Goal: Answer question/provide support: Share knowledge or assist other users

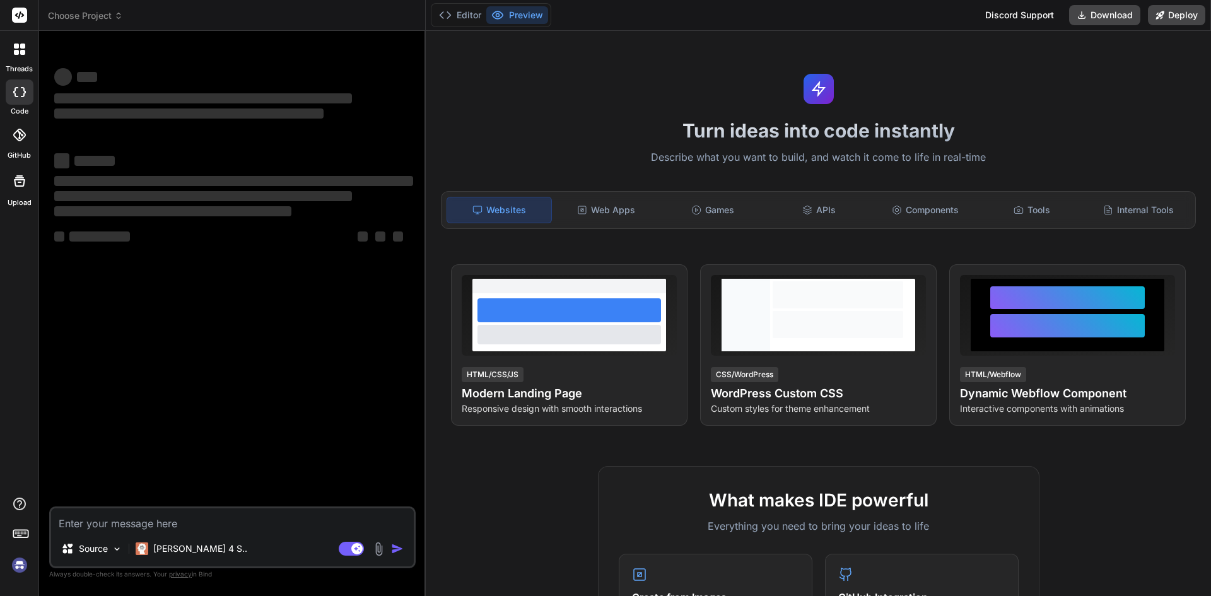
click at [119, 523] on textarea at bounding box center [232, 519] width 363 height 23
type textarea "x"
click at [95, 522] on textarea at bounding box center [232, 519] width 363 height 23
paste textarea "USE [ResignationSurvey] GO /****** Object: StoredProcedure [dbo].[Usp_InsertNoD…"
type textarea "USE [ResignationSurvey] GO /****** Object: StoredProcedure [dbo].[Usp_InsertNoD…"
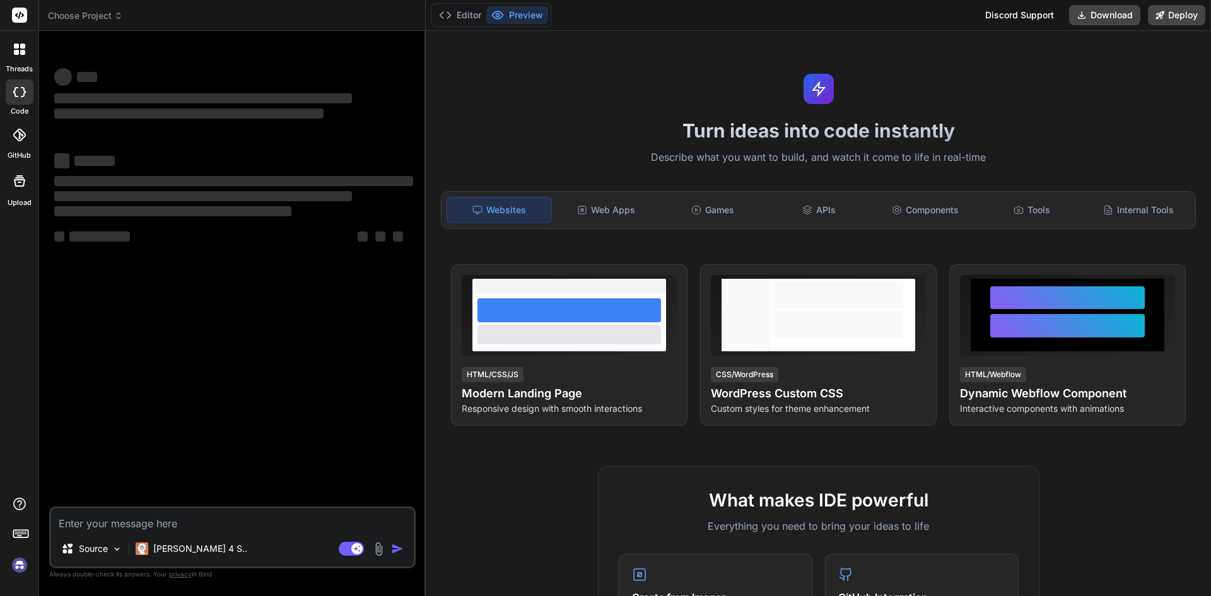
type textarea "x"
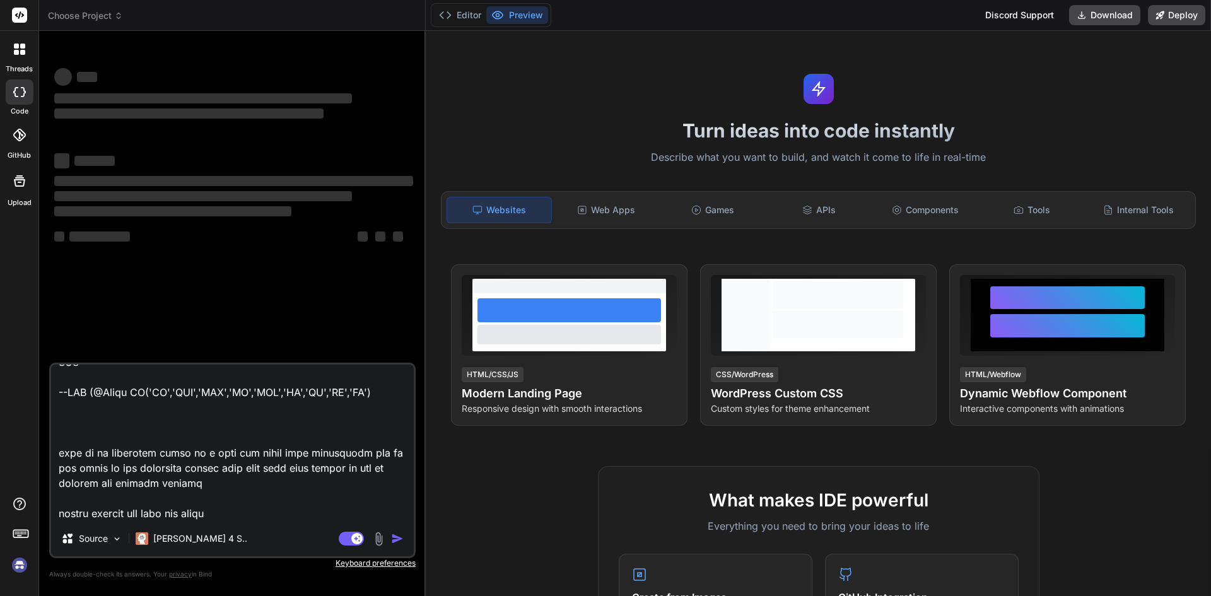
scroll to position [23791, 0]
type textarea "USE [ResignationSurvey] GO /****** Object: StoredProcedure [dbo].[Usp_InsertNoD…"
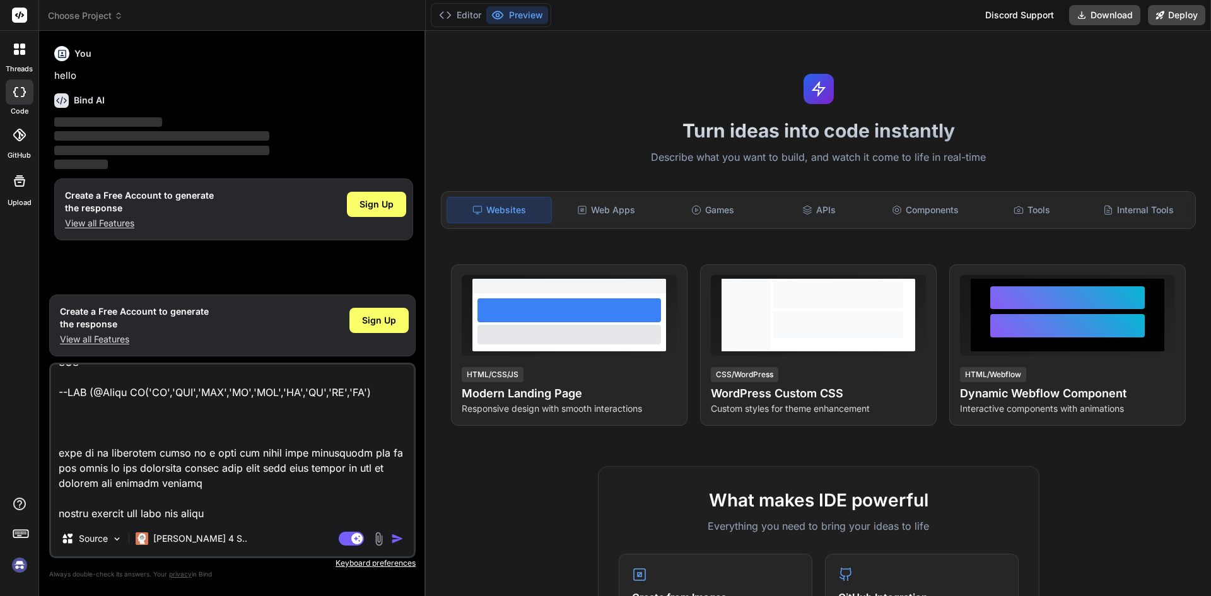
click at [398, 537] on img "button" at bounding box center [397, 538] width 13 height 13
click at [383, 209] on span "Sign Up" at bounding box center [376, 204] width 34 height 13
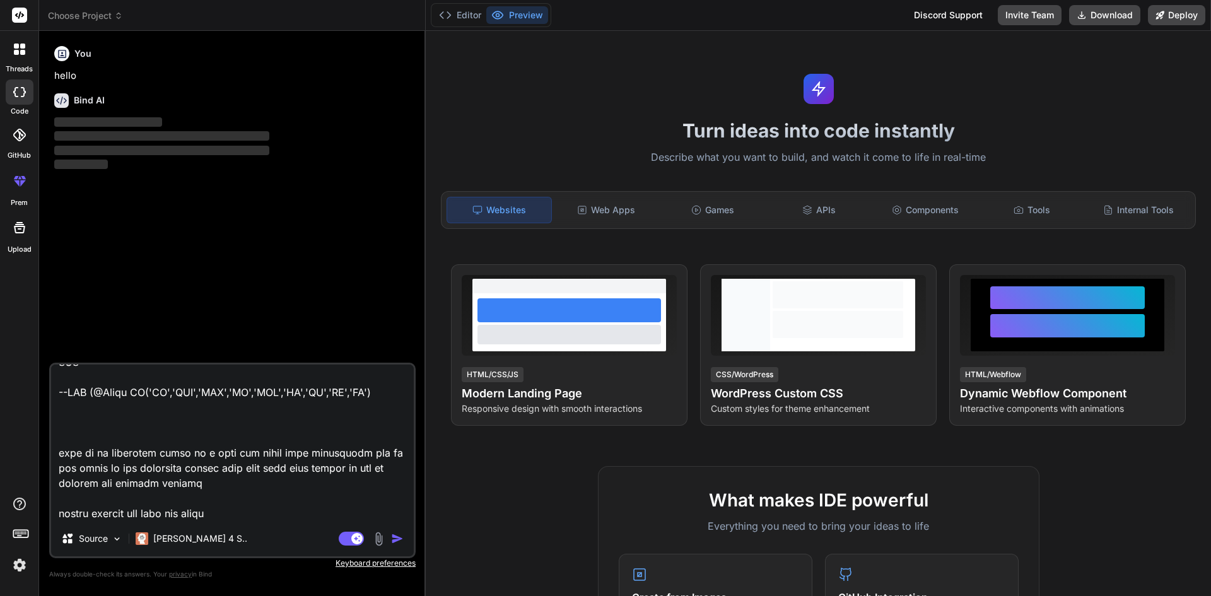
click at [396, 538] on img "button" at bounding box center [397, 538] width 13 height 13
type textarea "x"
click at [394, 535] on img "button" at bounding box center [397, 538] width 13 height 13
click at [400, 540] on img "button" at bounding box center [397, 538] width 13 height 13
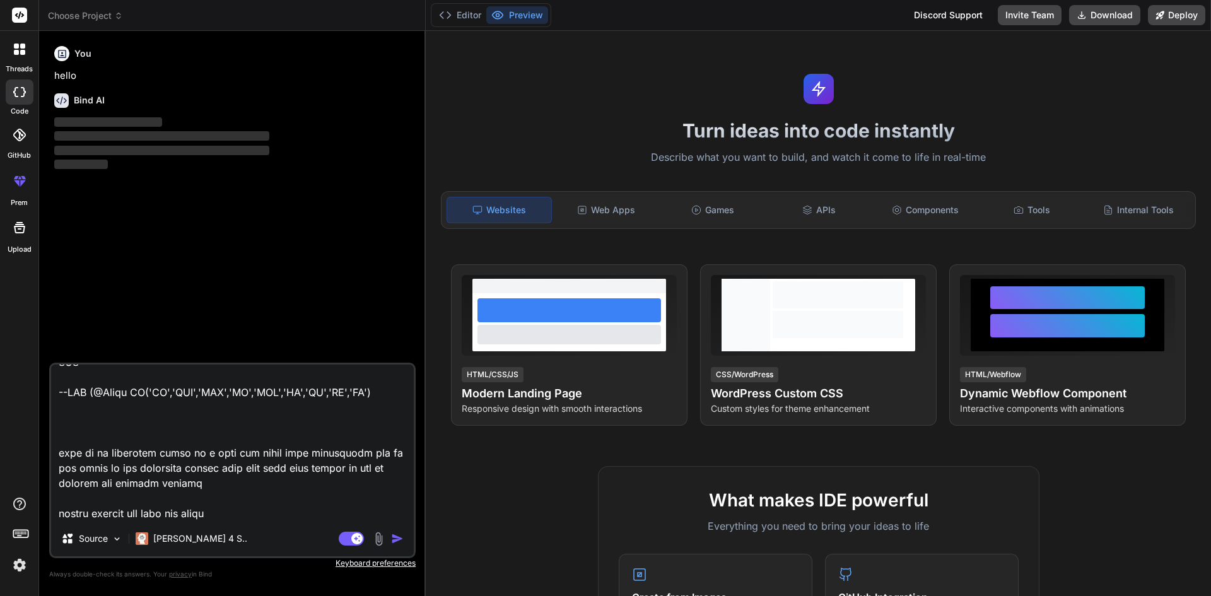
click at [235, 492] on textarea at bounding box center [232, 442] width 363 height 156
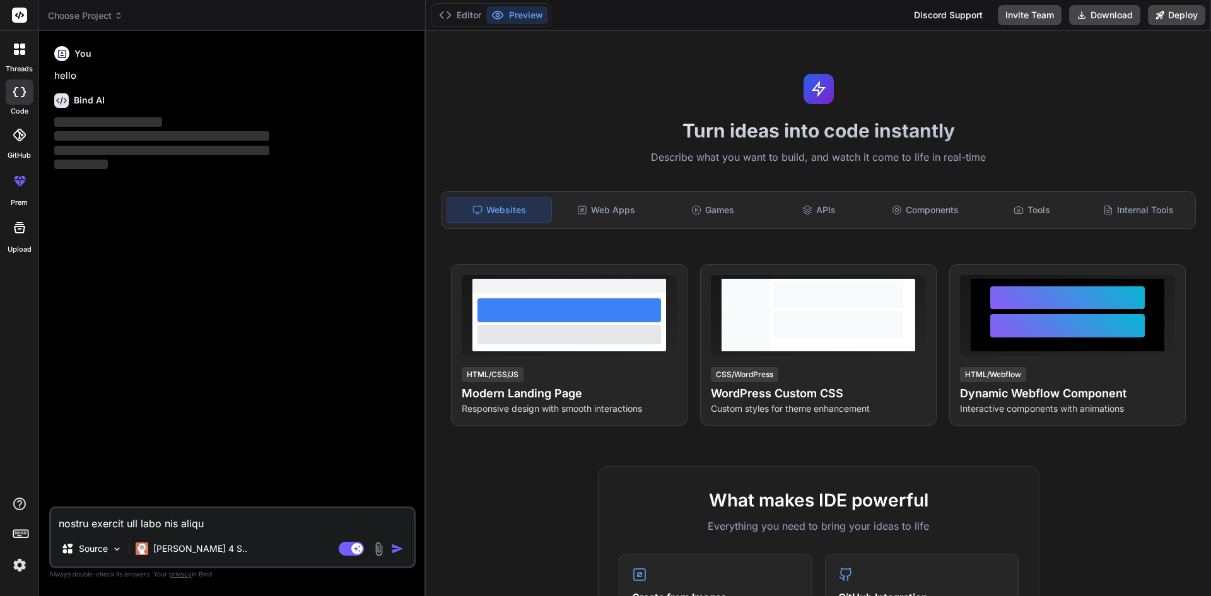
type textarea "x"
paste textarea "Om@930477"
type textarea "Om@930477"
type textarea "x"
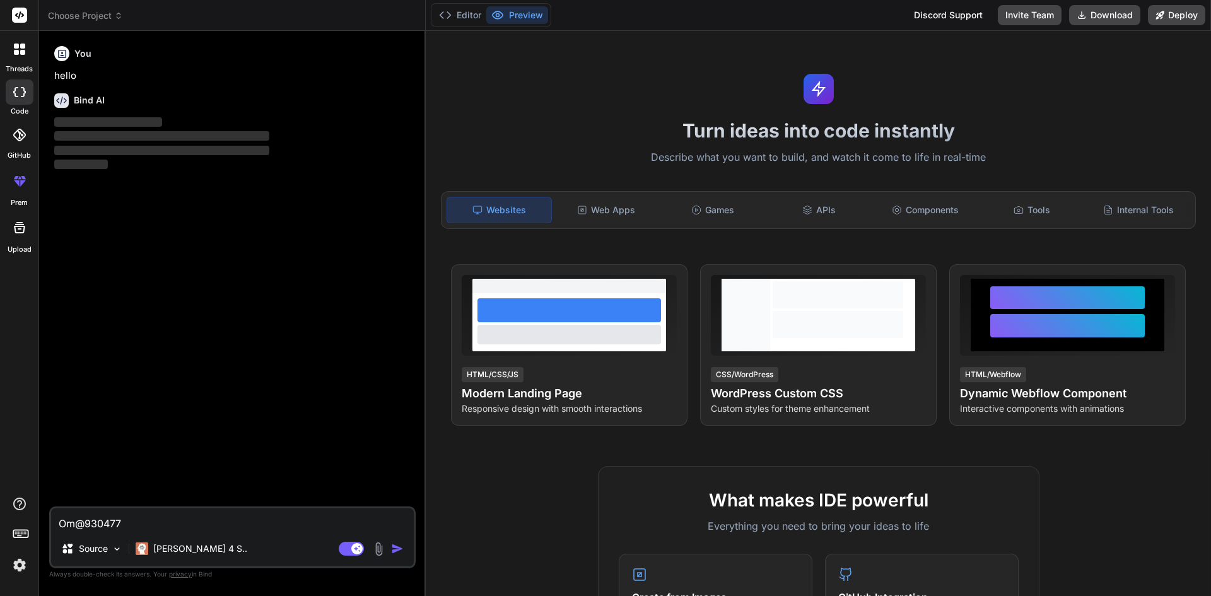
drag, startPoint x: 181, startPoint y: 521, endPoint x: 27, endPoint y: 517, distance: 153.9
click at [27, 517] on div "threads code GitHub prem Upload Choose Project Created with Pixso. Bind AI Web …" at bounding box center [605, 298] width 1211 height 596
type textarea "x"
click at [140, 520] on textarea at bounding box center [232, 519] width 363 height 23
type textarea "fd"
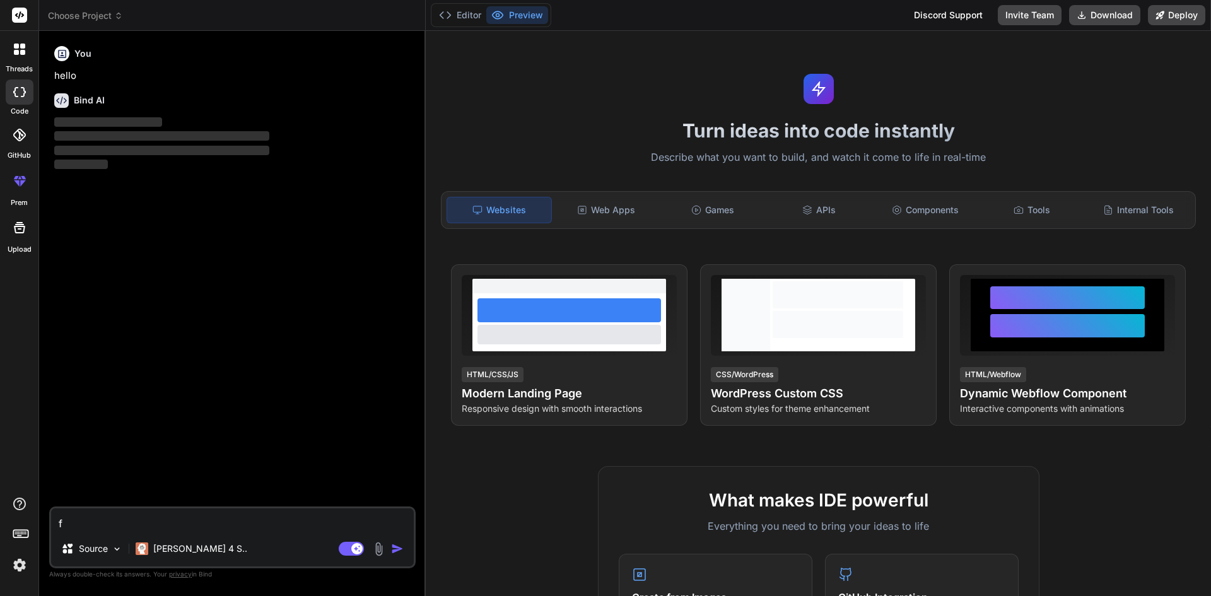
type textarea "x"
type textarea "fdg"
type textarea "x"
type textarea "fdgdf"
type textarea "x"
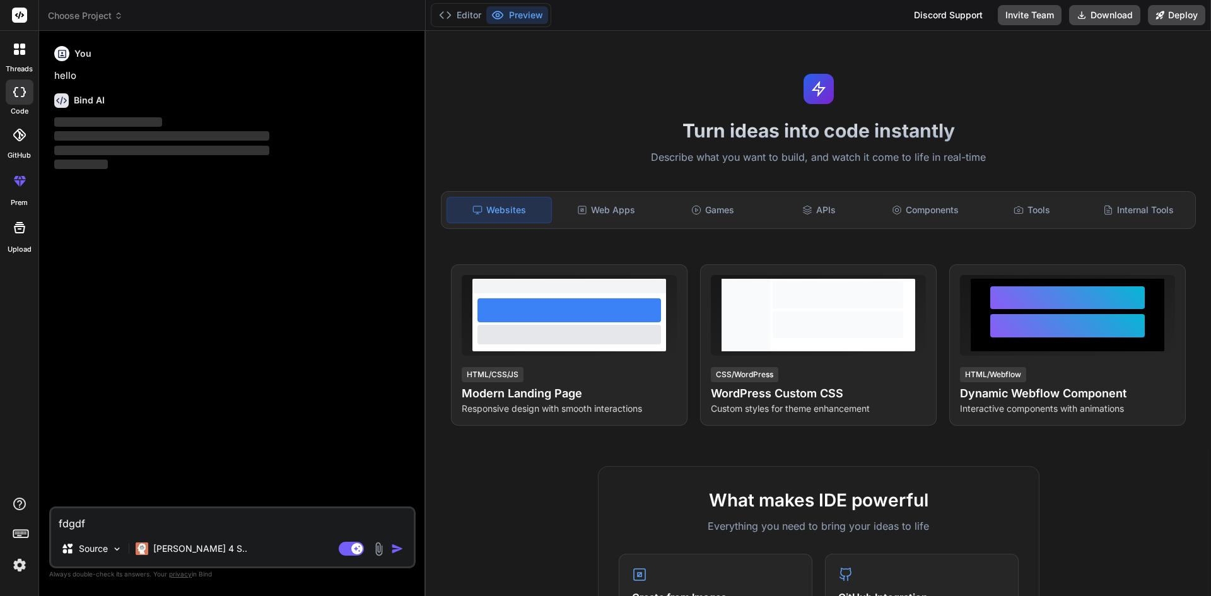
type textarea "fdgdfh"
type textarea "x"
type textarea "fdgdfhfg"
type textarea "x"
type textarea "fdgdfhfg"
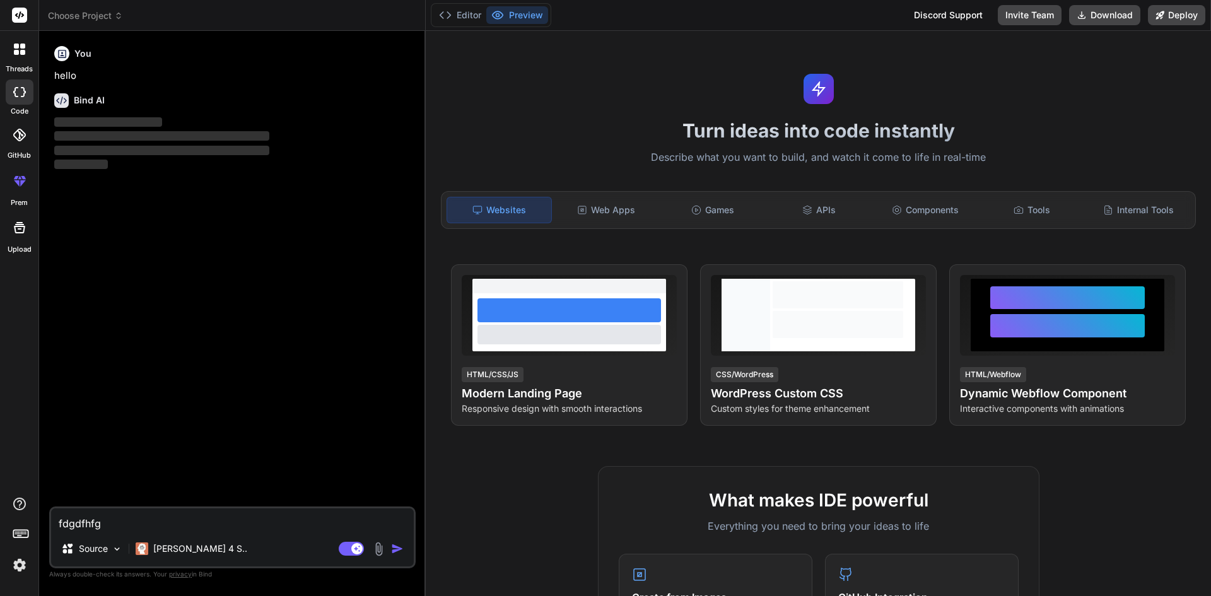
click at [402, 550] on img "button" at bounding box center [397, 548] width 13 height 13
drag, startPoint x: 126, startPoint y: 526, endPoint x: 0, endPoint y: 523, distance: 126.1
click at [0, 523] on div "Bot is thinking... threads code GitHub prem Upload Choose Project Created with …" at bounding box center [605, 298] width 1211 height 596
type textarea "x"
click at [167, 523] on textarea at bounding box center [232, 519] width 363 height 23
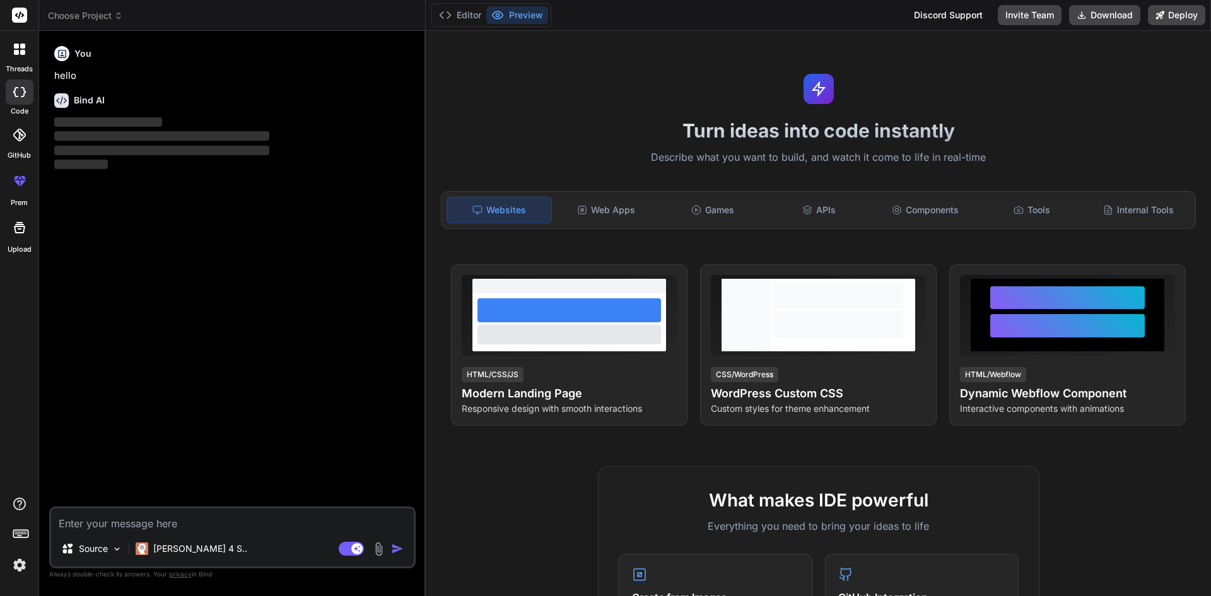
type textarea "d"
type textarea "x"
type textarea "dg"
type textarea "x"
type textarea "dgf"
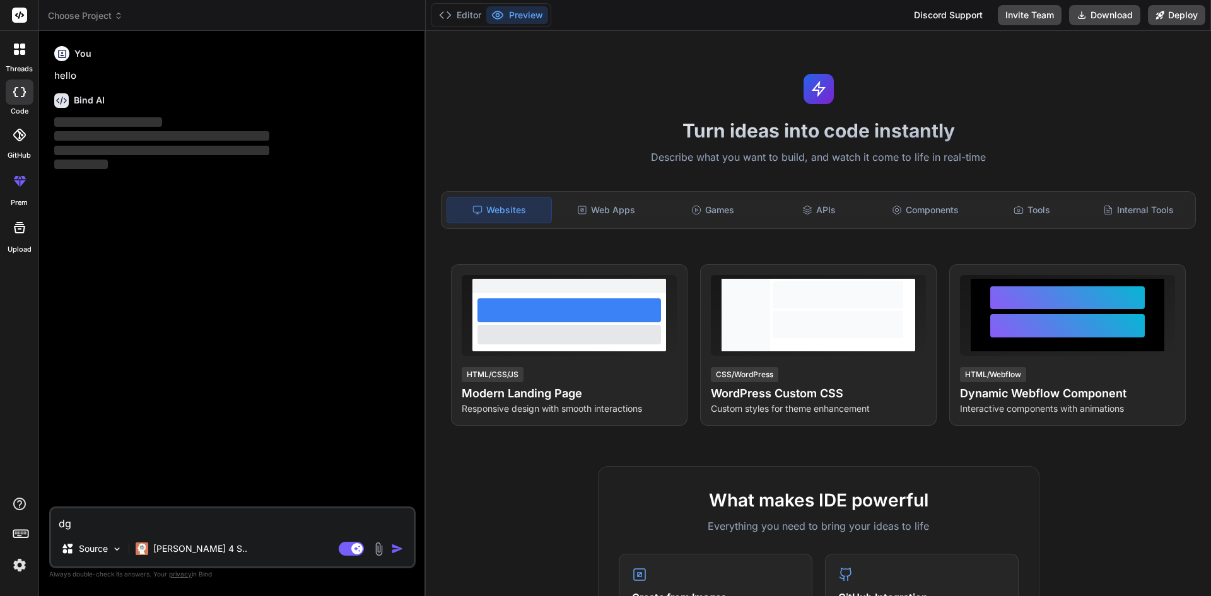
type textarea "x"
type textarea "dgfh"
type textarea "x"
type textarea "dgfhg"
type textarea "x"
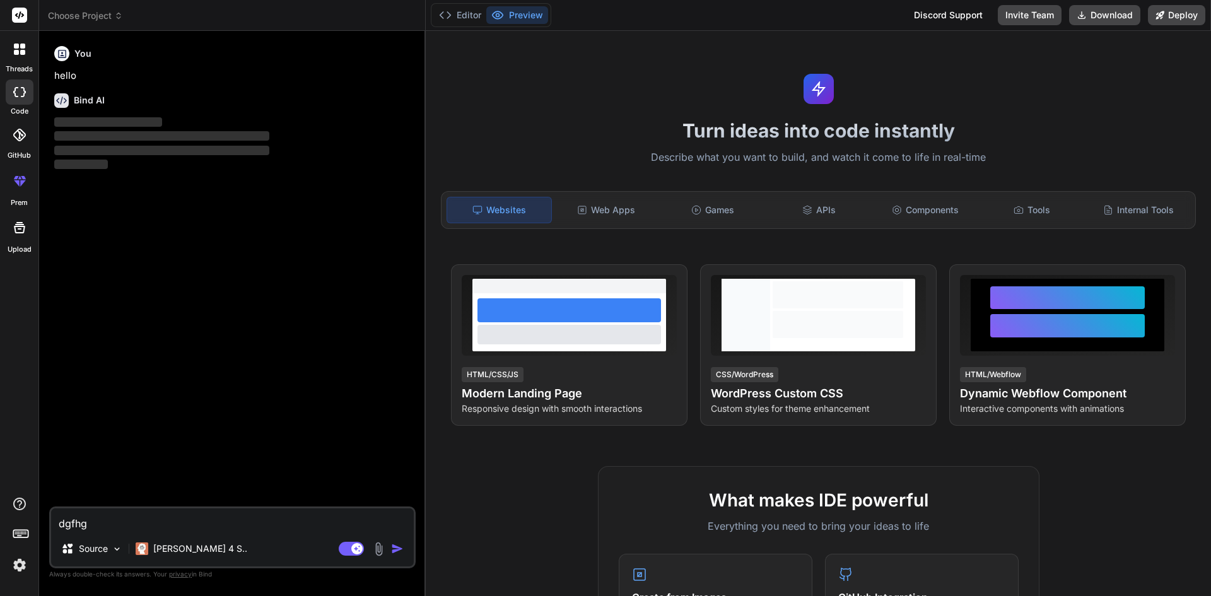
type textarea "dgfhg"
click at [402, 546] on img "button" at bounding box center [397, 548] width 13 height 13
click at [1135, 57] on p "Bot is thinking..." at bounding box center [1143, 53] width 90 height 17
click at [298, 236] on div "You hello Bind AI ‌ ‌ ‌ ‌" at bounding box center [234, 273] width 364 height 465
click at [19, 101] on div at bounding box center [20, 91] width 28 height 25
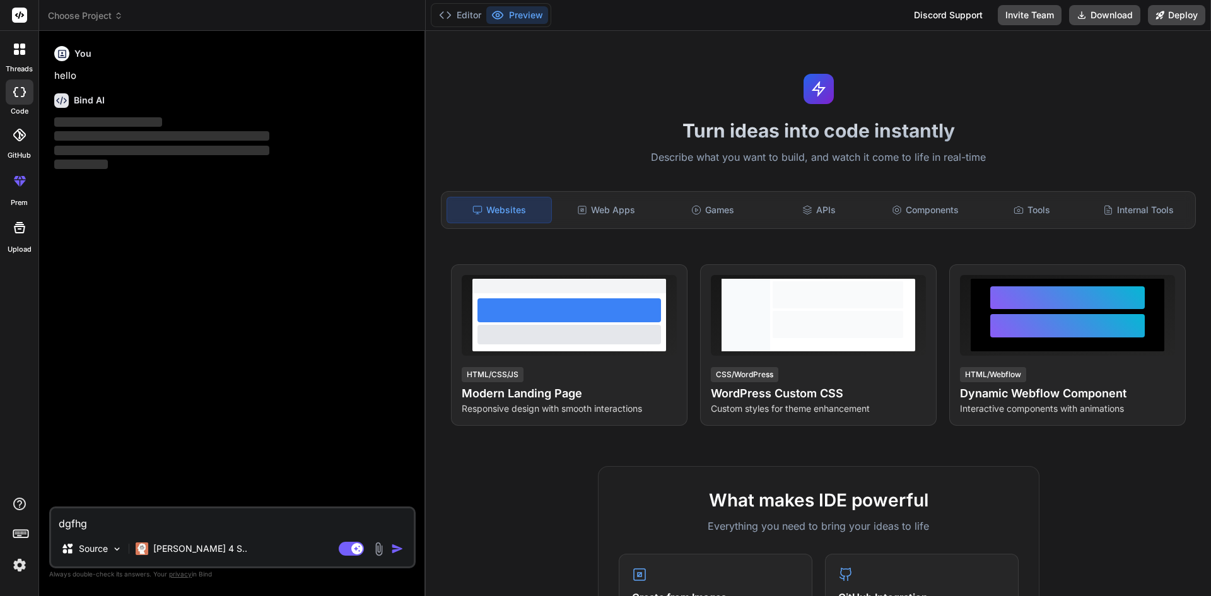
type textarea "x"
click at [160, 513] on textarea "dgfhg" at bounding box center [232, 519] width 363 height 23
drag, startPoint x: 69, startPoint y: 518, endPoint x: 8, endPoint y: 518, distance: 61.2
click at [8, 518] on div "threads code GitHub prem Upload Choose Project Created with Pixso. Bind AI Web …" at bounding box center [605, 298] width 1211 height 596
type textarea "x"
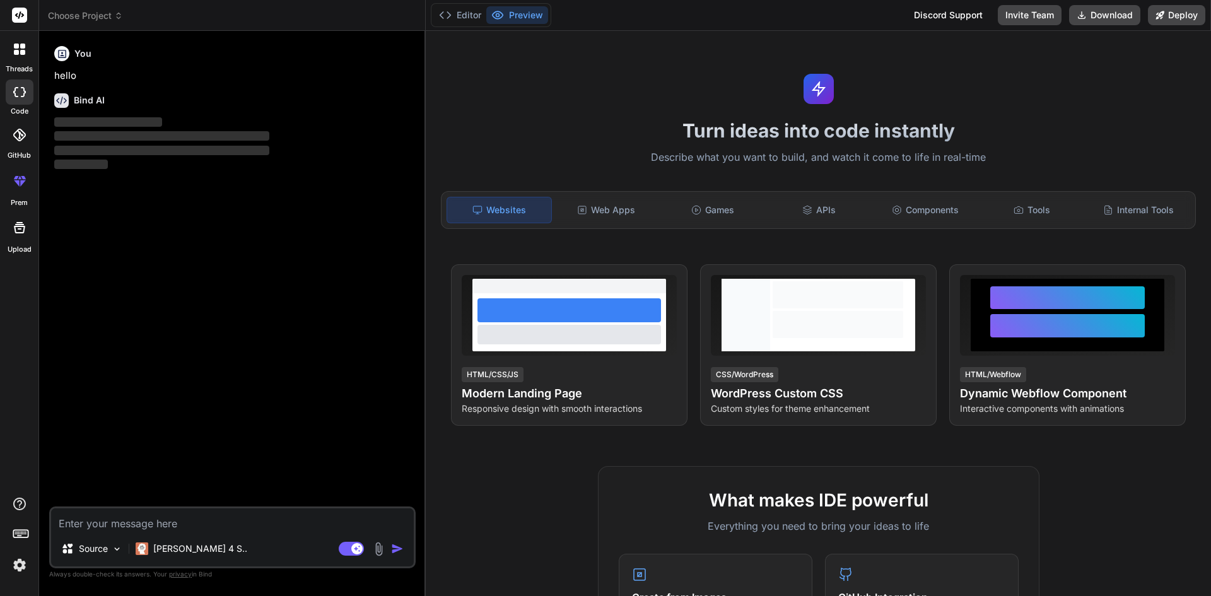
click at [87, 520] on textarea at bounding box center [232, 519] width 363 height 23
type textarea "g"
type textarea "x"
type textarea "gh"
type textarea "x"
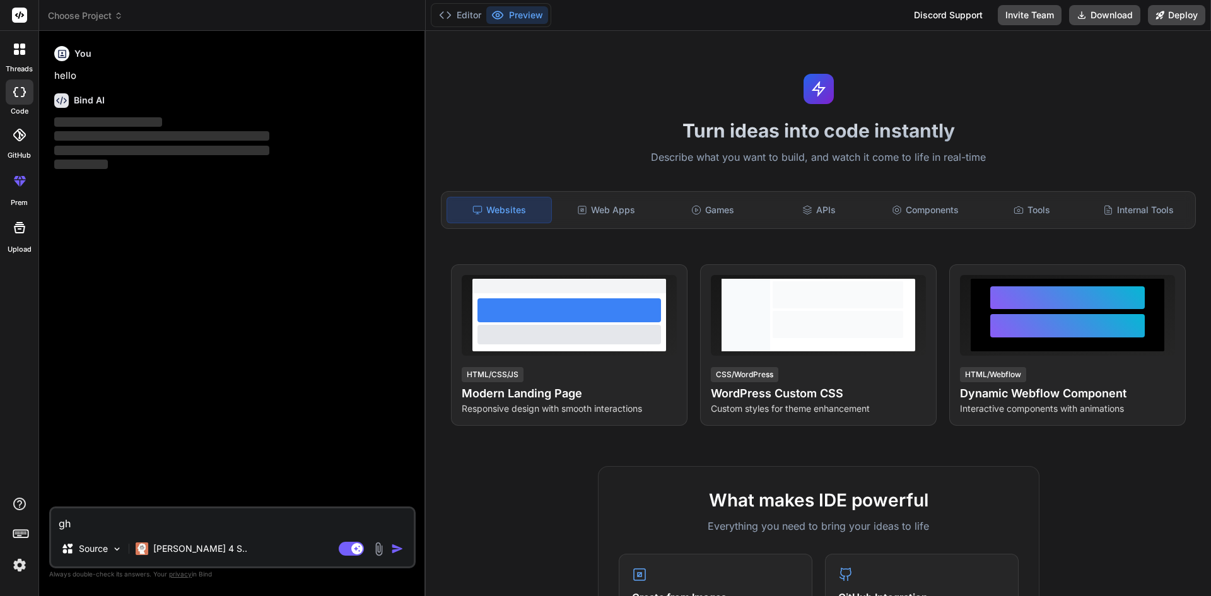
type textarea "ghg"
type textarea "x"
type textarea "ghg"
click at [390, 547] on div "Agent Mode. When this toggle is activated, AI automatically makes decisions, re…" at bounding box center [372, 548] width 73 height 15
click at [397, 549] on img "button" at bounding box center [397, 548] width 13 height 13
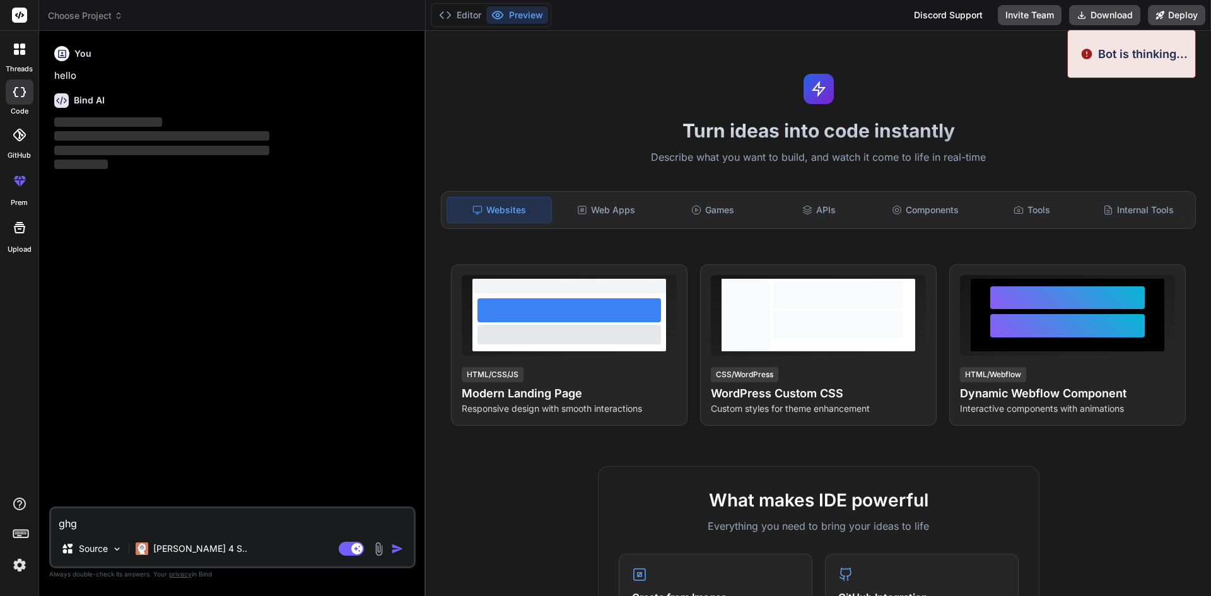
click at [224, 513] on textarea "ghg" at bounding box center [232, 519] width 363 height 23
drag, startPoint x: 112, startPoint y: 518, endPoint x: 30, endPoint y: 520, distance: 82.0
click at [30, 520] on div "Bot is thinking... threads code GitHub prem Upload Choose Project Created with …" at bounding box center [605, 298] width 1211 height 596
type textarea "x"
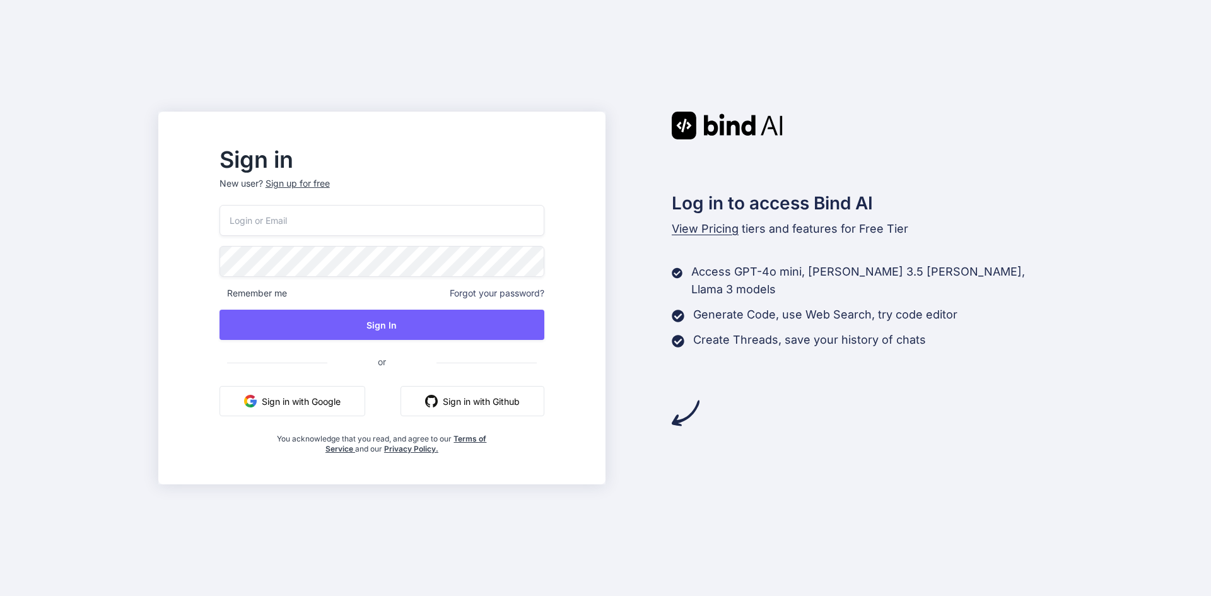
click at [328, 221] on input "email" at bounding box center [381, 220] width 325 height 31
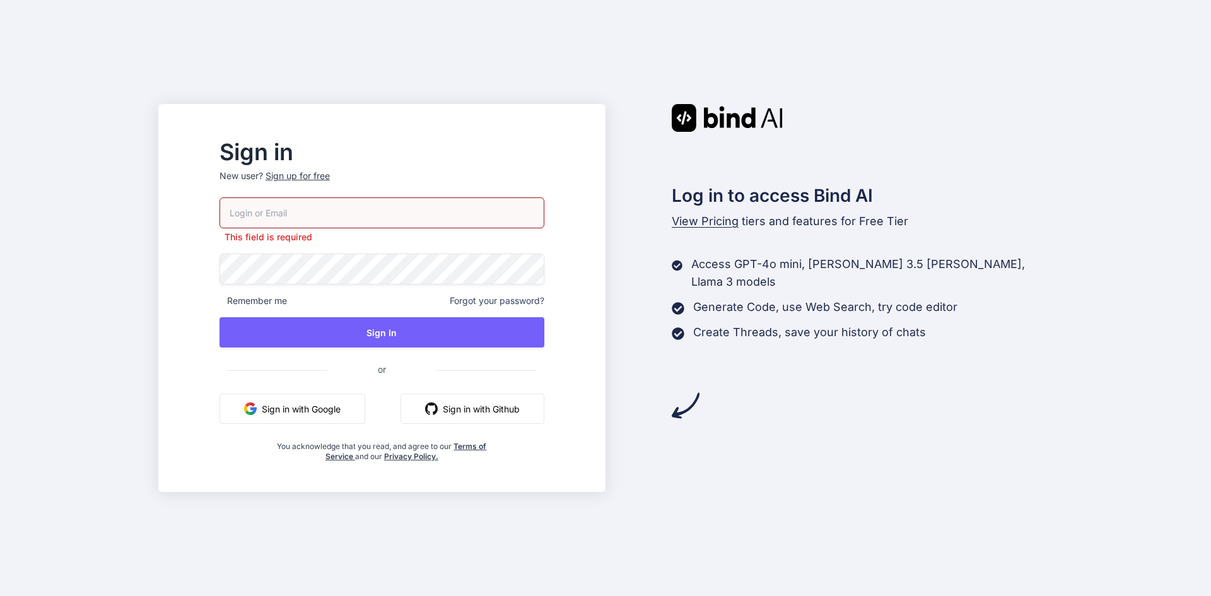
click at [306, 216] on input "email" at bounding box center [381, 212] width 325 height 31
paste input "[EMAIL_ADDRESS][DOMAIN_NAME]"
type input "[EMAIL_ADDRESS][DOMAIN_NAME]"
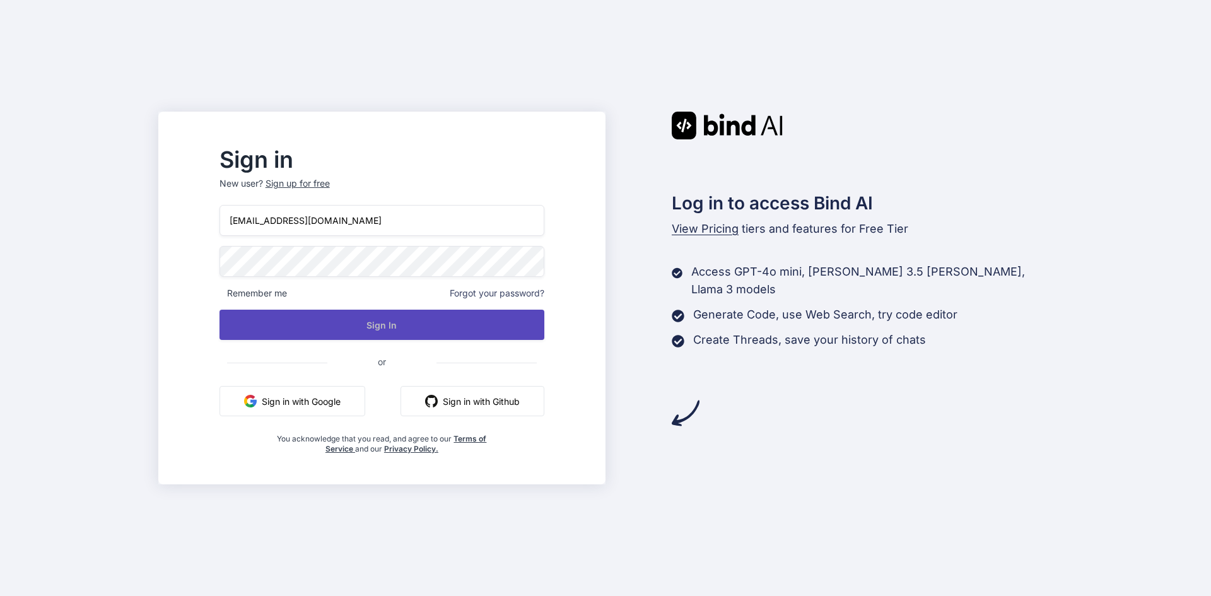
click at [356, 328] on button "Sign In" at bounding box center [381, 325] width 325 height 30
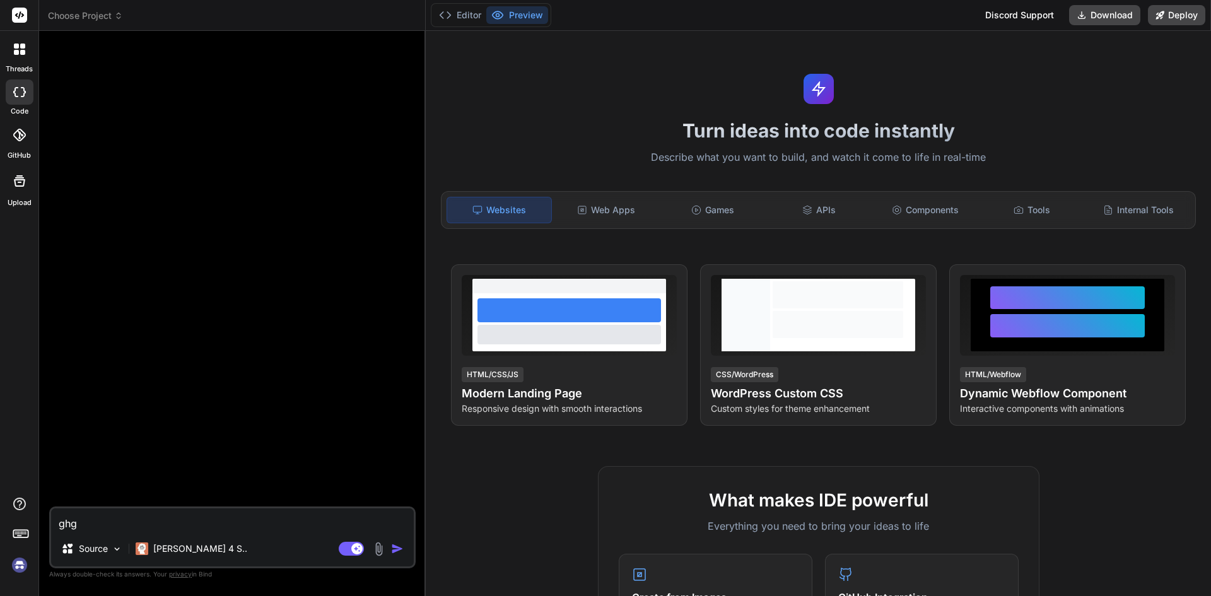
click at [398, 548] on img "button" at bounding box center [397, 548] width 13 height 13
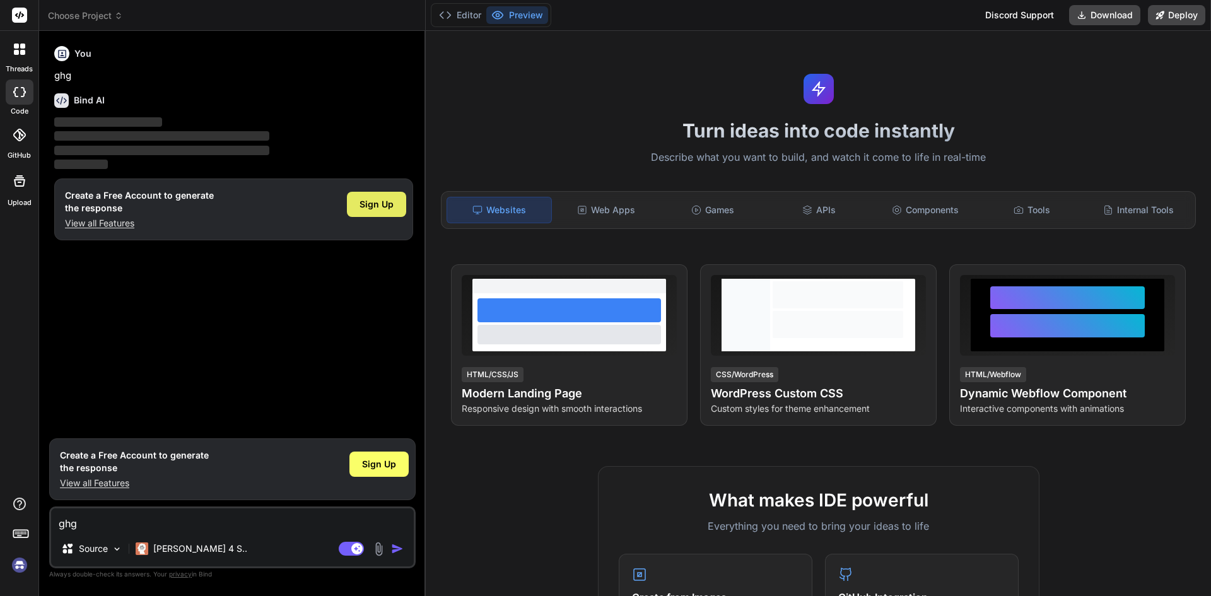
click at [390, 206] on span "Sign Up" at bounding box center [376, 204] width 34 height 13
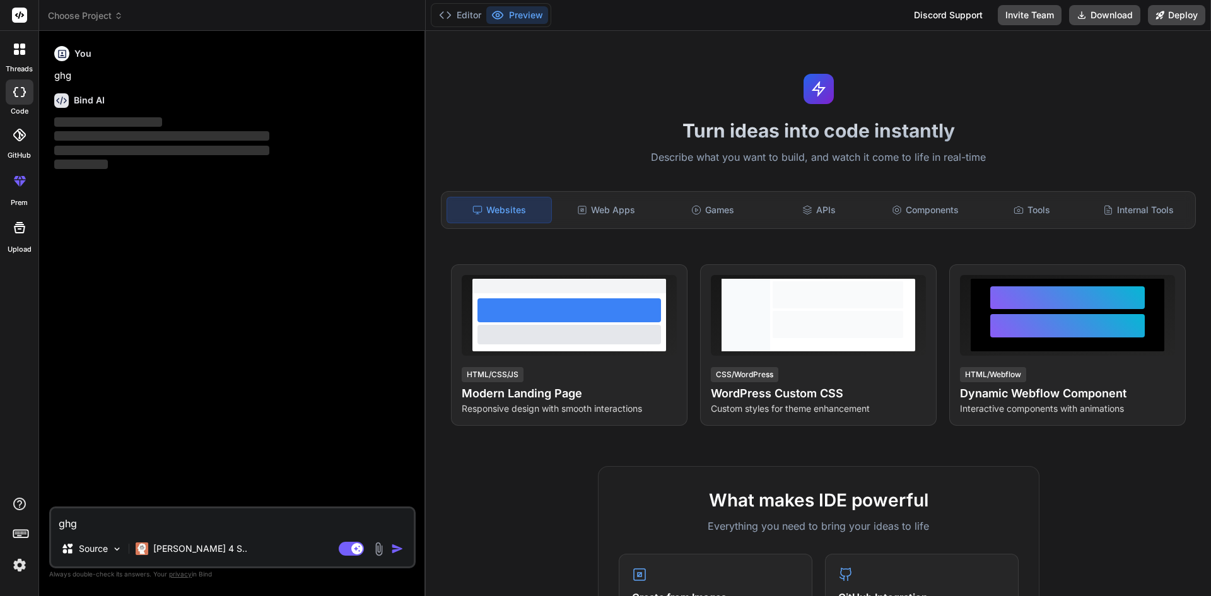
type textarea "x"
click at [224, 513] on textarea "ghg" at bounding box center [232, 519] width 363 height 23
type textarea "d"
type textarea "x"
type textarea "dg"
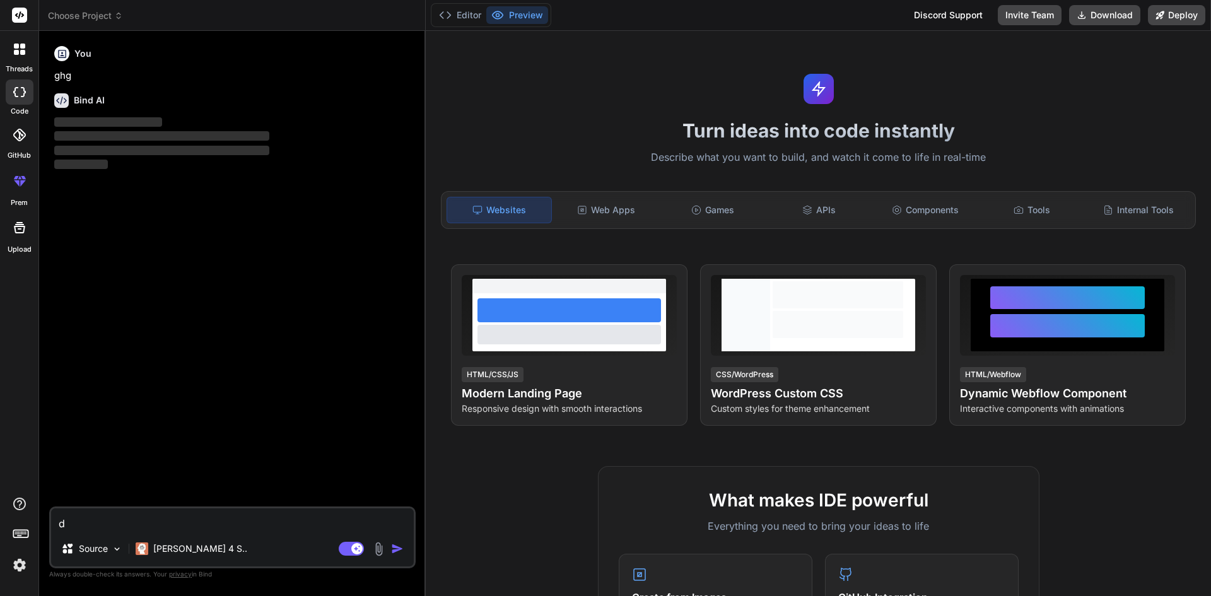
type textarea "x"
type textarea "dgt"
type textarea "x"
type textarea "dgtd"
type textarea "x"
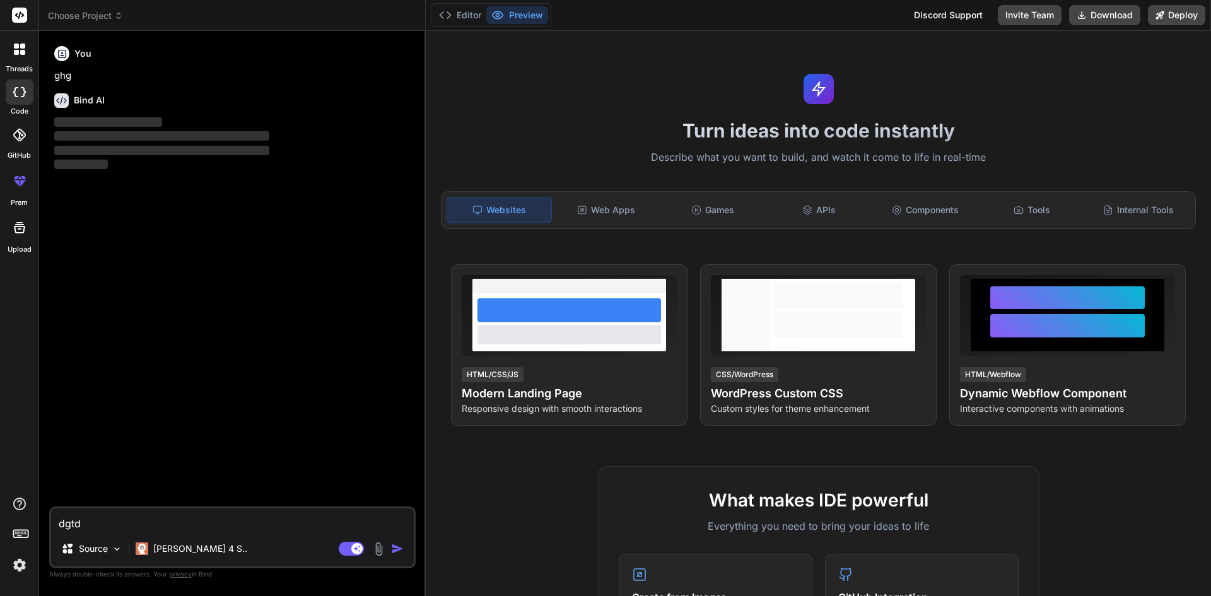
type textarea "dgtdf"
type textarea "x"
type textarea "dgtdfh"
type textarea "x"
type textarea "dgtdfhg"
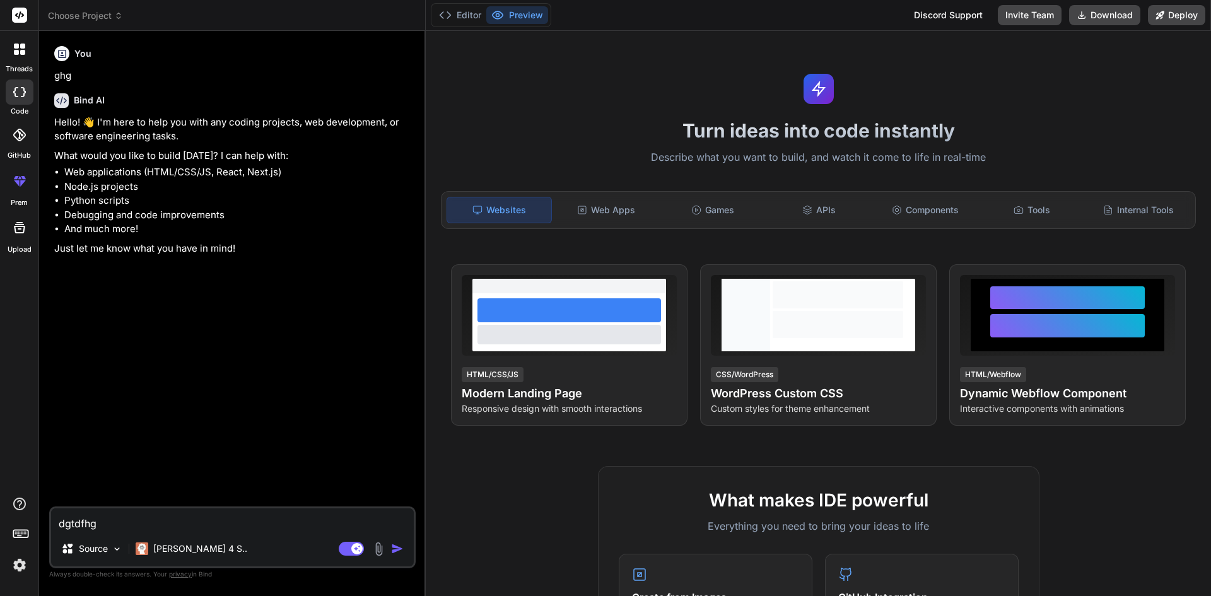
drag, startPoint x: 132, startPoint y: 521, endPoint x: 21, endPoint y: 521, distance: 111.0
click at [21, 521] on div "threads code GitHub prem Upload Choose Project Created with Pixso. Bind AI Web …" at bounding box center [605, 298] width 1211 height 596
type textarea "x"
click at [247, 514] on textarea at bounding box center [232, 519] width 363 height 23
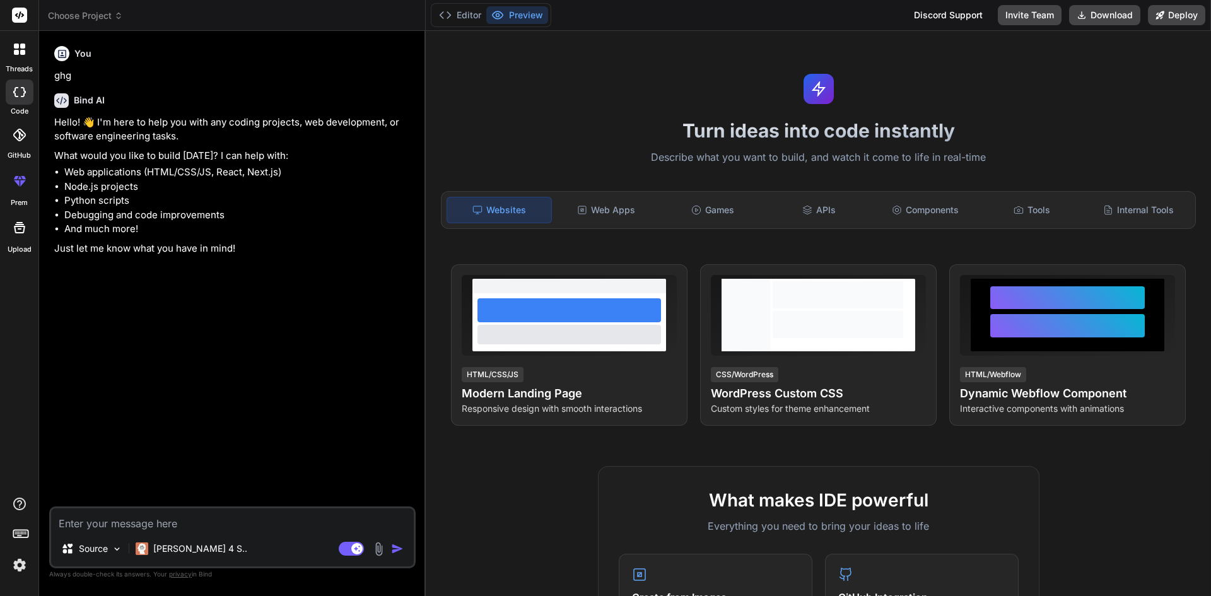
paste textarea "USE [ResignationSurvey] GO /****** Object: StoredProcedure [dbo].[Usp_InsertNoD…"
type textarea "USE [ResignationSurvey] GO /****** Object: StoredProcedure [dbo].[Usp_InsertNoD…"
type textarea "x"
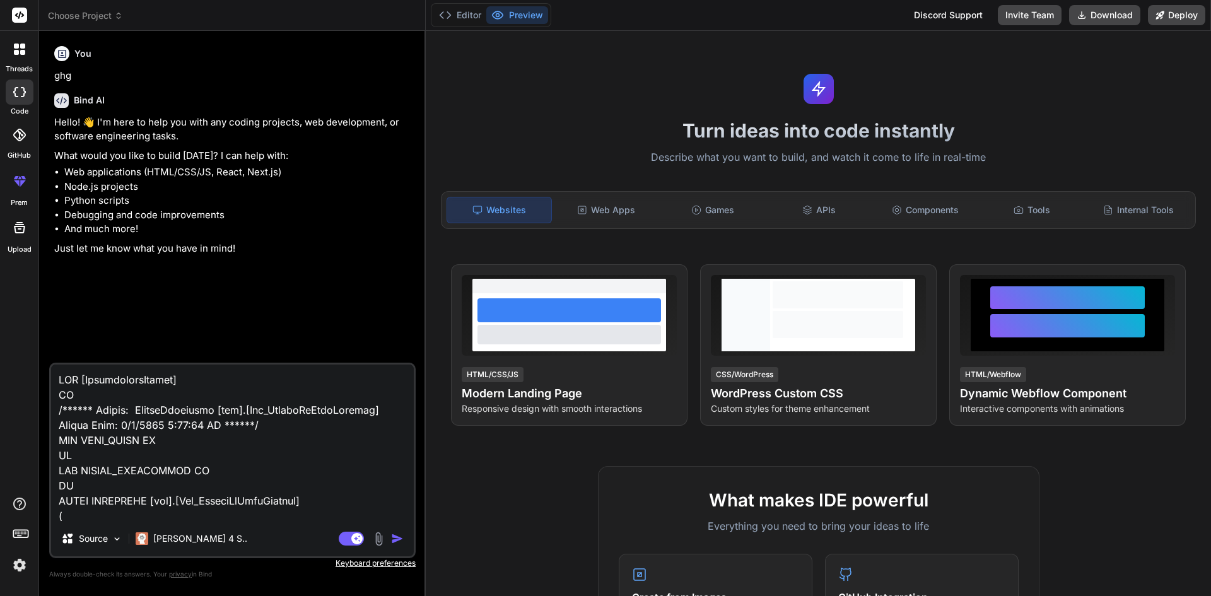
scroll to position [24106, 0]
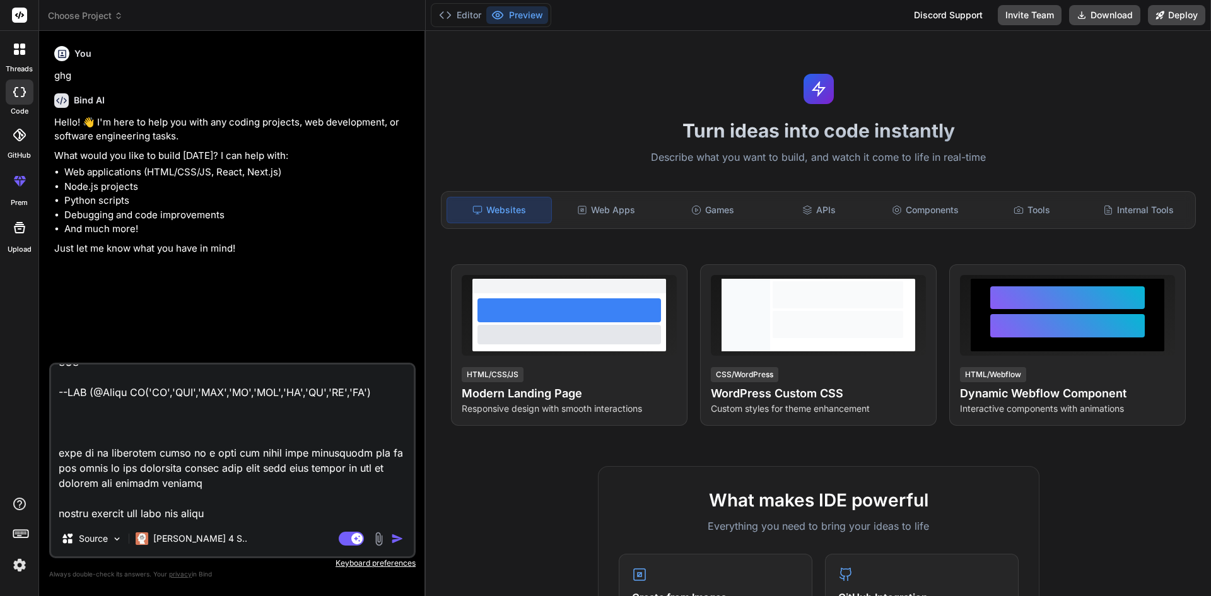
type textarea "USE [ResignationSurvey] GO /****** Object: StoredProcedure [dbo].[Usp_InsertNoD…"
click at [398, 538] on img "button" at bounding box center [397, 538] width 13 height 13
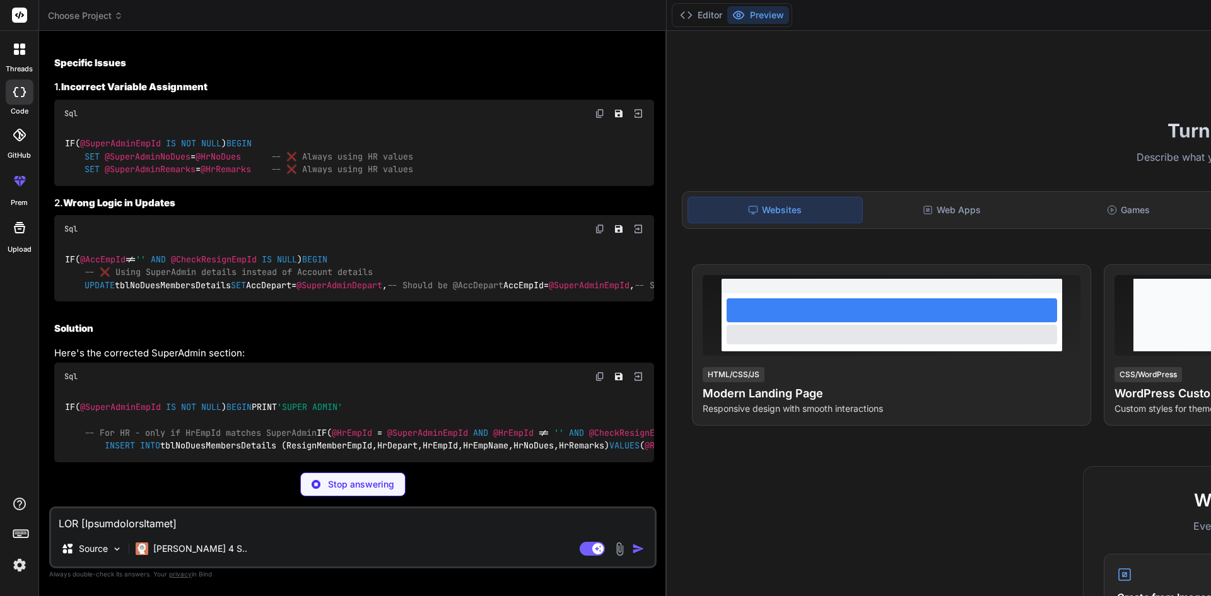
scroll to position [11148, 0]
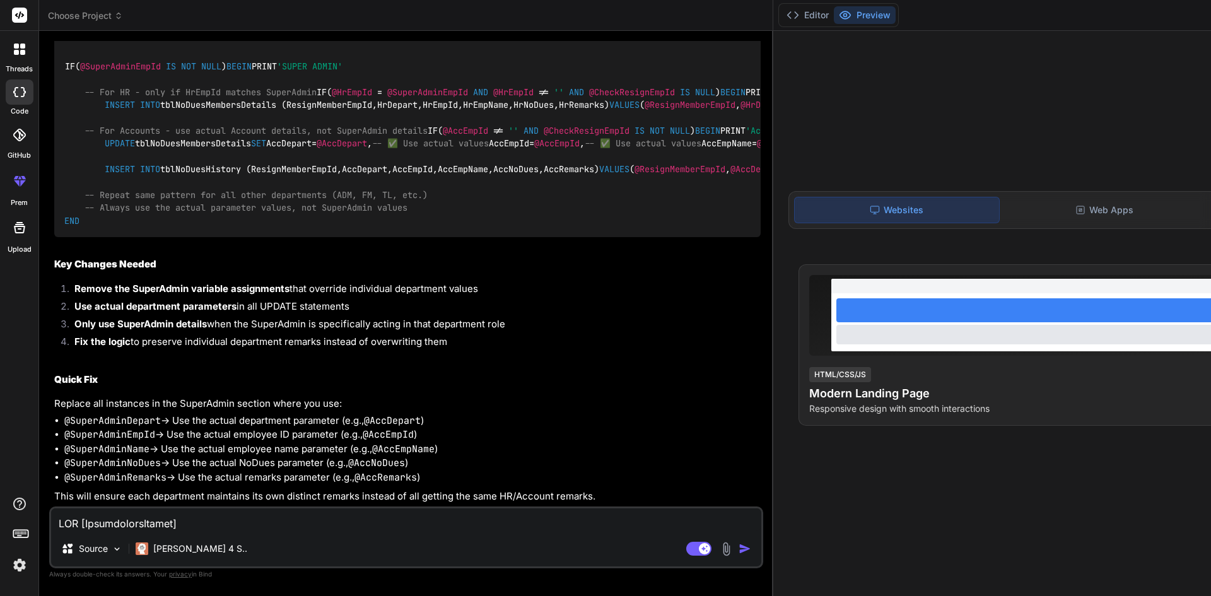
type textarea "x"
drag, startPoint x: 64, startPoint y: 229, endPoint x: 450, endPoint y: 274, distance: 387.9
copy code "IF( @SuperAdminEmpId IS NOT NULL ) BEGIN SET @SuperAdminNoDues = @HrNoDues -- ❌…"
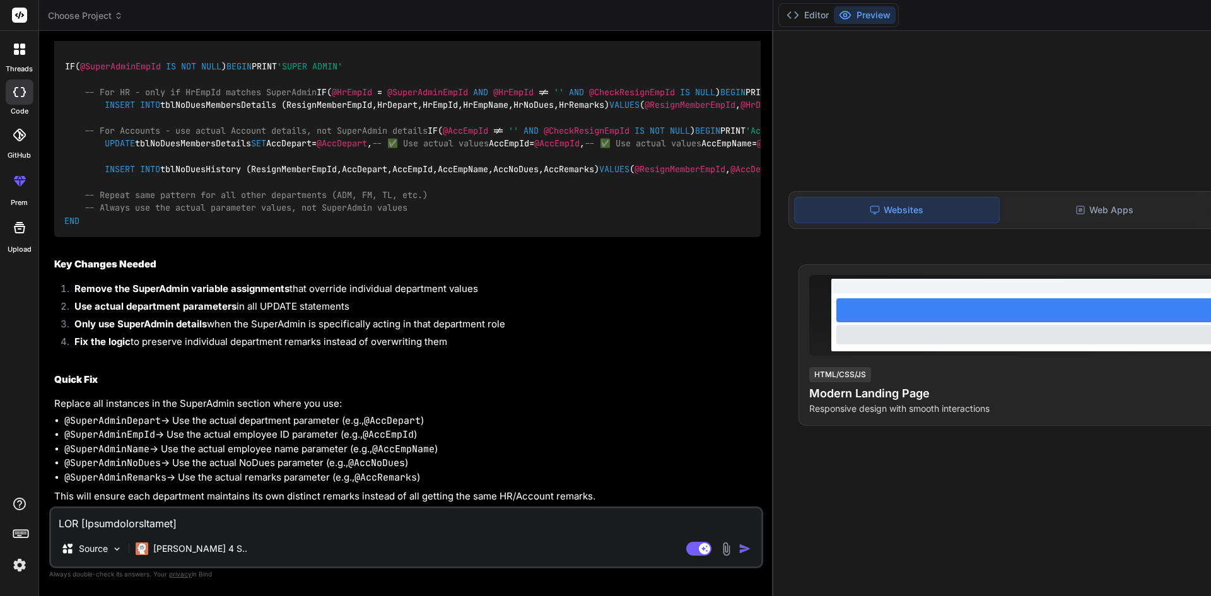
scroll to position [11153, 0]
drag, startPoint x: 62, startPoint y: 226, endPoint x: 245, endPoint y: 221, distance: 182.9
copy code "IF( @SuperAdminEmpId IS NOT NULL )"
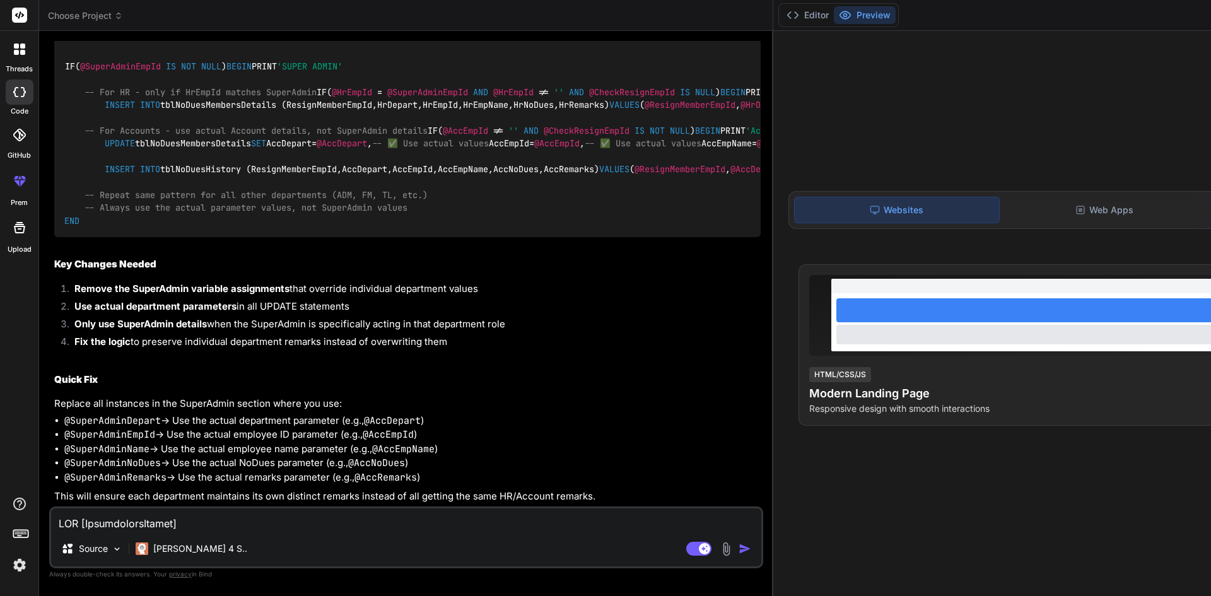
scroll to position [11594, 0]
click at [195, 520] on textarea at bounding box center [406, 519] width 710 height 23
paste textarea "like if i save the remark value each department hr - test 1 Account - Test 2 Ad…"
type textarea "like if i save the remark value each department hr - test 1 Account - Test 2 Ad…"
type textarea "x"
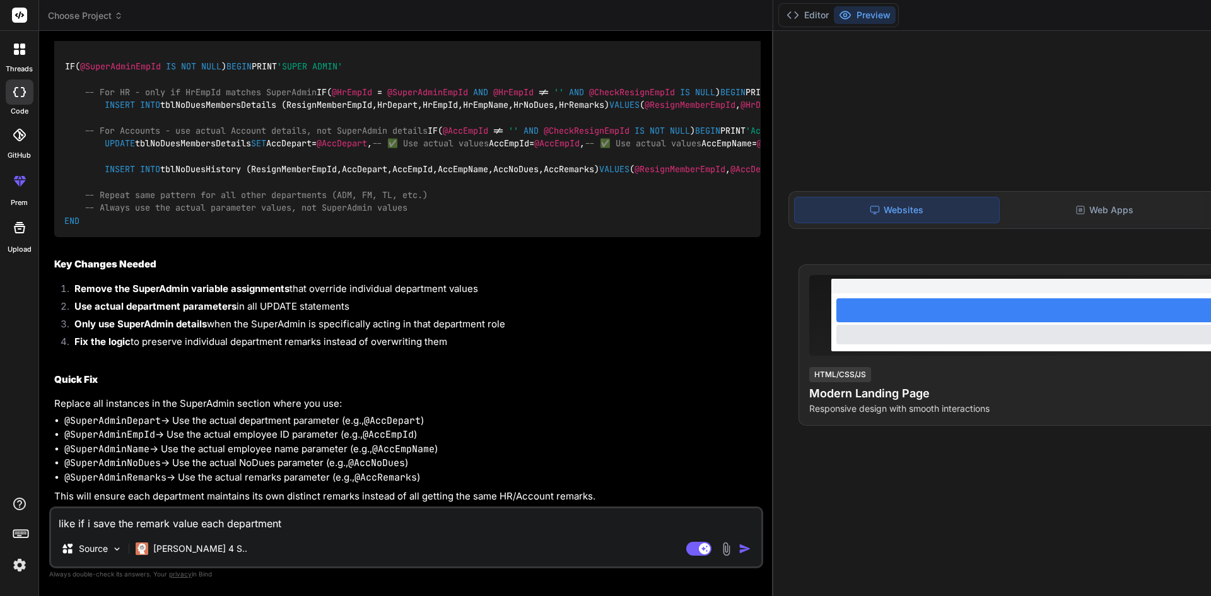
scroll to position [213, 0]
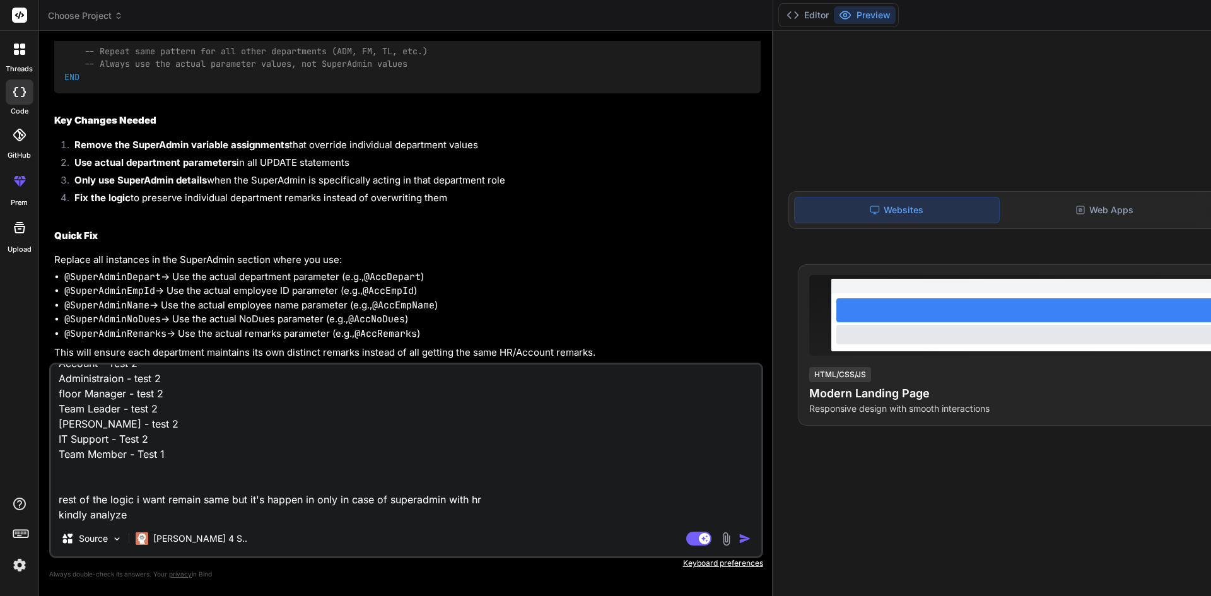
type textarea "like if i save the remark value each department hr - test 1 Account - Test 2 Ad…"
click at [738, 537] on img "button" at bounding box center [744, 538] width 13 height 13
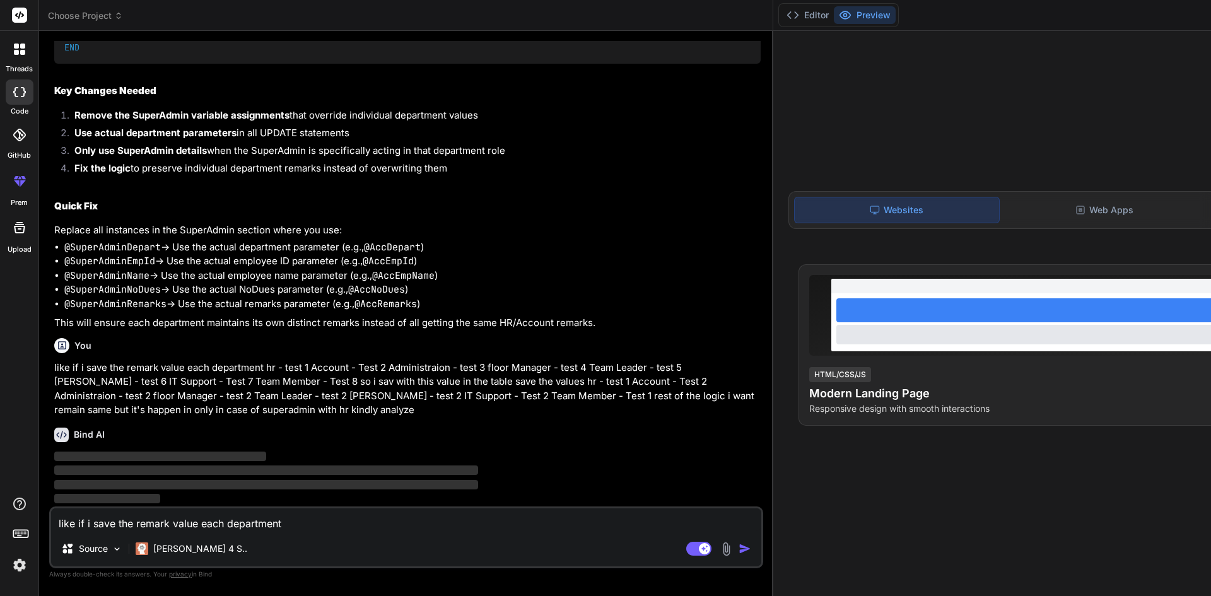
scroll to position [12160, 0]
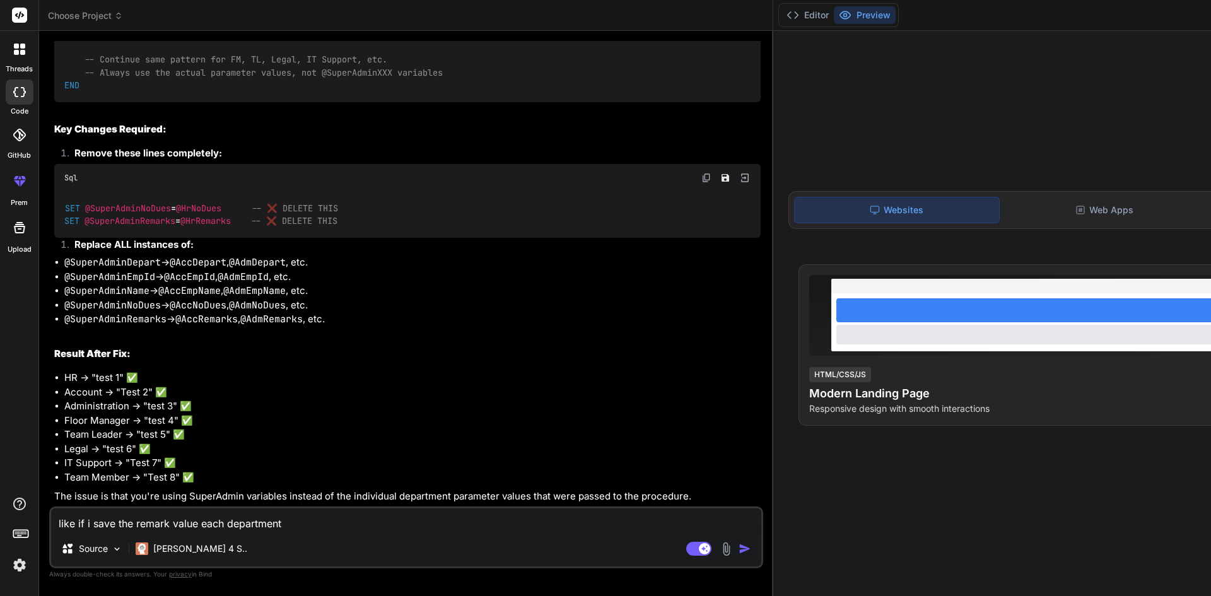
type textarea "x"
click at [296, 528] on textarea "like if i save the remark value each department hr - test 1 Account - Test 2 Ad…" at bounding box center [406, 519] width 710 height 23
paste textarea "IF(@SuperAdminEmpId IS NOT NULL) BEGIN --SET @SuperAdminNoDues=@HrNoDues --SET …"
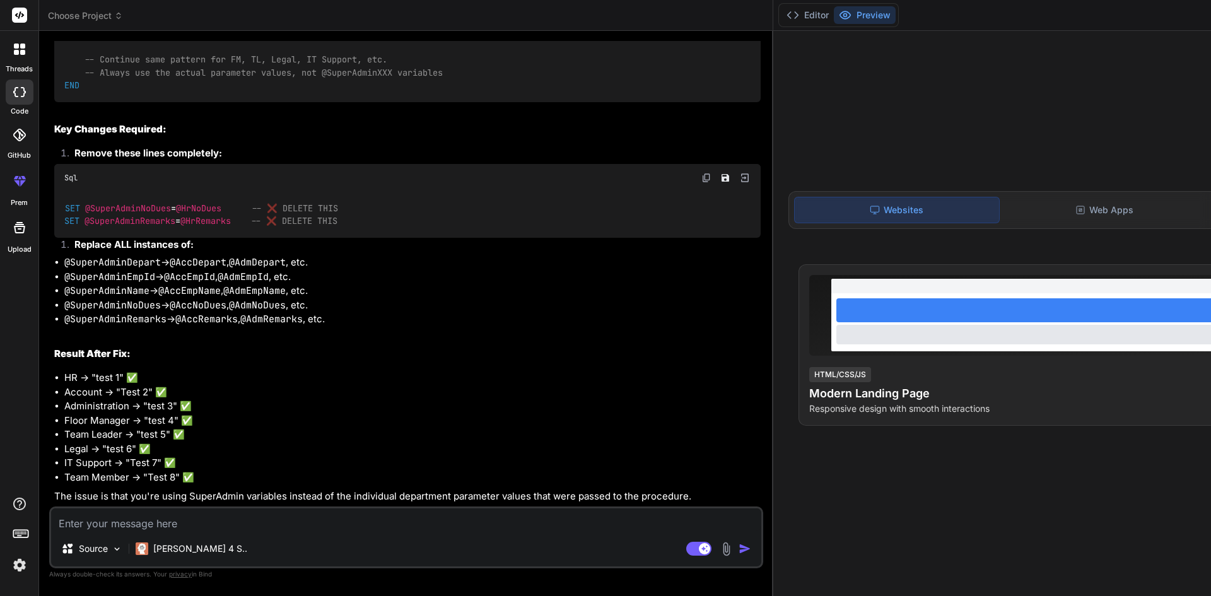
type textarea "IF(@SuperAdminEmpId IS NOT NULL) BEGIN --SET @SuperAdminNoDues=@HrNoDues --SET …"
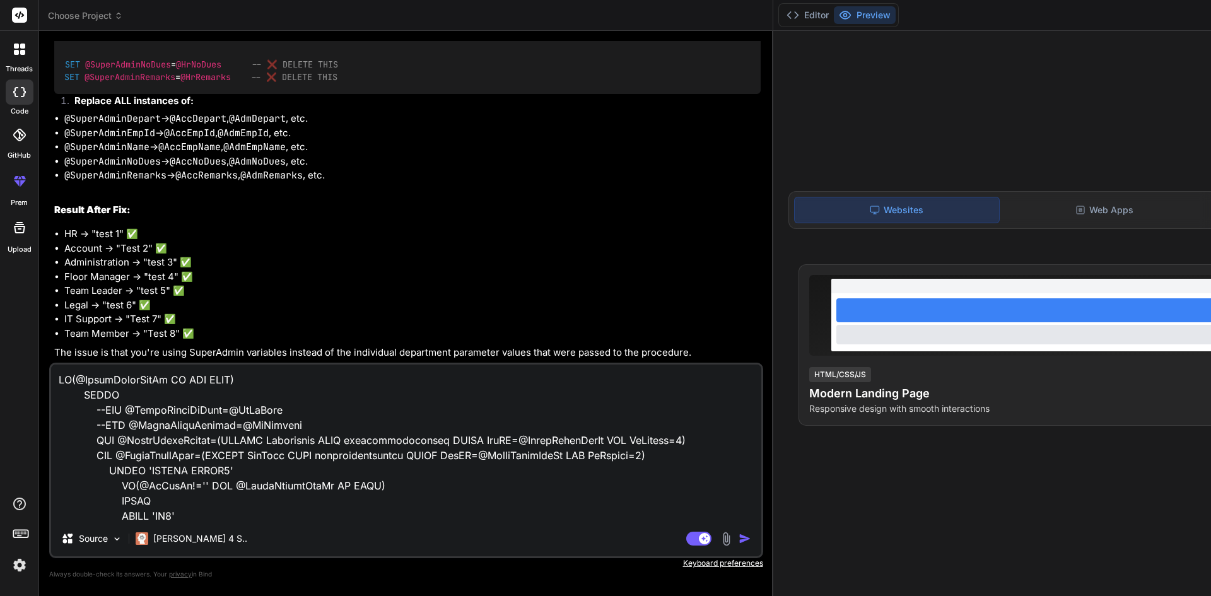
scroll to position [1409, 0]
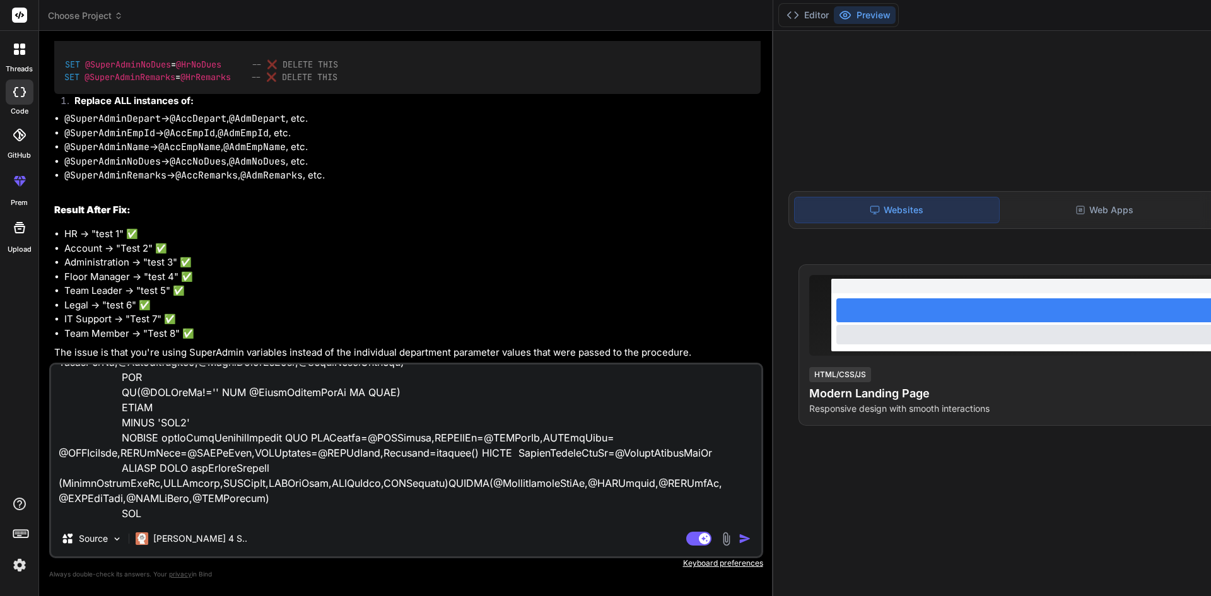
type textarea "x"
type textarea "IF(@SuperAdminEmpId IS NOT NULL) BEGIN --SET @SuperAdminNoDues=@HrNoDues --SET …"
type textarea "x"
click at [158, 509] on textarea at bounding box center [406, 442] width 710 height 156
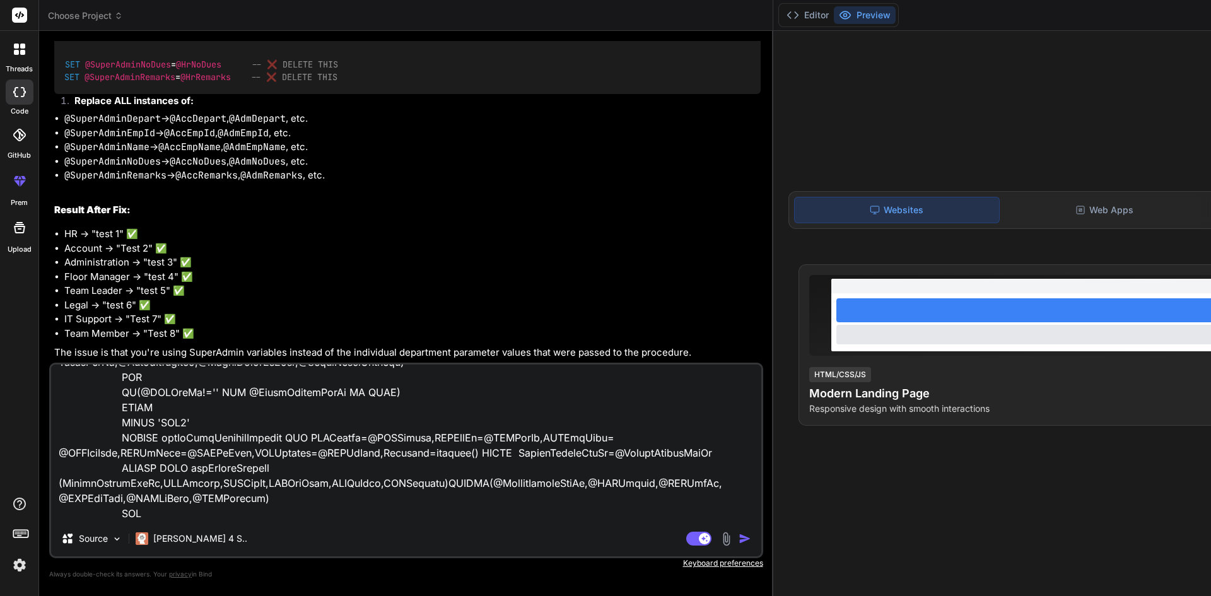
click at [96, 511] on textarea at bounding box center [406, 442] width 710 height 156
type textarea "IF(@SuperAdminEmpId IS NOT NULL) BEGIN --SET @SuperAdminNoDues=@HrNoDues --SET …"
type textarea "x"
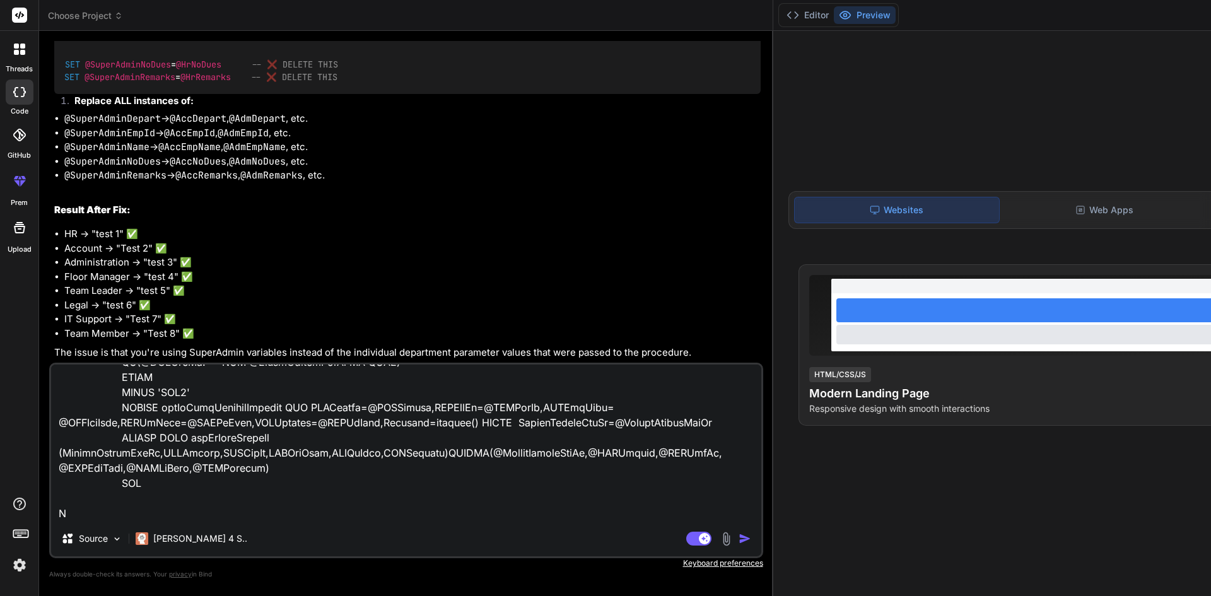
type textarea "IF(@SuperAdminEmpId IS NOT NULL) BEGIN --SET @SuperAdminNoDues=@HrNoDues --SET …"
type textarea "x"
type textarea "IF(@SuperAdminEmpId IS NOT NULL) BEGIN --SET @SuperAdminNoDues=@HrNoDues --SET …"
type textarea "x"
type textarea "IF(@SuperAdminEmpId IS NOT NULL) BEGIN --SET @SuperAdminNoDues=@HrNoDues --SET …"
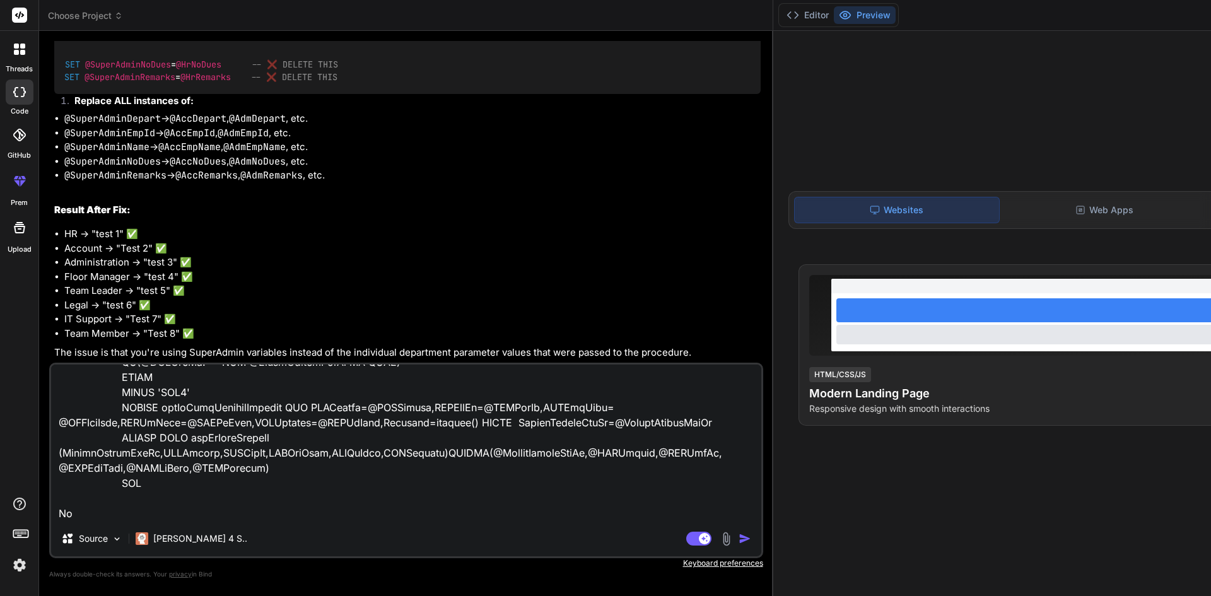
type textarea "x"
type textarea "IF(@SuperAdminEmpId IS NOT NULL) BEGIN --SET @SuperAdminNoDues=@HrNoDues --SET …"
type textarea "x"
type textarea "IF(@SuperAdminEmpId IS NOT NULL) BEGIN --SET @SuperAdminNoDues=@HrNoDues --SET …"
type textarea "x"
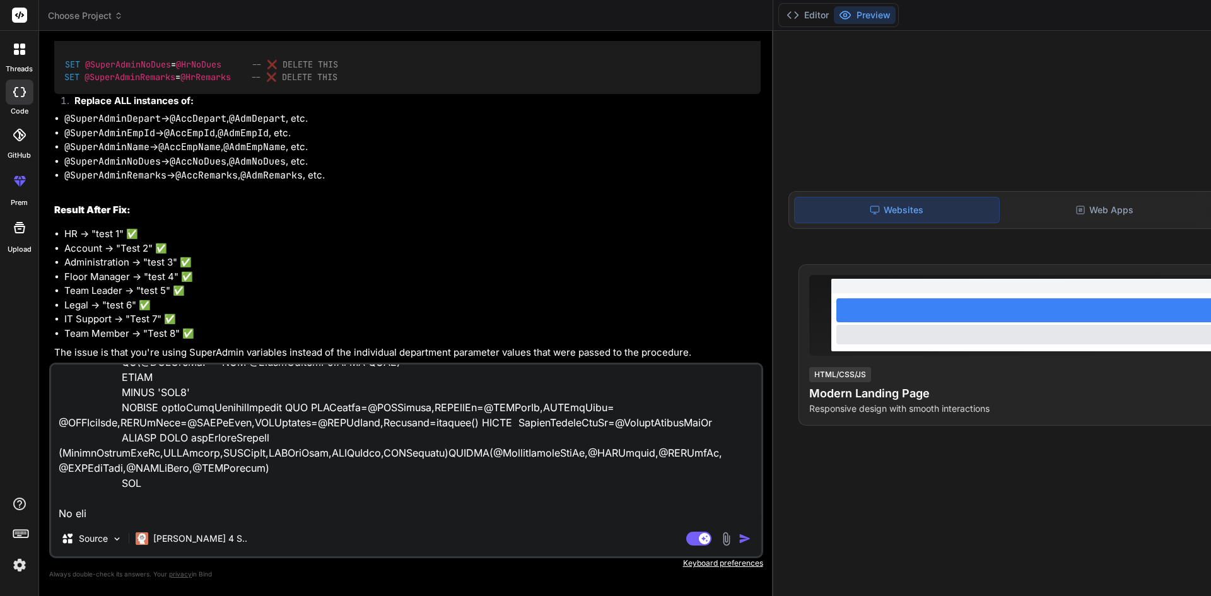
type textarea "IF(@SuperAdminEmpId IS NOT NULL) BEGIN --SET @SuperAdminNoDues=@HrNoDues --SET …"
type textarea "x"
type textarea "IF(@SuperAdminEmpId IS NOT NULL) BEGIN --SET @SuperAdminNoDues=@HrNoDues --SET …"
type textarea "x"
type textarea "IF(@SuperAdminEmpId IS NOT NULL) BEGIN --SET @SuperAdminNoDues=@HrNoDues --SET …"
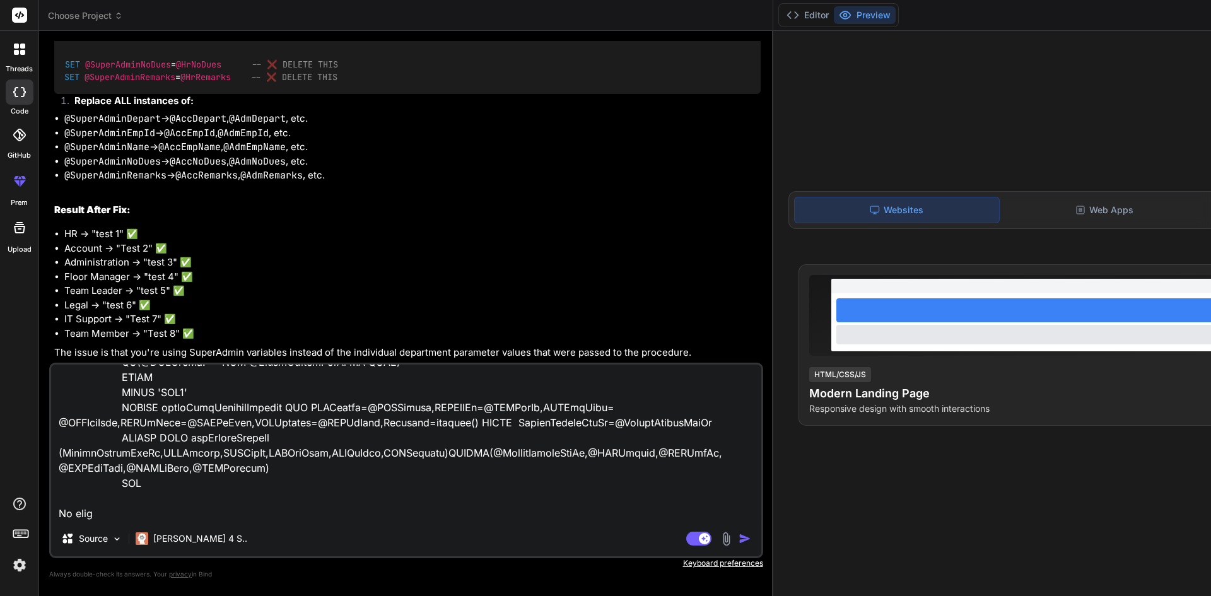
type textarea "x"
type textarea "IF(@SuperAdminEmpId IS NOT NULL) BEGIN --SET @SuperAdminNoDues=@HrNoDues --SET …"
type textarea "x"
type textarea "IF(@SuperAdminEmpId IS NOT NULL) BEGIN --SET @SuperAdminNoDues=@HrNoDues --SET …"
type textarea "x"
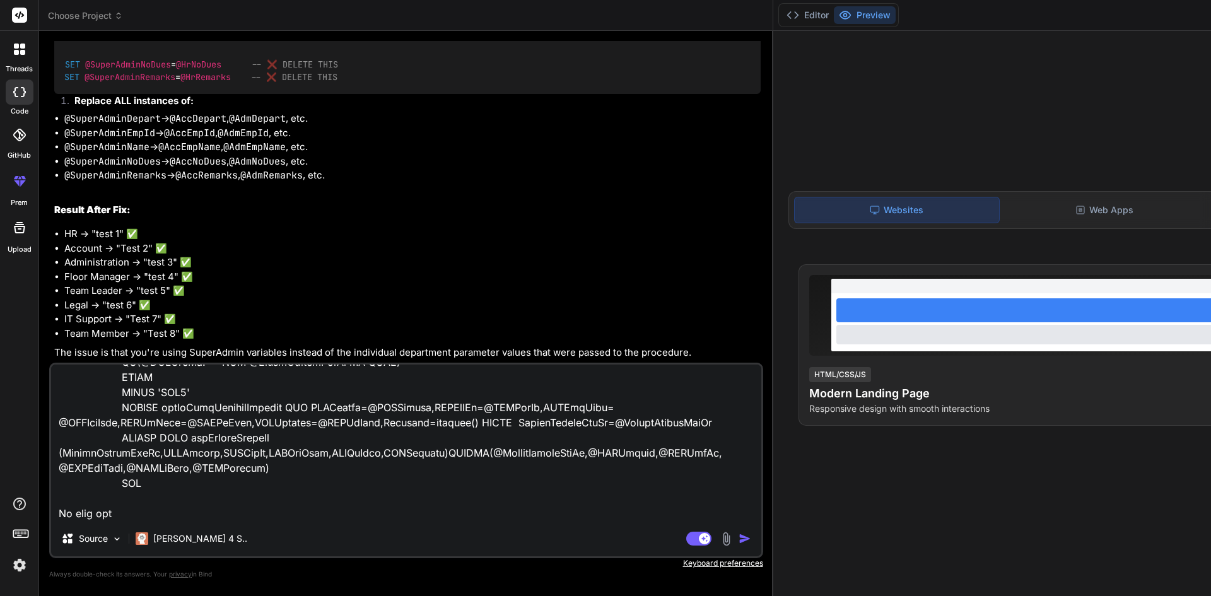
type textarea "IF(@SuperAdminEmpId IS NOT NULL) BEGIN --SET @SuperAdminNoDues=@HrNoDues --SET …"
type textarea "x"
type textarea "IF(@SuperAdminEmpId IS NOT NULL) BEGIN --SET @SuperAdminNoDues=@HrNoDues --SET …"
type textarea "x"
type textarea "IF(@SuperAdminEmpId IS NOT NULL) BEGIN --SET @SuperAdminNoDues=@HrNoDues --SET …"
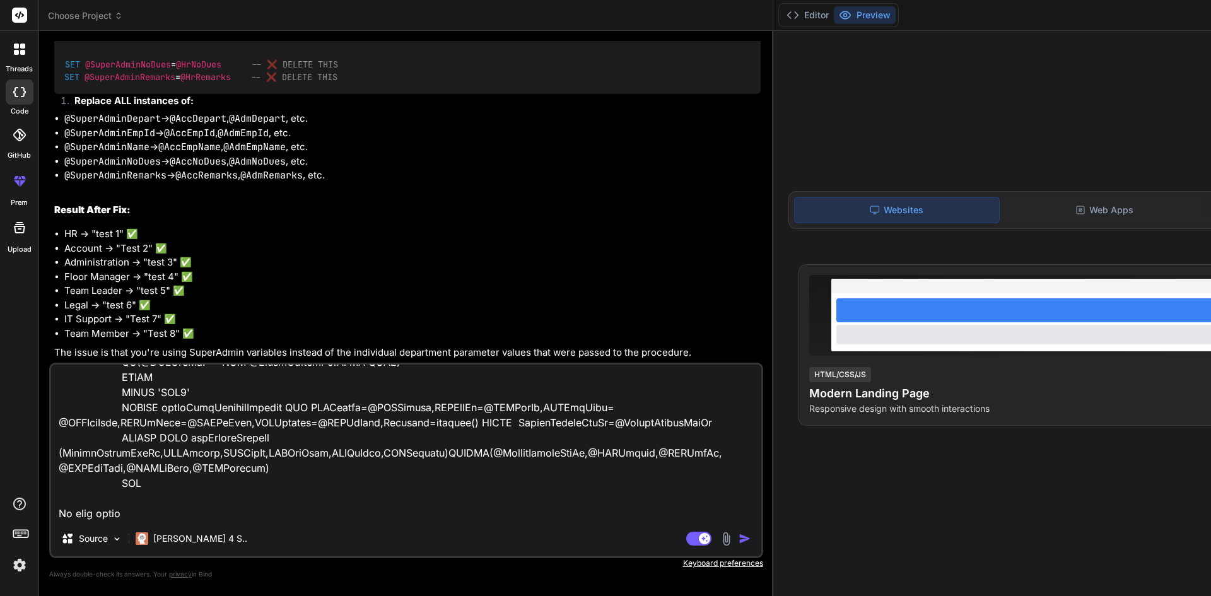
type textarea "x"
type textarea "IF(@SuperAdminEmpId IS NOT NULL) BEGIN --SET @SuperAdminNoDues=@HrNoDues --SET …"
type textarea "x"
type textarea "IF(@SuperAdminEmpId IS NOT NULL) BEGIN --SET @SuperAdminNoDues=@HrNoDues --SET …"
type textarea "x"
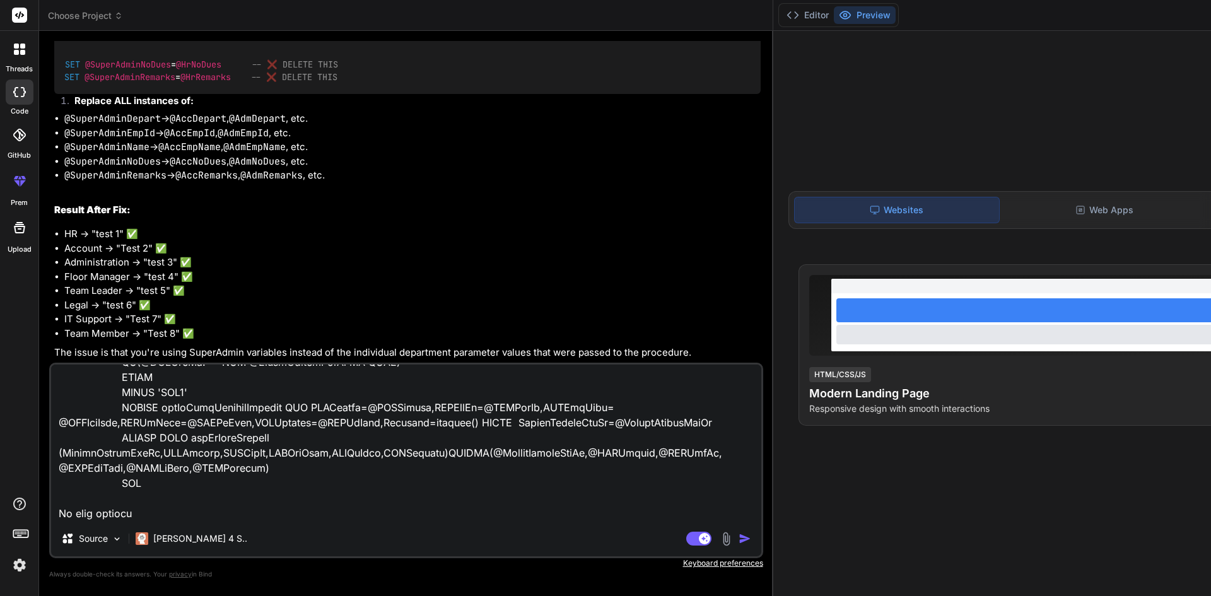
type textarea "IF(@SuperAdminEmpId IS NOT NULL) BEGIN --SET @SuperAdminNoDues=@HrNoDues --SET …"
click at [738, 540] on img "button" at bounding box center [744, 538] width 13 height 13
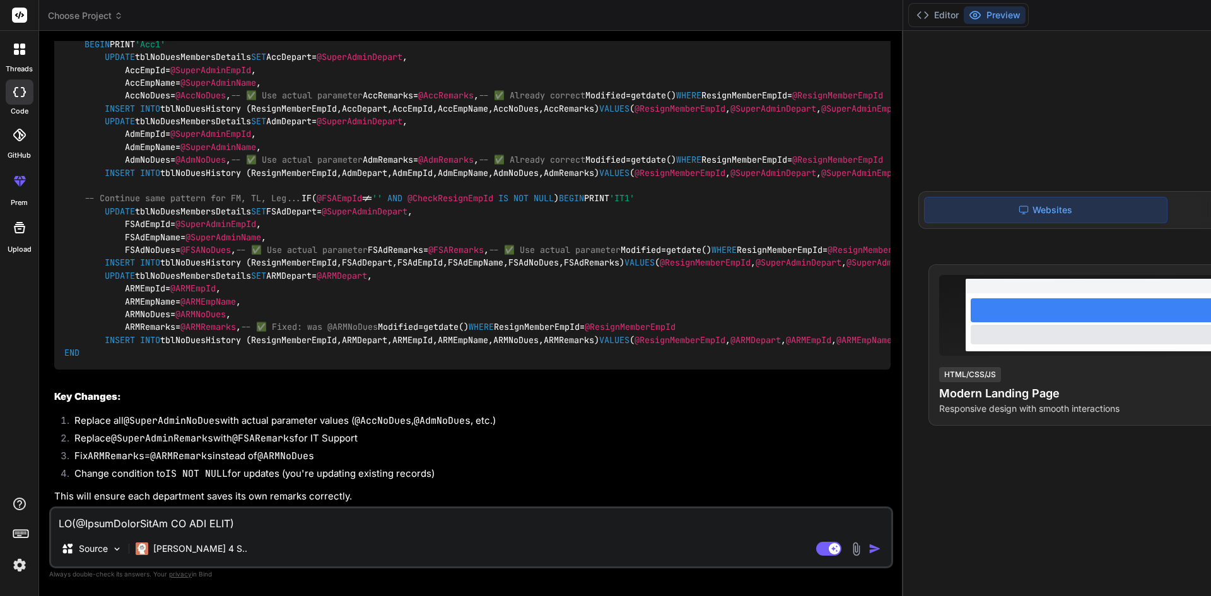
scroll to position [15114, 0]
type textarea "x"
click at [239, 521] on textarea at bounding box center [471, 519] width 840 height 23
paste textarea "IF(@SuperAdminEmpId IS NOT NULL) BEGIN --SET @SuperAdminNoDues=@HrNoDues --SET …"
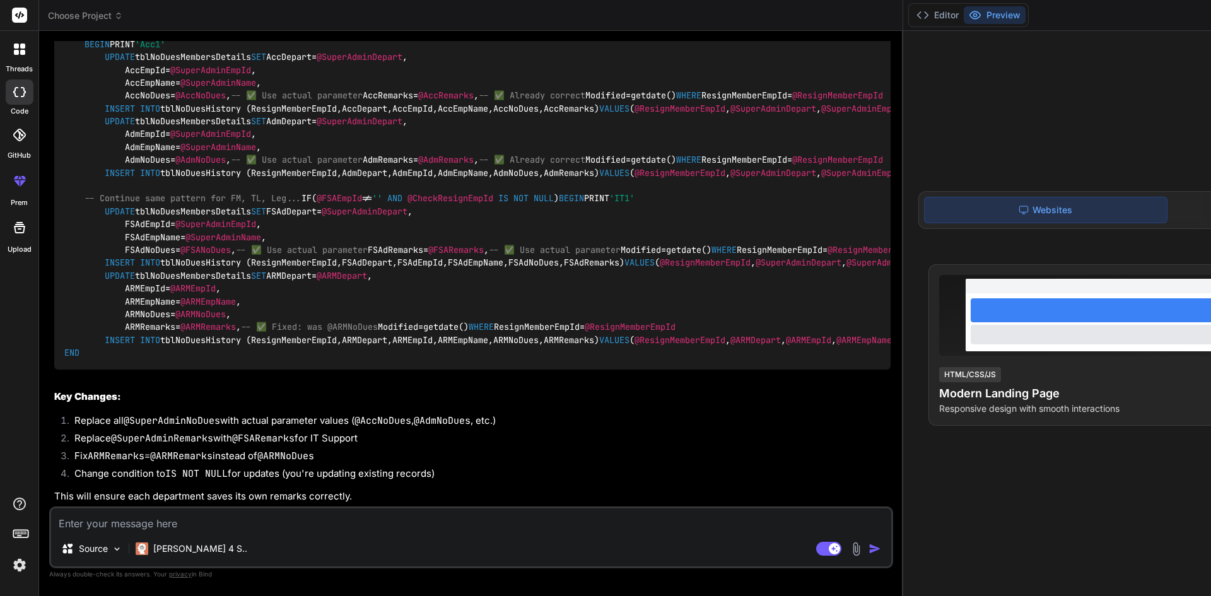
type textarea "IF(@SuperAdminEmpId IS NOT NULL) BEGIN --SET @SuperAdminNoDues=@HrNoDues --SET …"
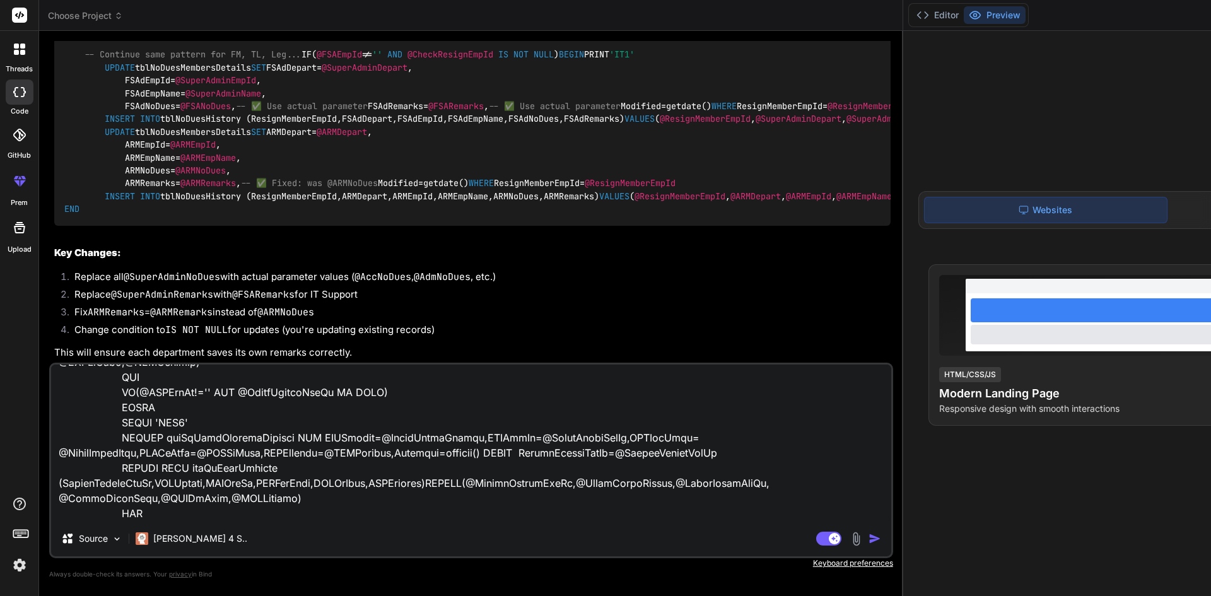
type textarea "x"
type textarea "IF(@SuperAdminEmpId IS NOT NULL) BEGIN --SET @SuperAdminNoDues=@HrNoDues --SET …"
type textarea "x"
type textarea "IF(@SuperAdminEmpId IS NOT NULL) BEGIN --SET @SuperAdminNoDues=@HrNoDues --SET …"
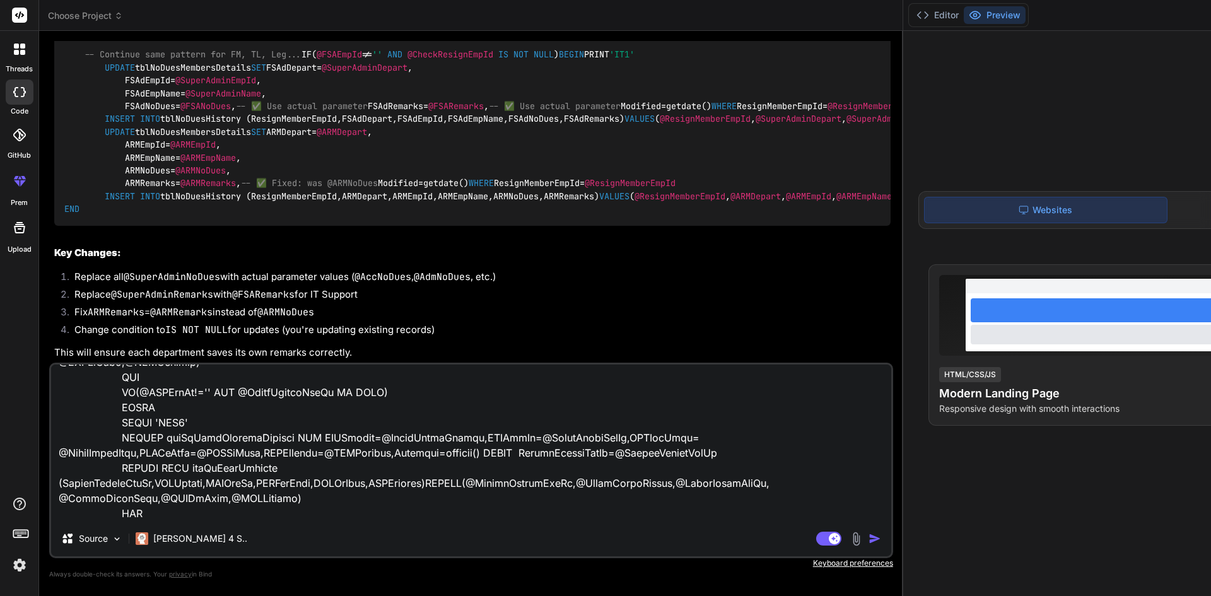
type textarea "x"
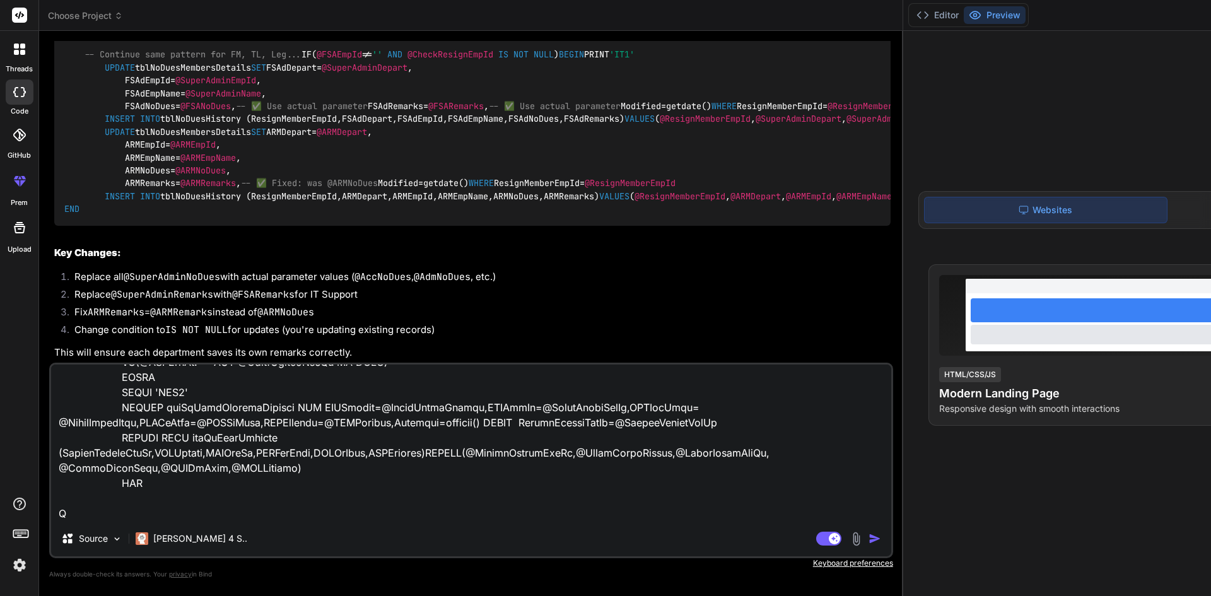
type textarea "IF(@SuperAdminEmpId IS NOT NULL) BEGIN --SET @SuperAdminNoDues=@HrNoDues --SET …"
type textarea "x"
type textarea "IF(@SuperAdminEmpId IS NOT NULL) BEGIN --SET @SuperAdminNoDues=@HrNoDues --SET …"
type textarea "x"
type textarea "IF(@SuperAdminEmpId IS NOT NULL) BEGIN --SET @SuperAdminNoDues=@HrNoDues --SET …"
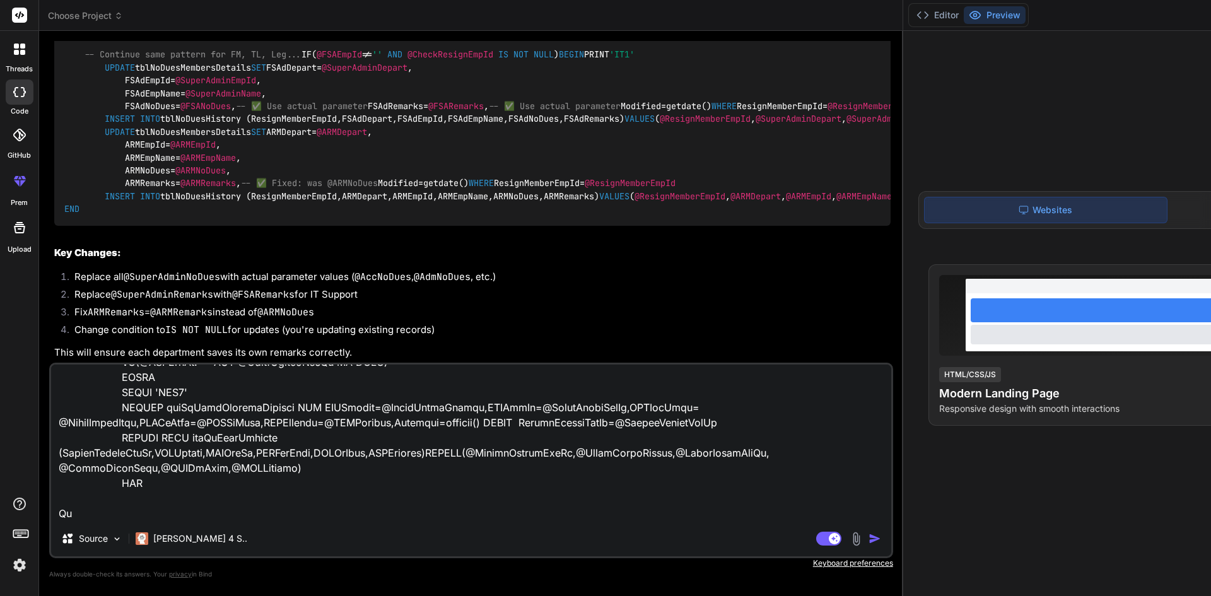
type textarea "x"
type textarea "IF(@SuperAdminEmpId IS NOT NULL) BEGIN --SET @SuperAdminNoDues=@HrNoDues --SET …"
type textarea "x"
type textarea "IF(@SuperAdminEmpId IS NOT NULL) BEGIN --SET @SuperAdminNoDues=@HrNoDues --SET …"
type textarea "x"
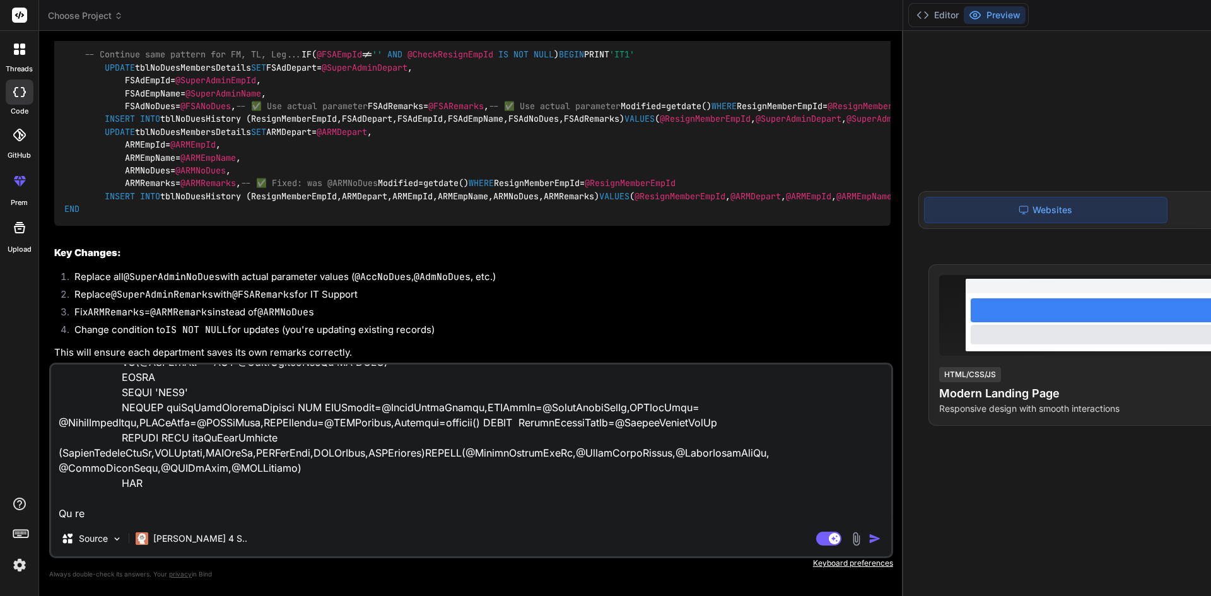
type textarea "IF(@SuperAdminEmpId IS NOT NULL) BEGIN --SET @SuperAdminNoDues=@HrNoDues --SET …"
type textarea "x"
type textarea "IF(@SuperAdminEmpId IS NOT NULL) BEGIN --SET @SuperAdminNoDues=@HrNoDues --SET …"
type textarea "x"
type textarea "IF(@SuperAdminEmpId IS NOT NULL) BEGIN --SET @SuperAdminNoDues=@HrNoDues --SET …"
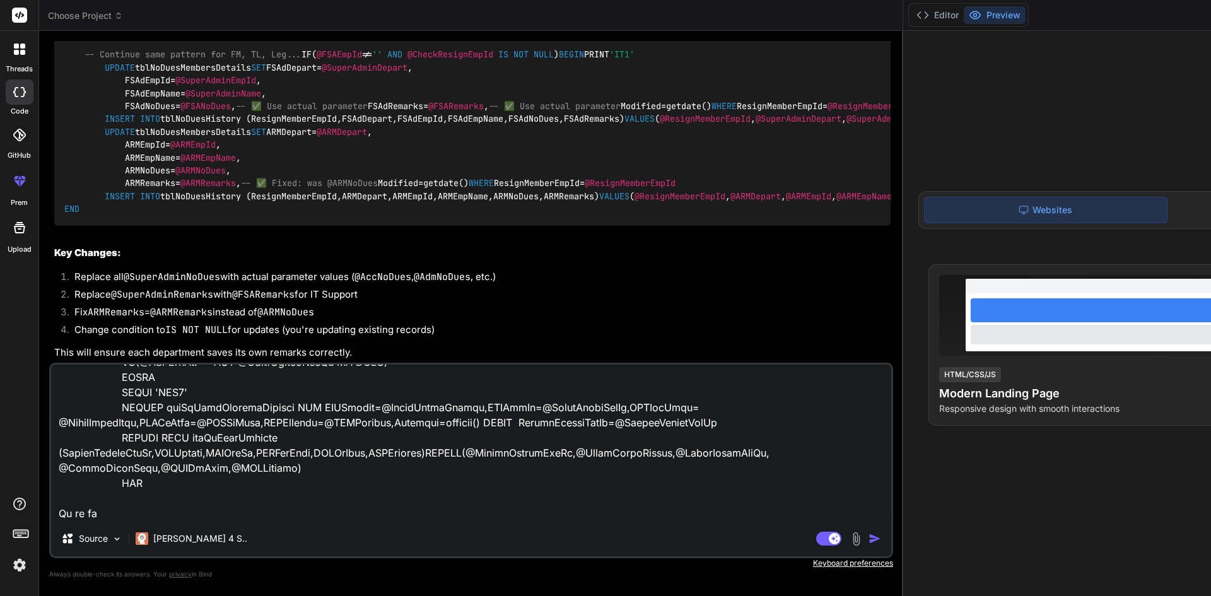
type textarea "x"
type textarea "IF(@SuperAdminEmpId IS NOT NULL) BEGIN --SET @SuperAdminNoDues=@HrNoDues --SET …"
type textarea "x"
type textarea "IF(@SuperAdminEmpId IS NOT NULL) BEGIN --SET @SuperAdminNoDues=@HrNoDues --SET …"
type textarea "x"
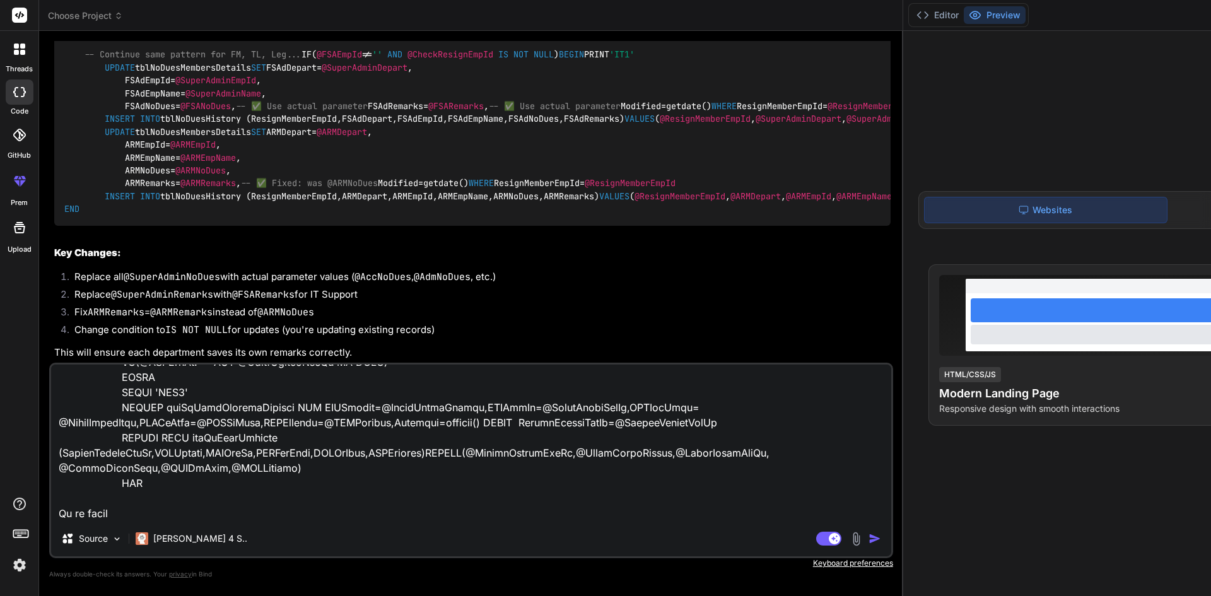
type textarea "IF(@SuperAdminEmpId IS NOT NULL) BEGIN --SET @SuperAdminNoDues=@HrNoDues --SET …"
type textarea "x"
type textarea "IF(@SuperAdminEmpId IS NOT NULL) BEGIN --SET @SuperAdminNoDues=@HrNoDues --SET …"
type textarea "x"
type textarea "IF(@SuperAdminEmpId IS NOT NULL) BEGIN --SET @SuperAdminNoDues=@HrNoDues --SET …"
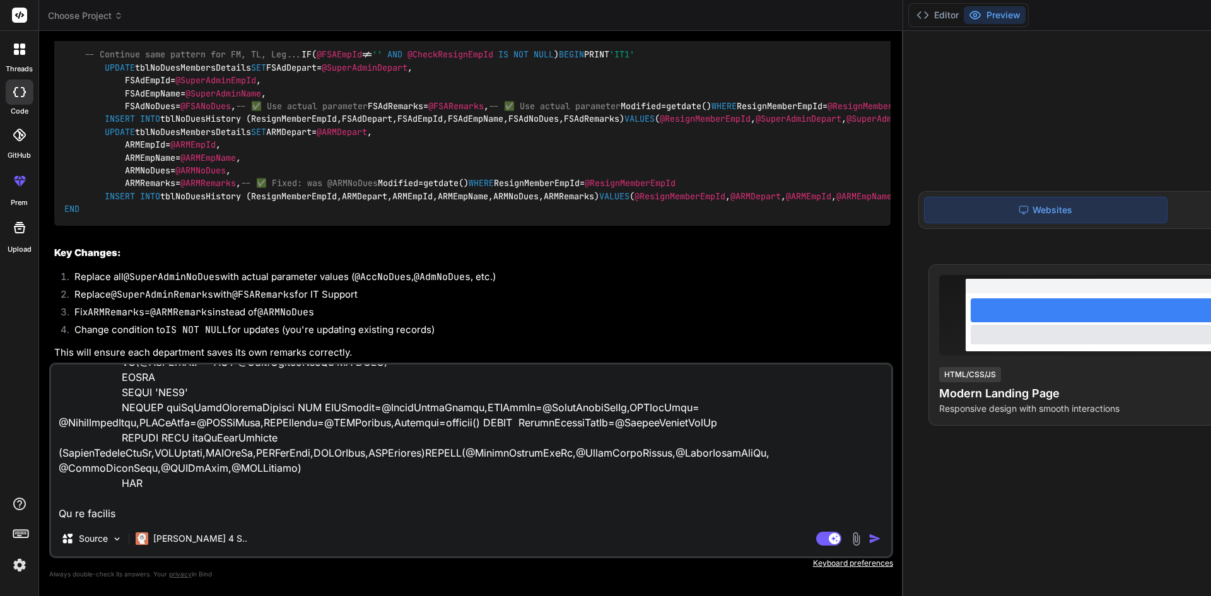
type textarea "x"
type textarea "IF(@SuperAdminEmpId IS NOT NULL) BEGIN --SET @SuperAdminNoDues=@HrNoDues --SET …"
click at [868, 535] on img "button" at bounding box center [874, 538] width 13 height 13
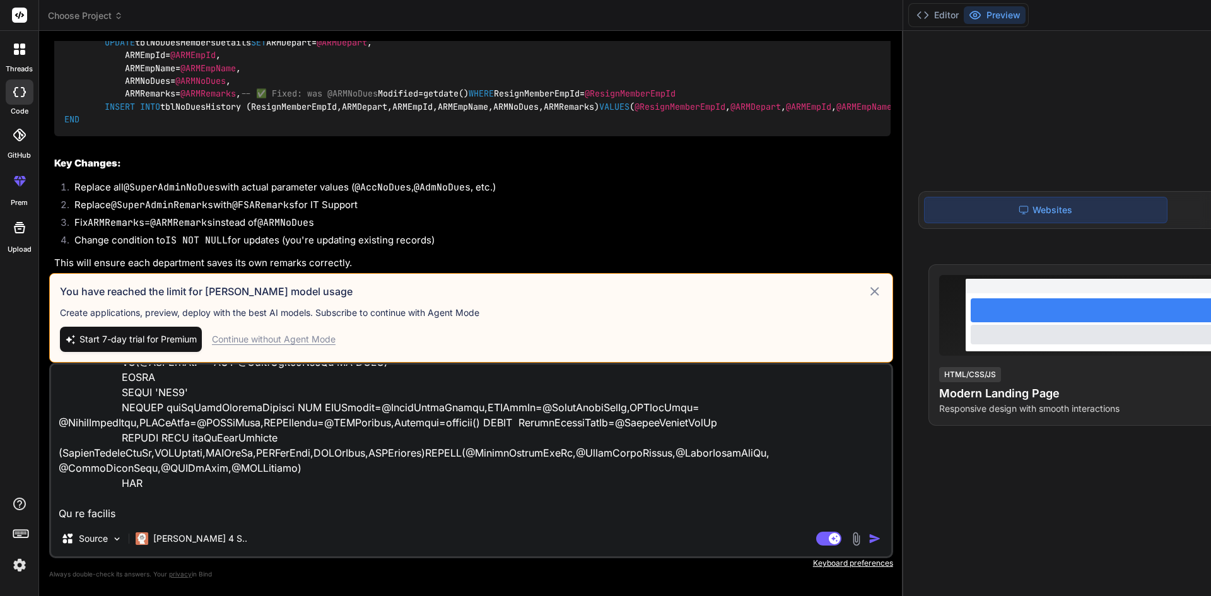
click at [868, 537] on img "button" at bounding box center [874, 538] width 13 height 13
click at [867, 289] on icon at bounding box center [874, 291] width 15 height 15
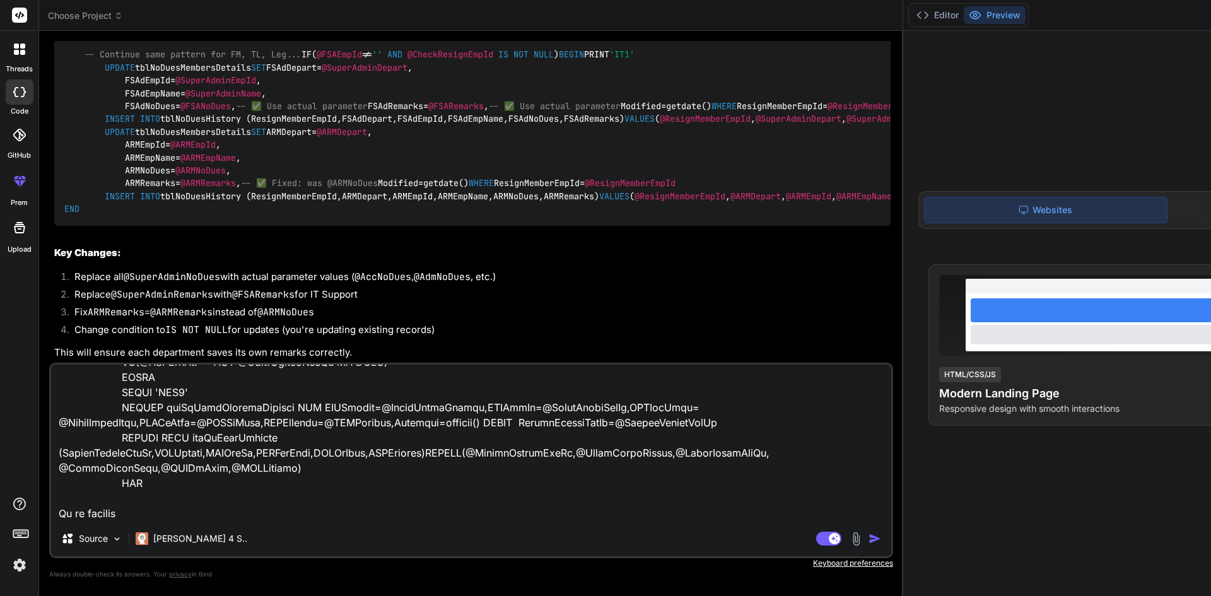
click at [868, 539] on img "button" at bounding box center [874, 538] width 13 height 13
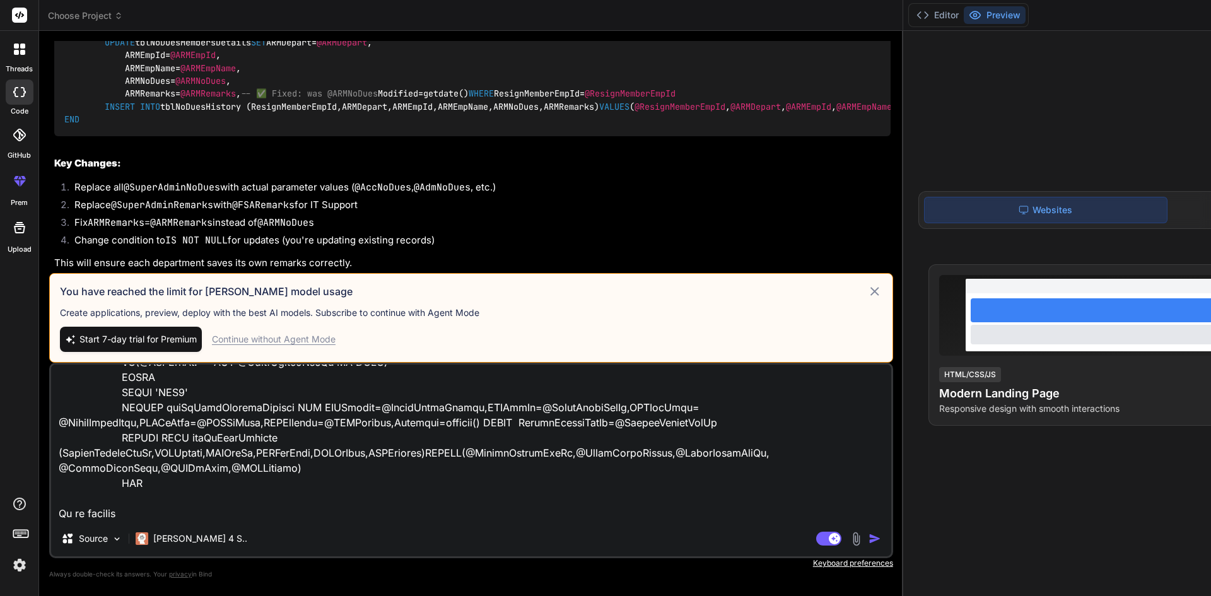
click at [867, 287] on icon at bounding box center [874, 291] width 15 height 15
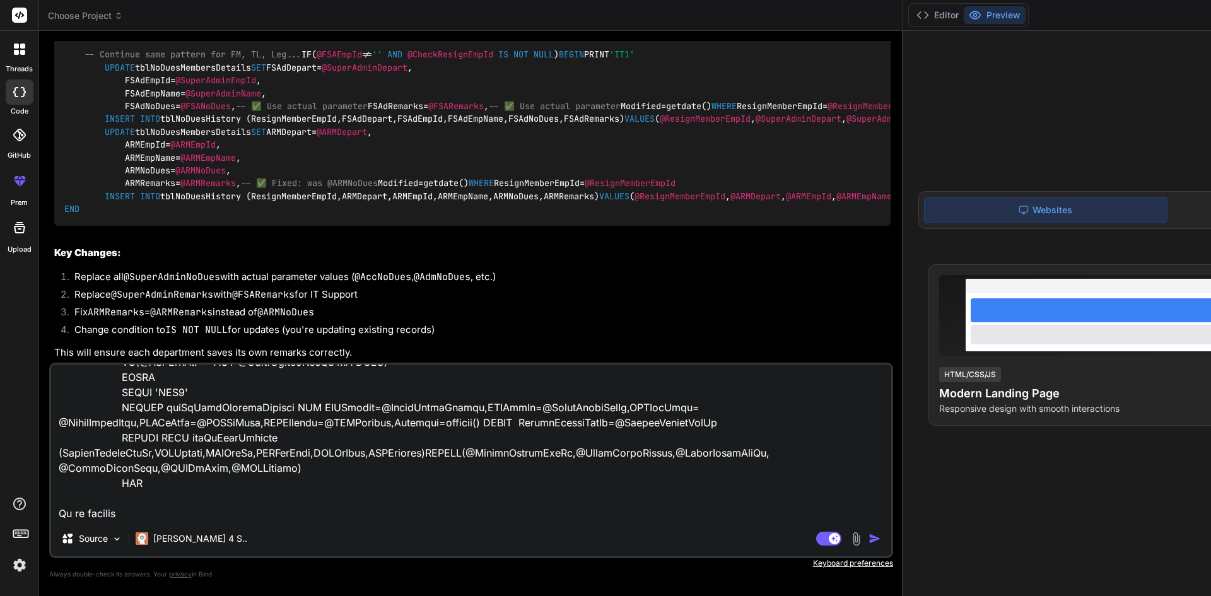
click at [868, 538] on img "button" at bounding box center [874, 538] width 13 height 13
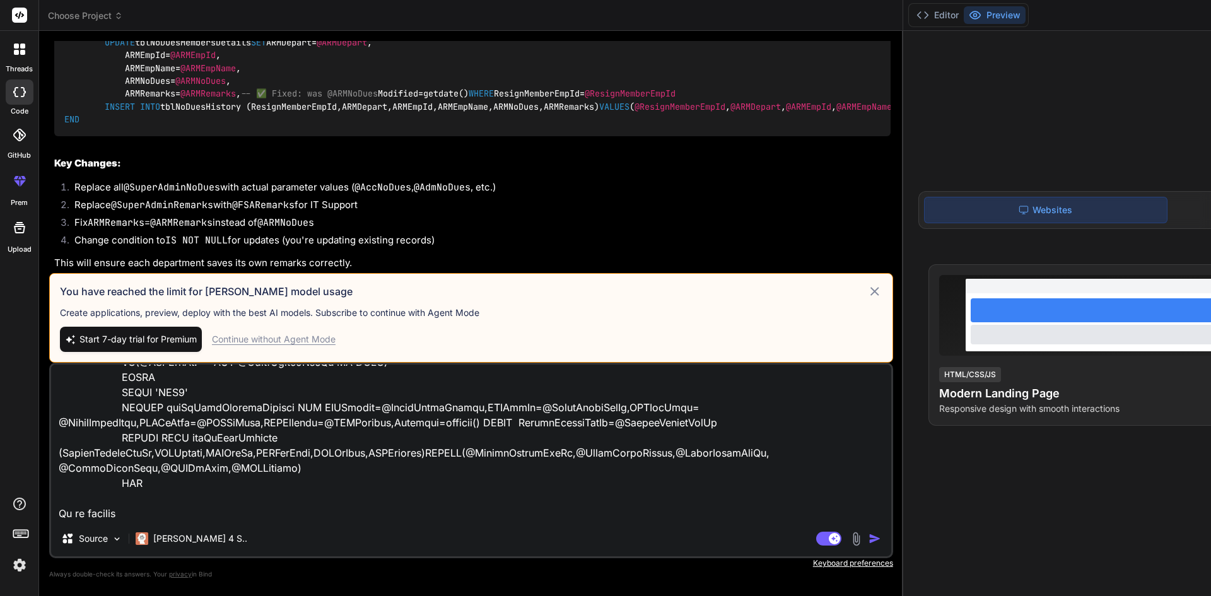
click at [868, 538] on img "button" at bounding box center [874, 538] width 13 height 13
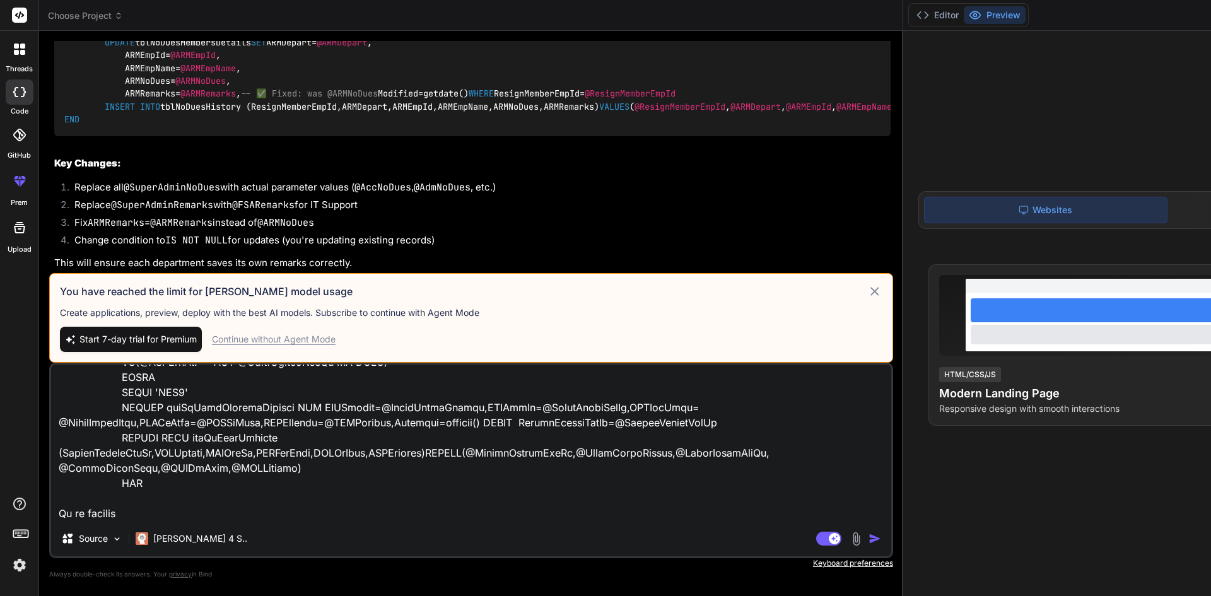
click at [297, 337] on div "Continue without Agent Mode" at bounding box center [274, 339] width 124 height 13
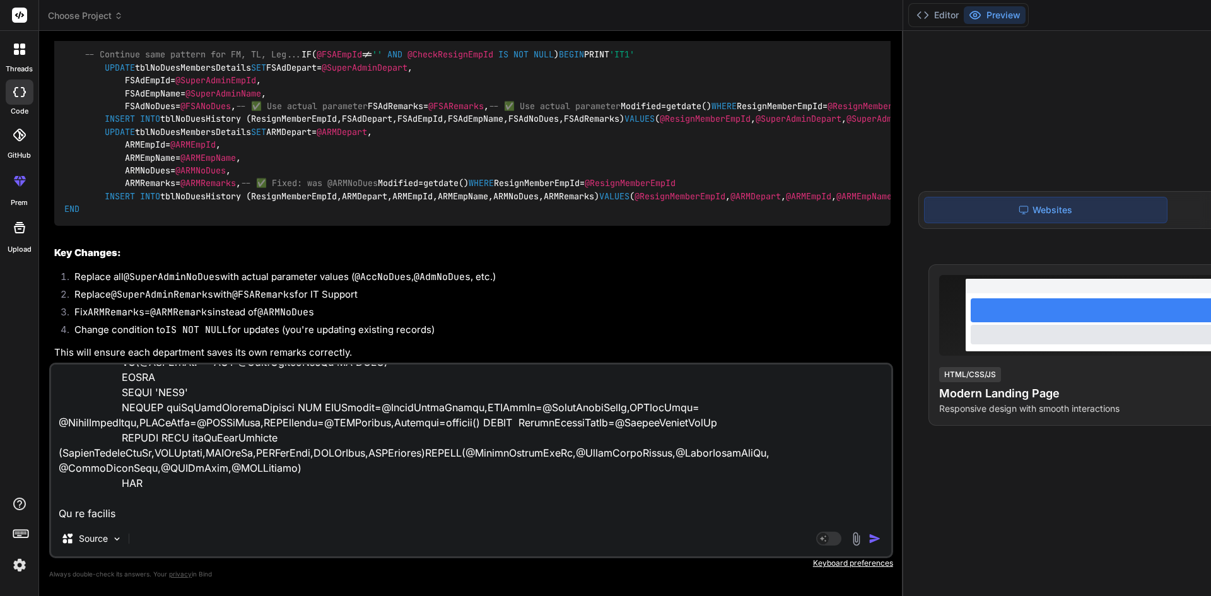
click at [868, 539] on img "button" at bounding box center [874, 538] width 13 height 13
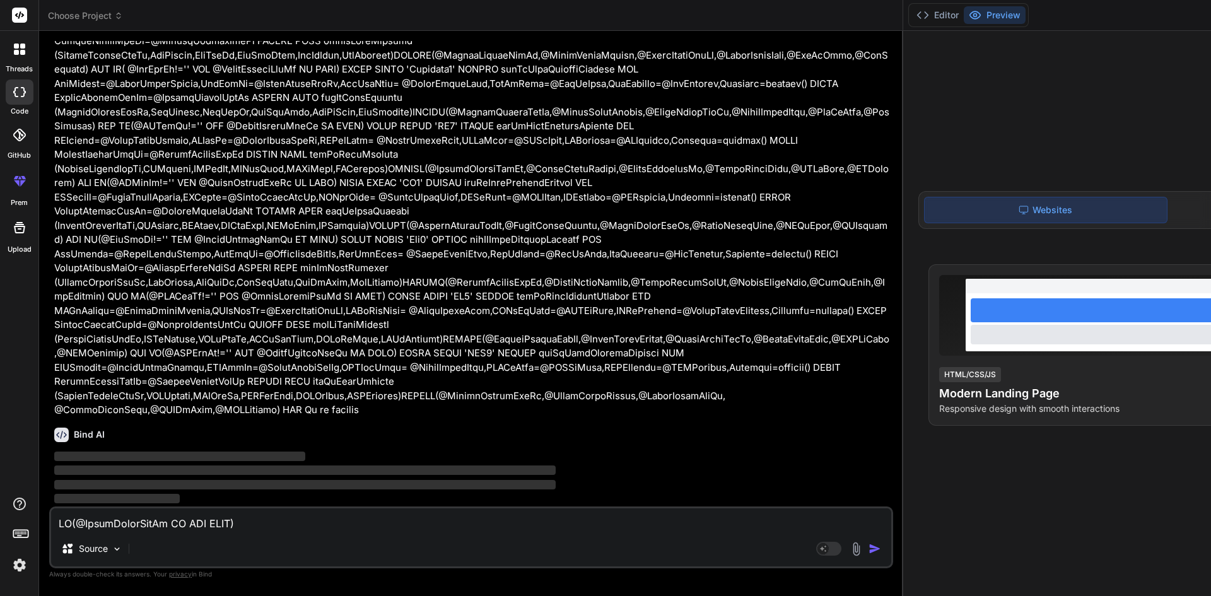
scroll to position [17039, 0]
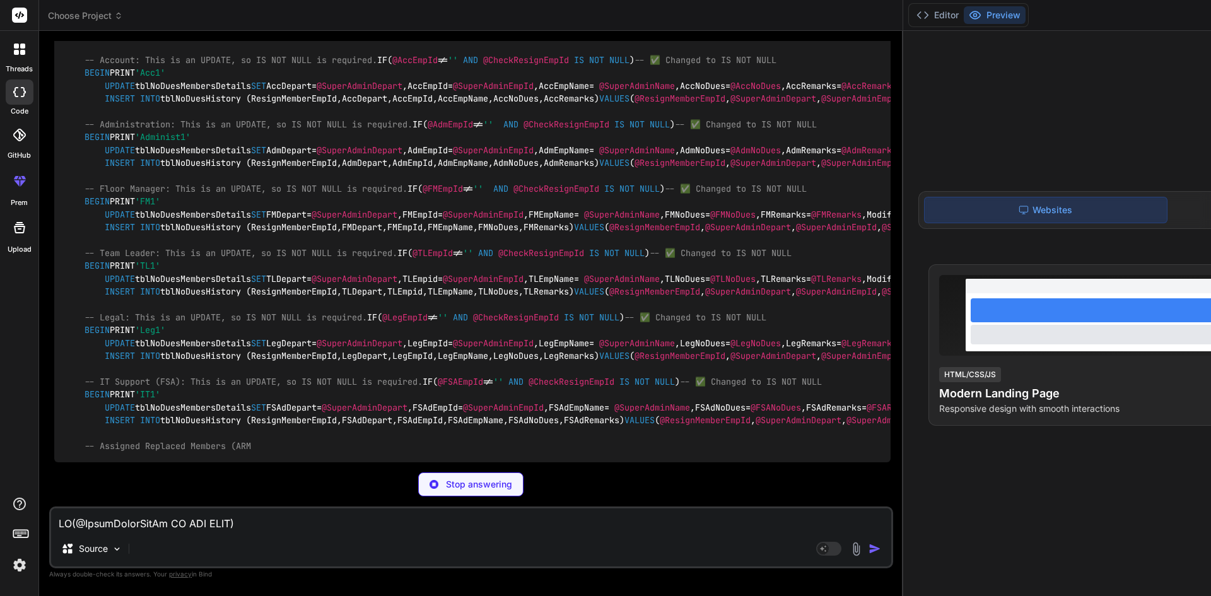
type textarea "x"
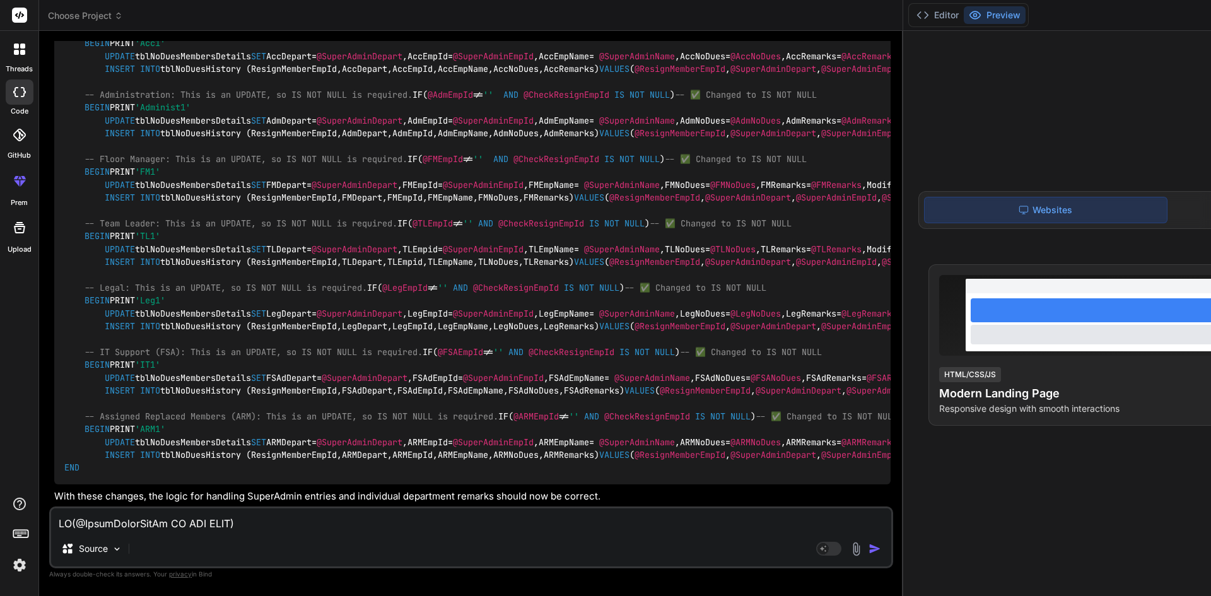
scroll to position [16770, 0]
click at [136, 521] on textarea at bounding box center [471, 519] width 840 height 23
paste textarea "IF(@SuperAdminEmpId IS NOT NULL) BEGIN -- SET @SuperAdminNoDues=@HrNoDues -- Co…"
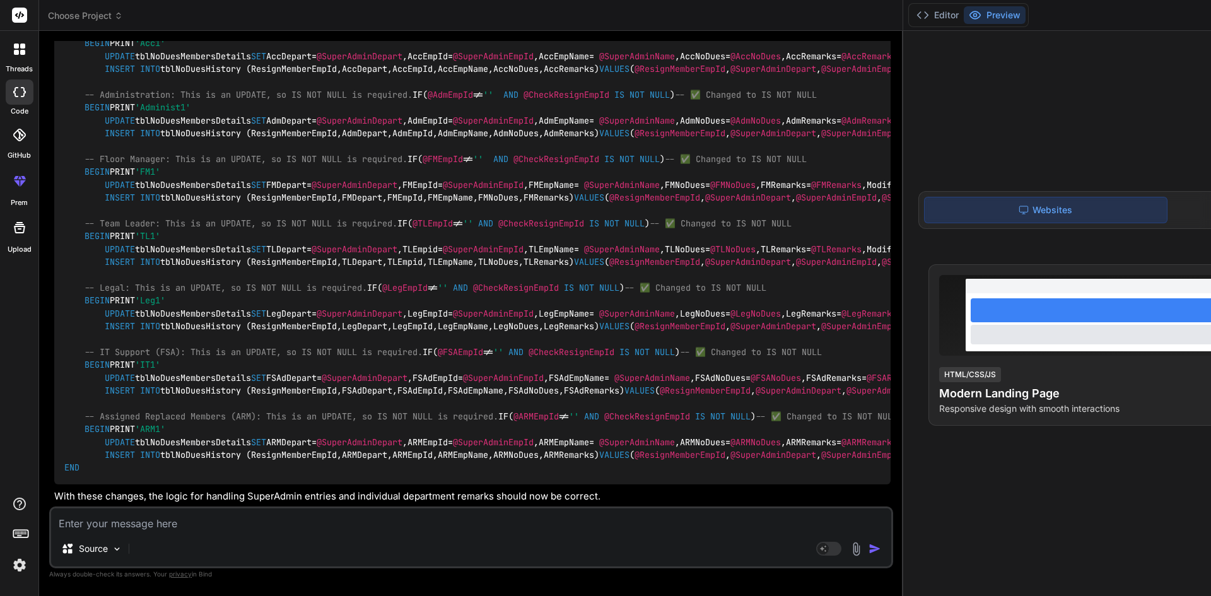
type textarea "IF(@SuperAdminEmpId IS NOT NULL) BEGIN -- SET @SuperAdminNoDues=@HrNoDues -- Co…"
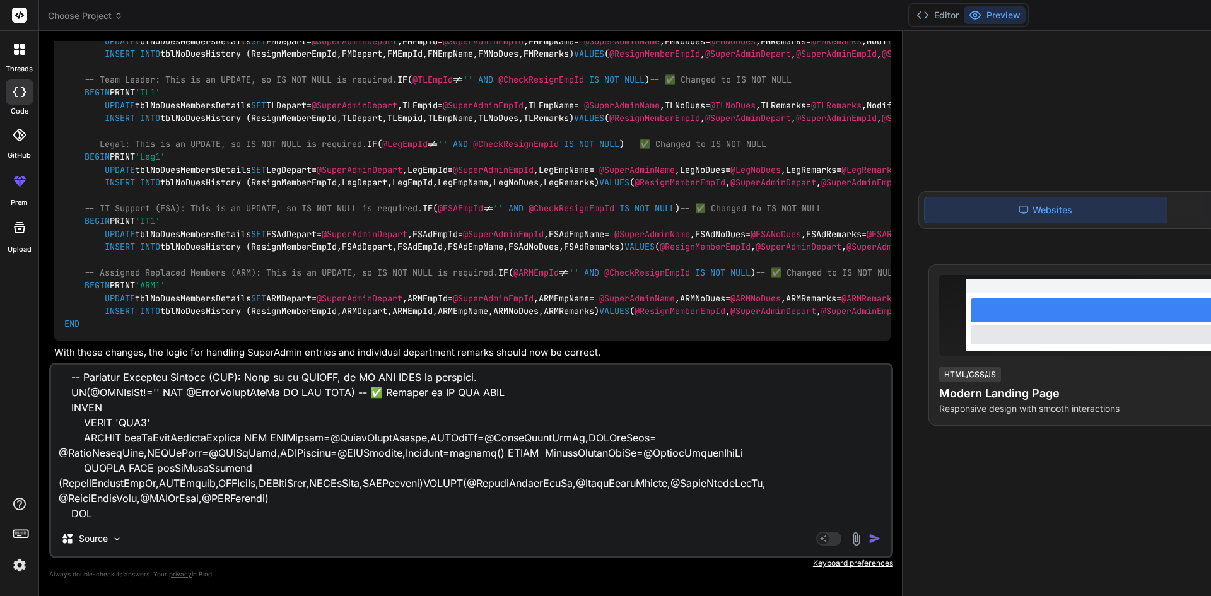
scroll to position [1637, 0]
type textarea "x"
type textarea "IF(@SuperAdminEmpId IS NOT NULL) BEGIN -- SET @SuperAdminNoDues=@HrNoDues -- Co…"
type textarea "x"
type textarea "IF(@SuperAdminEmpId IS NOT NULL) BEGIN -- SET @SuperAdminNoDues=@HrNoDues -- Co…"
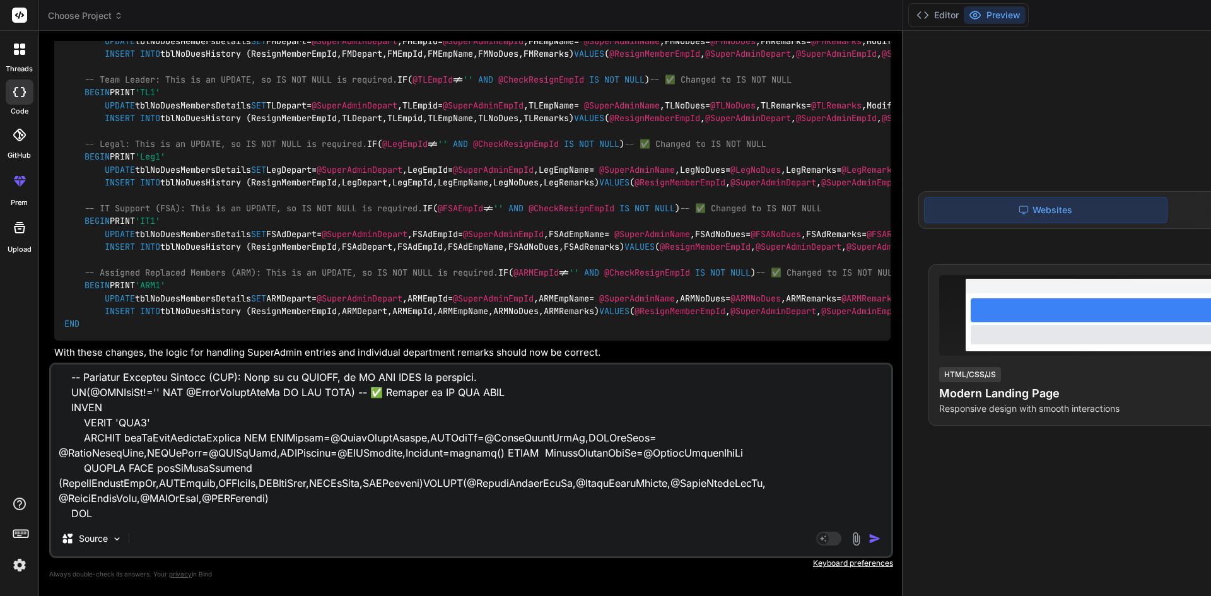
type textarea "x"
type textarea "IF(@SuperAdminEmpId IS NOT NULL) BEGIN -- SET @SuperAdminNoDues=@HrNoDues -- Co…"
type textarea "x"
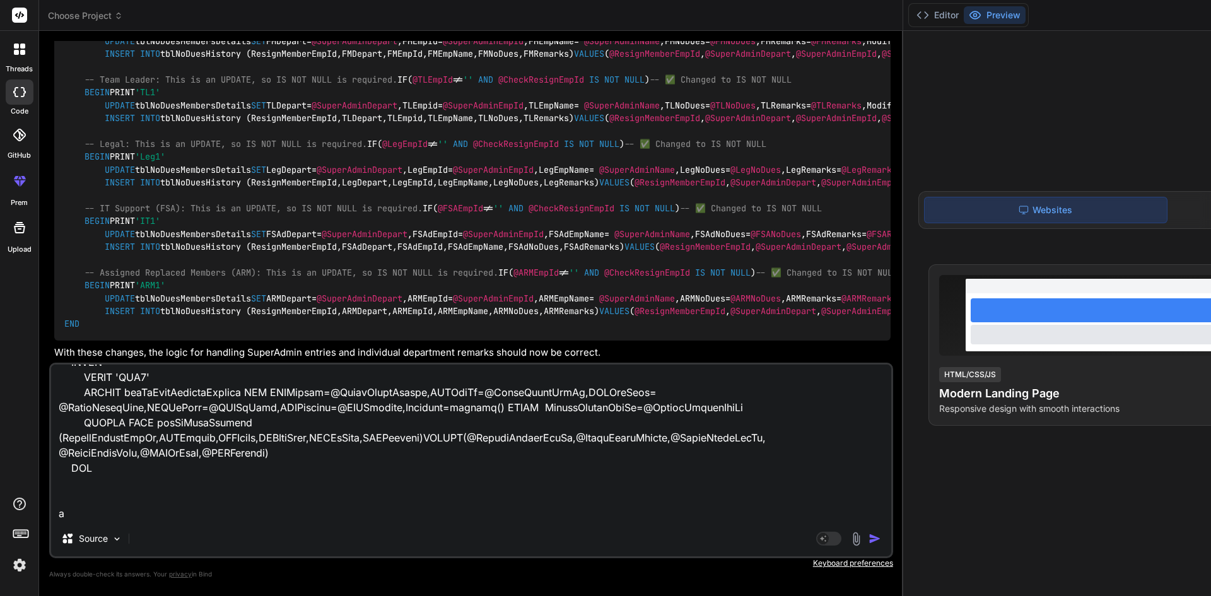
type textarea "IF(@SuperAdminEmpId IS NOT NULL) BEGIN -- SET @SuperAdminNoDues=@HrNoDues -- Co…"
type textarea "x"
type textarea "IF(@SuperAdminEmpId IS NOT NULL) BEGIN -- SET @SuperAdminNoDues=@HrNoDues -- Co…"
type textarea "x"
type textarea "IF(@SuperAdminEmpId IS NOT NULL) BEGIN -- SET @SuperAdminNoDues=@HrNoDues -- Co…"
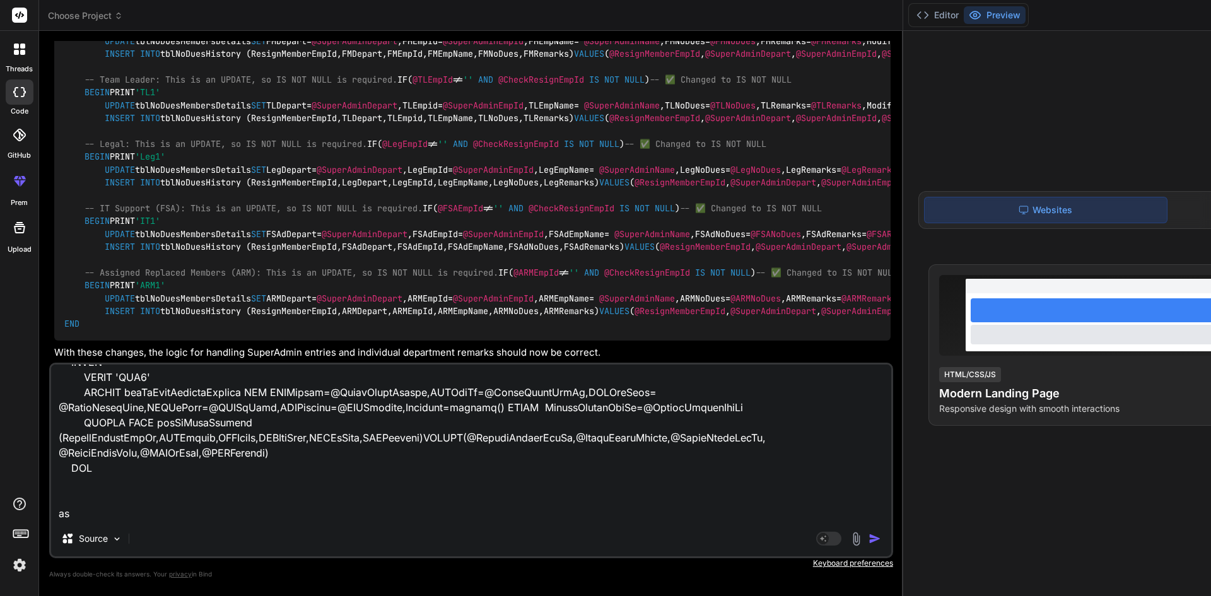
type textarea "x"
type textarea "IF(@SuperAdminEmpId IS NOT NULL) BEGIN -- SET @SuperAdminNoDues=@HrNoDues -- Co…"
type textarea "x"
type textarea "IF(@SuperAdminEmpId IS NOT NULL) BEGIN -- SET @SuperAdminNoDues=@HrNoDues -- Co…"
type textarea "x"
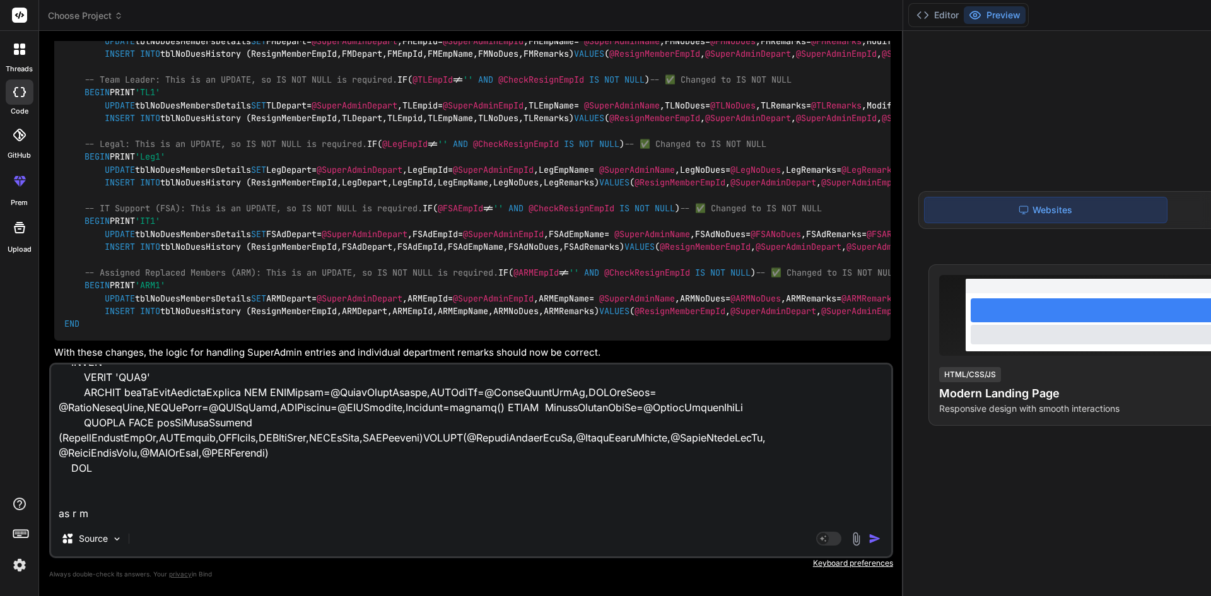
type textarea "IF(@SuperAdminEmpId IS NOT NULL) BEGIN -- SET @SuperAdminNoDues=@HrNoDues -- Co…"
type textarea "x"
type textarea "IF(@SuperAdminEmpId IS NOT NULL) BEGIN -- SET @SuperAdminNoDues=@HrNoDues -- Co…"
type textarea "x"
type textarea "IF(@SuperAdminEmpId IS NOT NULL) BEGIN -- SET @SuperAdminNoDues=@HrNoDues -- Co…"
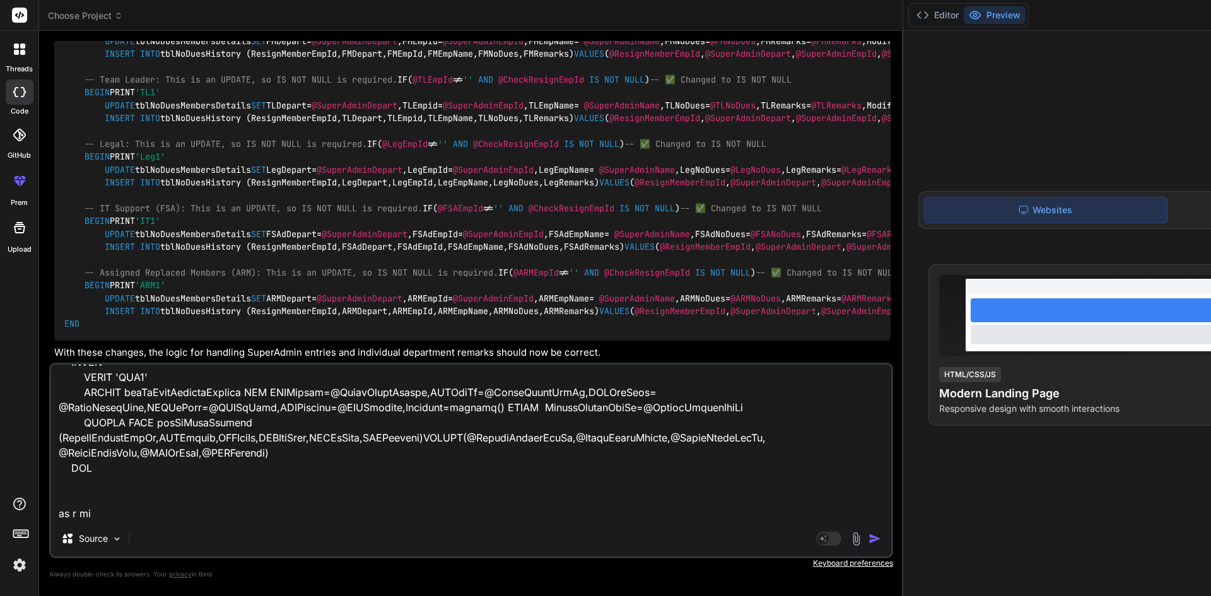
type textarea "x"
type textarea "IF(@SuperAdminEmpId IS NOT NULL) BEGIN -- SET @SuperAdminNoDues=@HrNoDues -- Co…"
type textarea "x"
type textarea "IF(@SuperAdminEmpId IS NOT NULL) BEGIN -- SET @SuperAdminNoDues=@HrNoDues -- Co…"
type textarea "x"
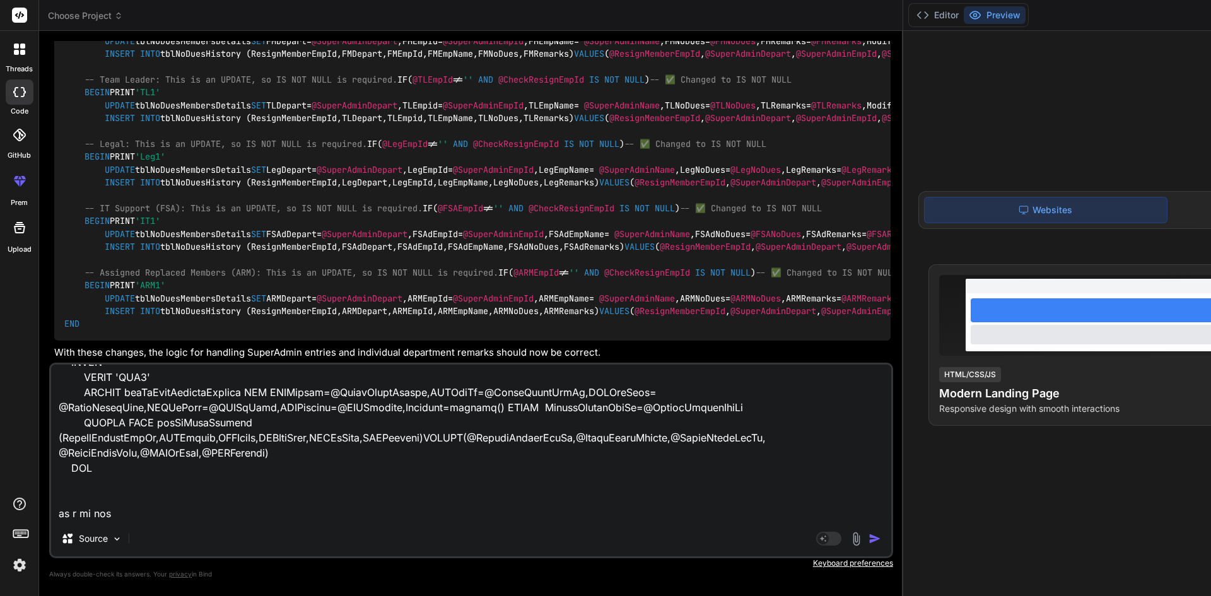
type textarea "IF(@SuperAdminEmpId IS NOT NULL) BEGIN -- SET @SuperAdminNoDues=@HrNoDues -- Co…"
type textarea "x"
type textarea "IF(@SuperAdminEmpId IS NOT NULL) BEGIN -- SET @SuperAdminNoDues=@HrNoDues -- Co…"
type textarea "x"
type textarea "IF(@SuperAdminEmpId IS NOT NULL) BEGIN -- SET @SuperAdminNoDues=@HrNoDues -- Co…"
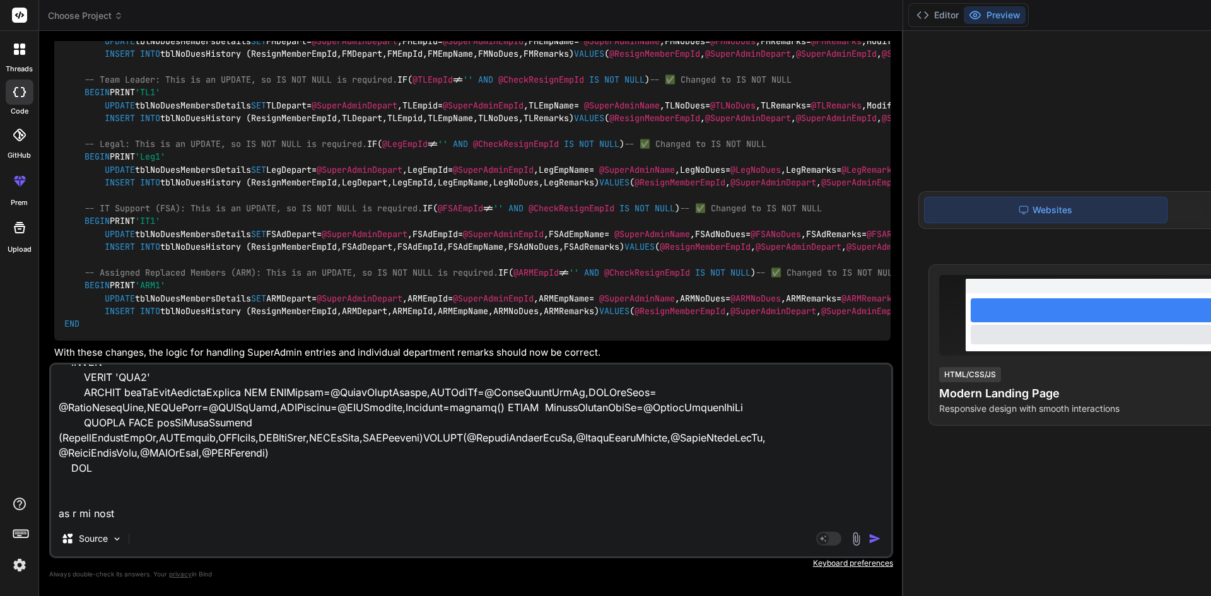
type textarea "x"
type textarea "IF(@SuperAdminEmpId IS NOT NULL) BEGIN -- SET @SuperAdminNoDues=@HrNoDues -- Co…"
type textarea "x"
type textarea "IF(@SuperAdminEmpId IS NOT NULL) BEGIN -- SET @SuperAdminNoDues=@HrNoDues -- Co…"
type textarea "x"
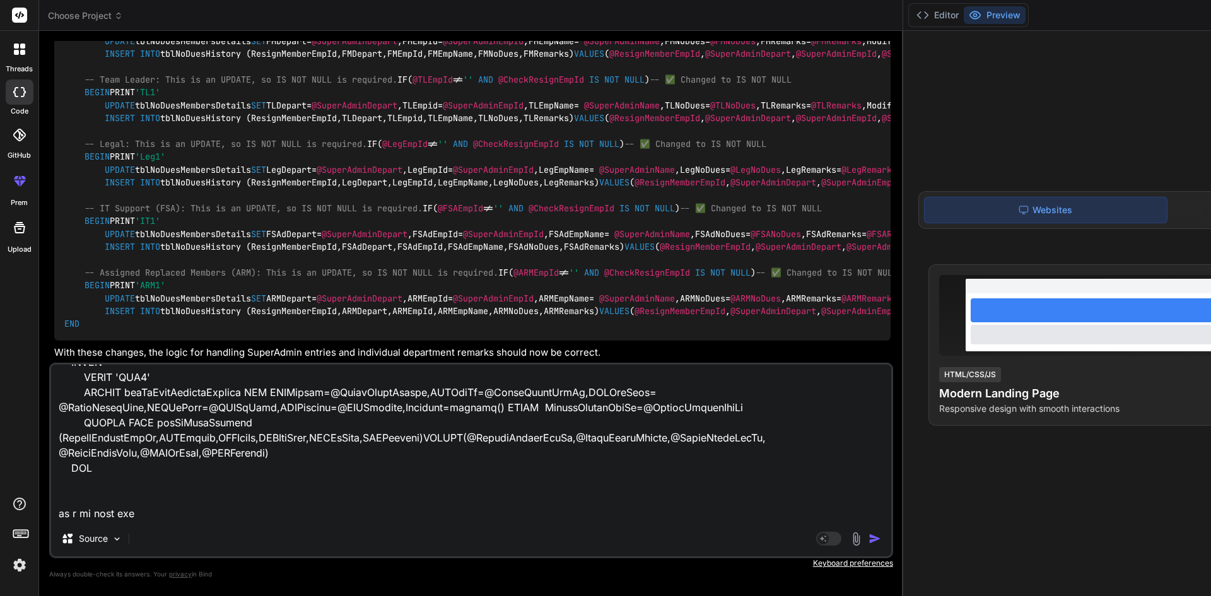
type textarea "IF(@SuperAdminEmpId IS NOT NULL) BEGIN -- SET @SuperAdminNoDues=@HrNoDues -- Co…"
type textarea "x"
type textarea "IF(@SuperAdminEmpId IS NOT NULL) BEGIN -- SET @SuperAdminNoDues=@HrNoDues -- Co…"
type textarea "x"
type textarea "IF(@SuperAdminEmpId IS NOT NULL) BEGIN -- SET @SuperAdminNoDues=@HrNoDues -- Co…"
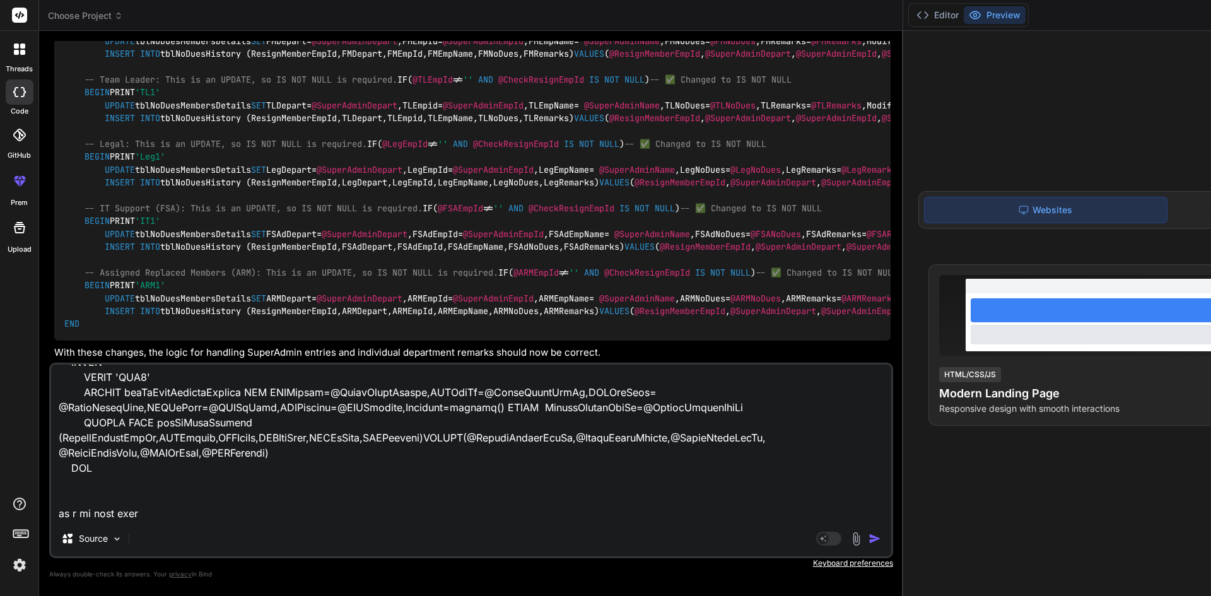
type textarea "x"
type textarea "IF(@SuperAdminEmpId IS NOT NULL) BEGIN -- SET @SuperAdminNoDues=@HrNoDues -- Co…"
type textarea "x"
type textarea "IF(@SuperAdminEmpId IS NOT NULL) BEGIN -- SET @SuperAdminNoDues=@HrNoDues -- Co…"
type textarea "x"
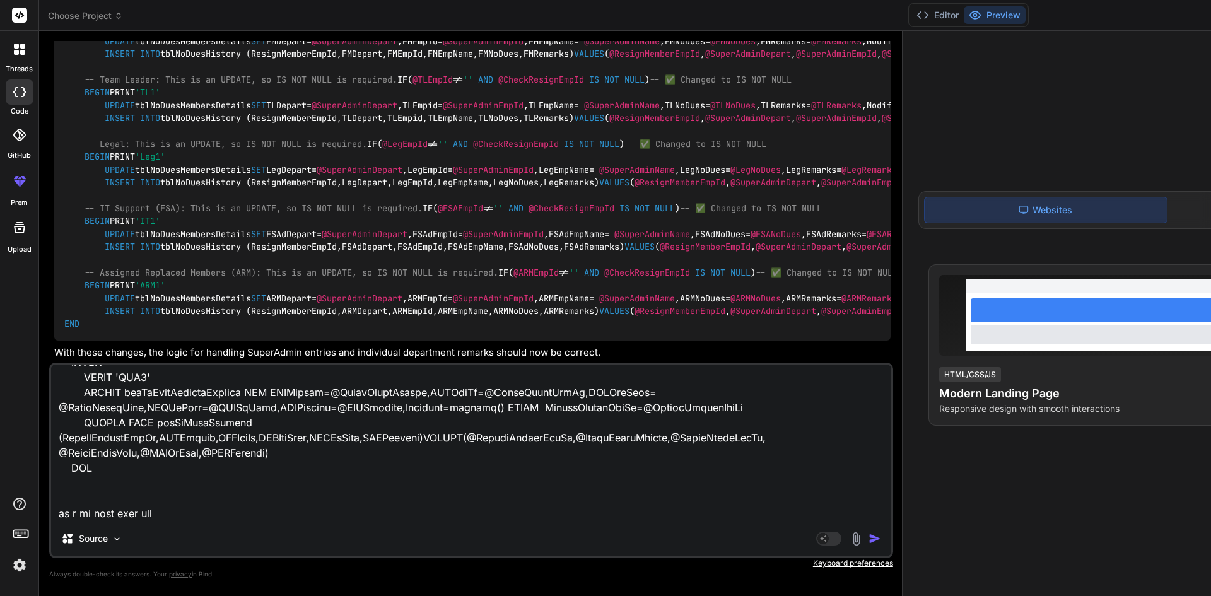
type textarea "IF(@SuperAdminEmpId IS NOT NULL) BEGIN -- SET @SuperAdminNoDues=@HrNoDues -- Co…"
type textarea "x"
type textarea "IF(@SuperAdminEmpId IS NOT NULL) BEGIN -- SET @SuperAdminNoDues=@HrNoDues -- Co…"
type textarea "x"
type textarea "IF(@SuperAdminEmpId IS NOT NULL) BEGIN -- SET @SuperAdminNoDues=@HrNoDues -- Co…"
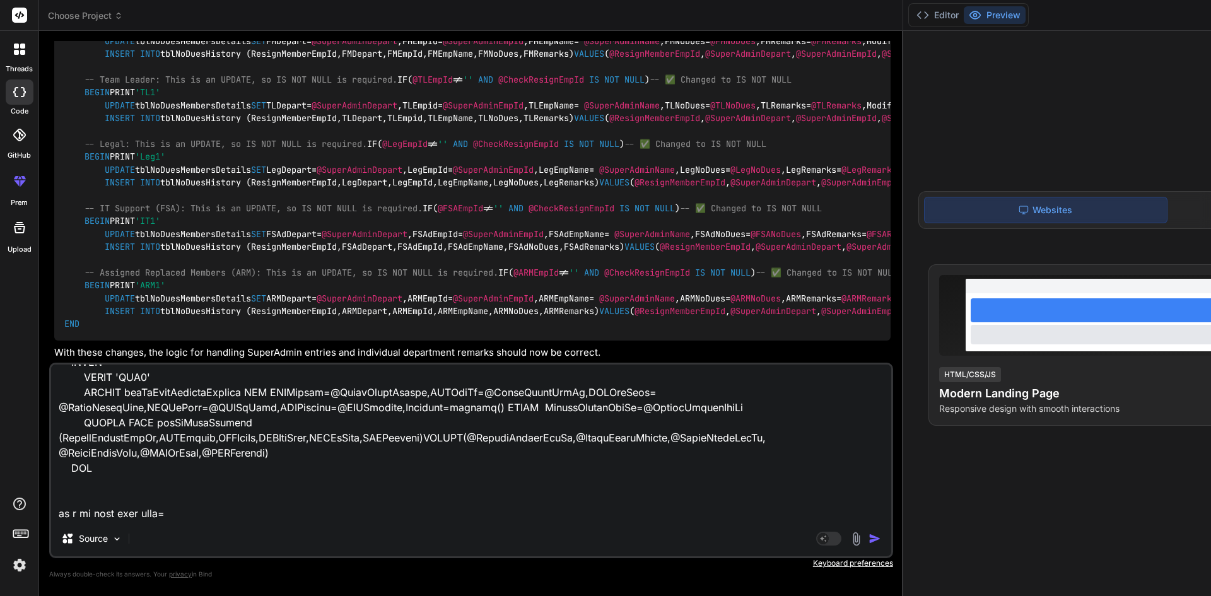
type textarea "x"
type textarea "IF(@SuperAdminEmpId IS NOT NULL) BEGIN -- SET @SuperAdminNoDues=@HrNoDues -- Co…"
type textarea "x"
type textarea "IF(@SuperAdminEmpId IS NOT NULL) BEGIN -- SET @SuperAdminNoDues=@HrNoDues -- Co…"
type textarea "x"
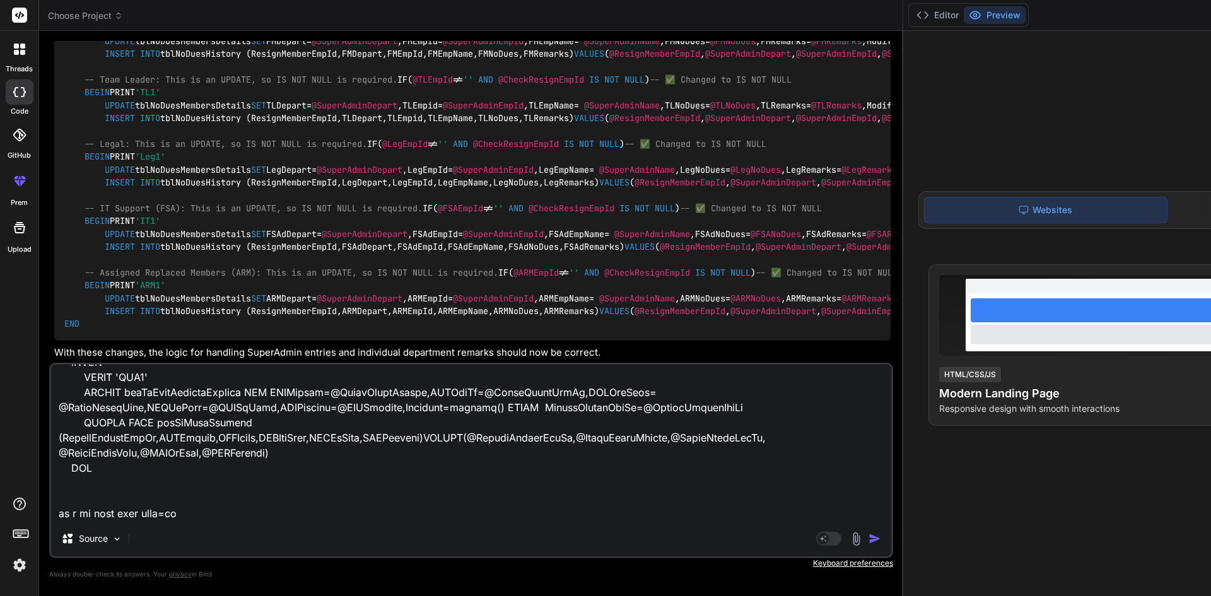
type textarea "IF(@SuperAdminEmpId IS NOT NULL) BEGIN -- SET @SuperAdminNoDues=@HrNoDues -- Co…"
type textarea "x"
type textarea "IF(@SuperAdminEmpId IS NOT NULL) BEGIN -- SET @SuperAdminNoDues=@HrNoDues -- Co…"
type textarea "x"
type textarea "IF(@SuperAdminEmpId IS NOT NULL) BEGIN -- SET @SuperAdminNoDues=@HrNoDues -- Co…"
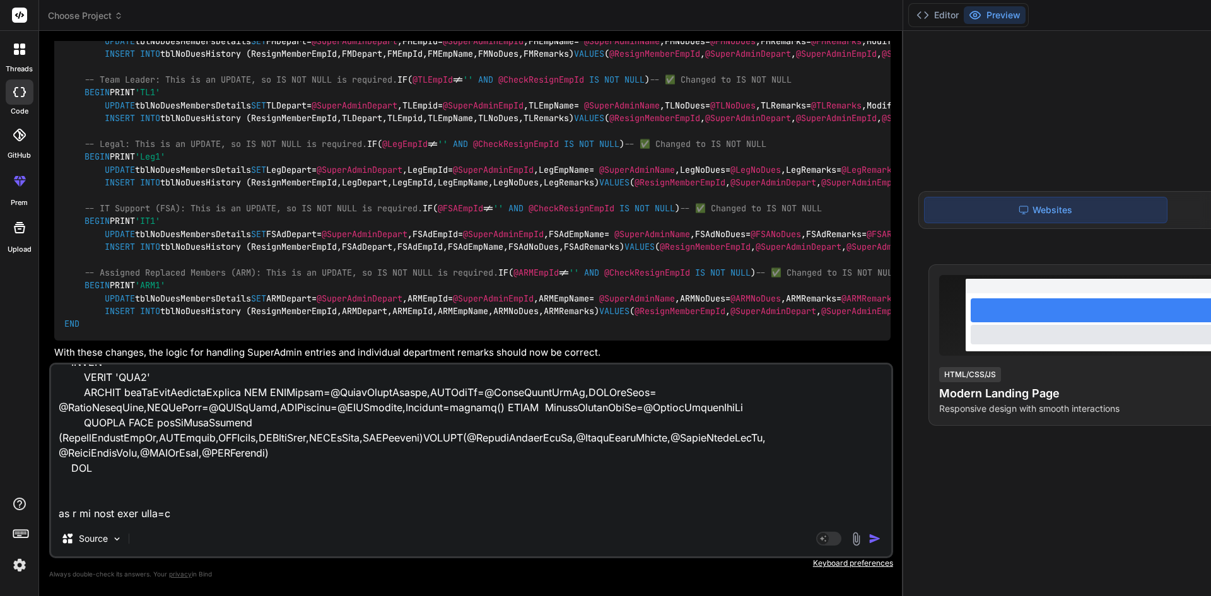
type textarea "x"
type textarea "IF(@SuperAdminEmpId IS NOT NULL) BEGIN -- SET @SuperAdminNoDues=@HrNoDues -- Co…"
type textarea "x"
type textarea "IF(@SuperAdminEmpId IS NOT NULL) BEGIN -- SET @SuperAdminNoDues=@HrNoDues -- Co…"
type textarea "x"
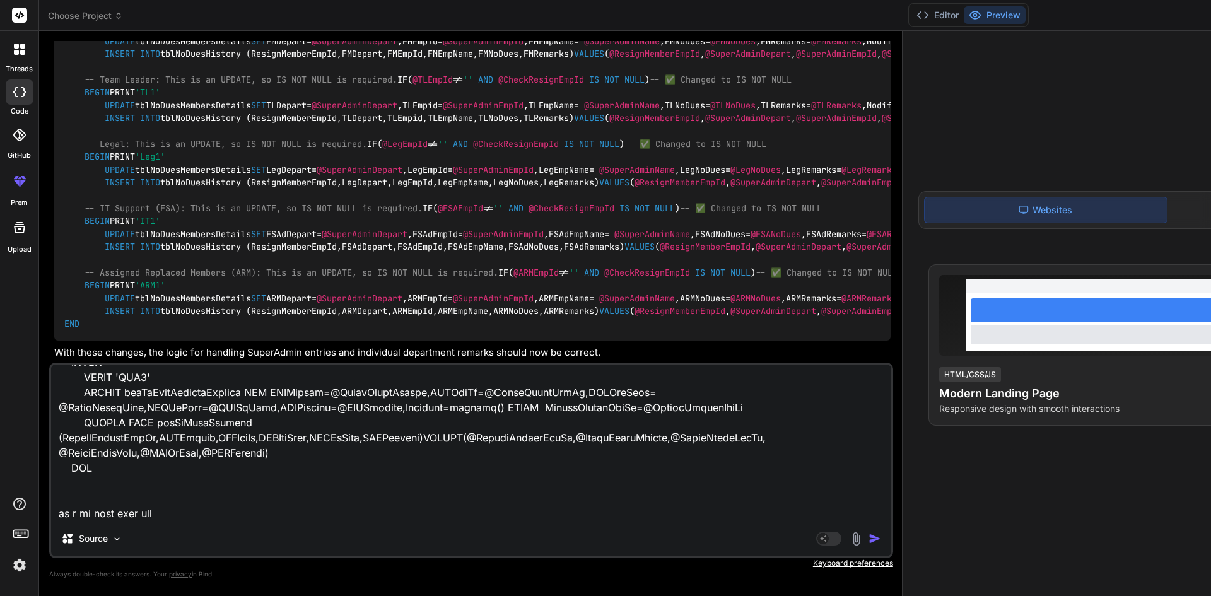
type textarea "IF(@SuperAdminEmpId IS NOT NULL) BEGIN -- SET @SuperAdminNoDues=@HrNoDues -- Co…"
type textarea "x"
type textarea "IF(@SuperAdminEmpId IS NOT NULL) BEGIN -- SET @SuperAdminNoDues=@HrNoDues -- Co…"
type textarea "x"
type textarea "IF(@SuperAdminEmpId IS NOT NULL) BEGIN -- SET @SuperAdminNoDues=@HrNoDues -- Co…"
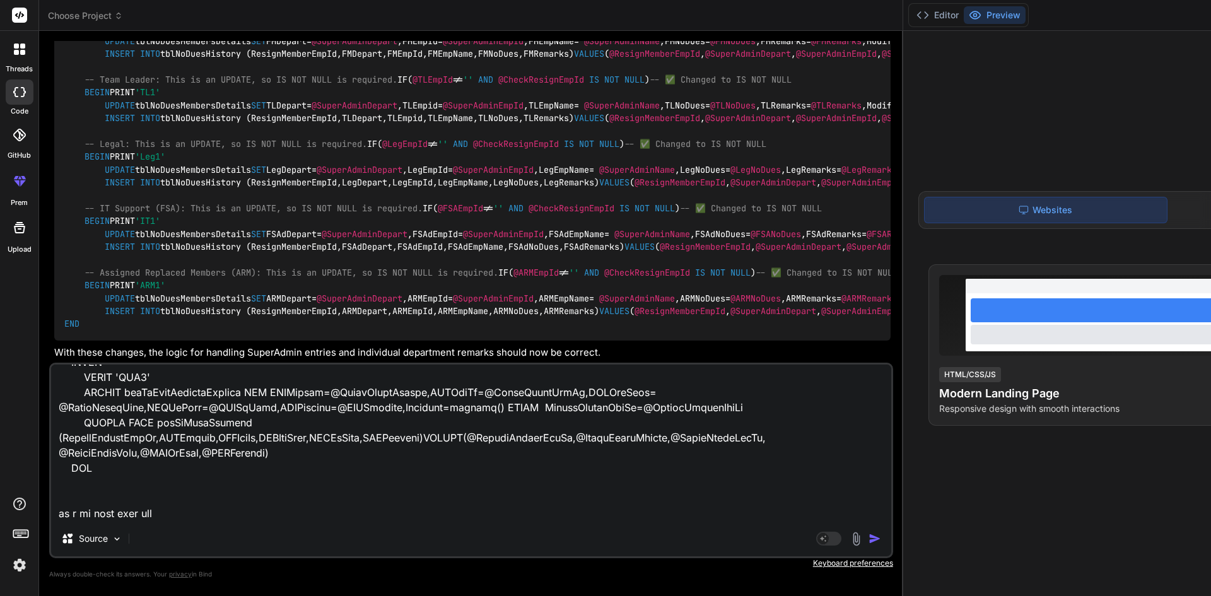
type textarea "x"
type textarea "IF(@SuperAdminEmpId IS NOT NULL) BEGIN -- SET @SuperAdminNoDues=@HrNoDues -- Co…"
type textarea "x"
type textarea "IF(@SuperAdminEmpId IS NOT NULL) BEGIN -- SET @SuperAdminNoDues=@HrNoDues -- Co…"
type textarea "x"
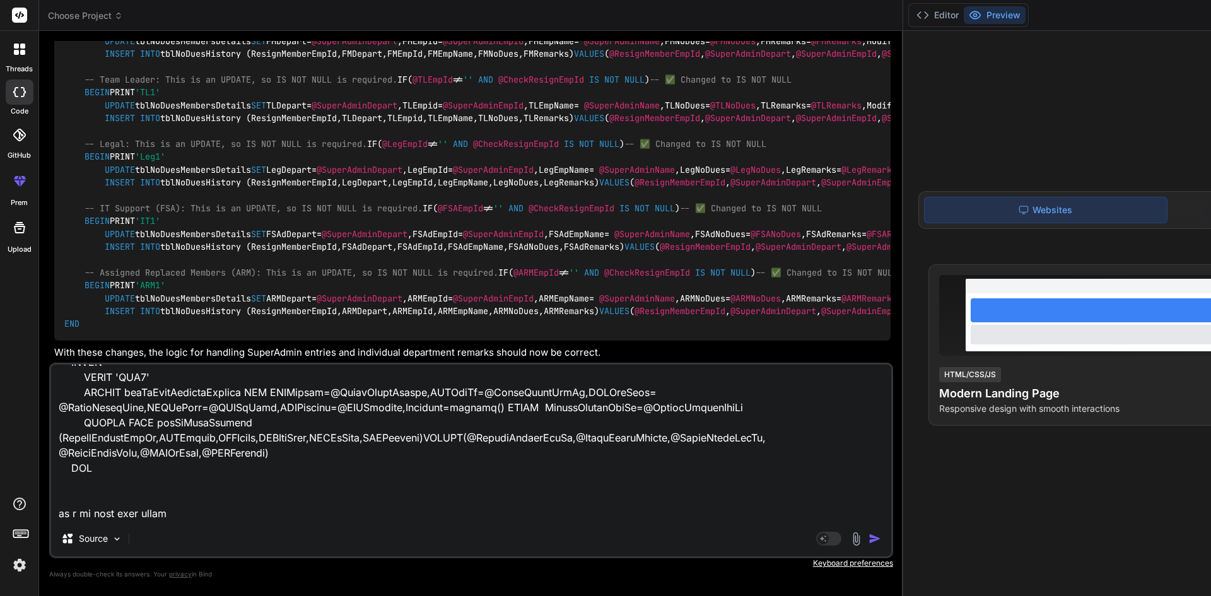
type textarea "IF(@SuperAdminEmpId IS NOT NULL) BEGIN -- SET @SuperAdminNoDues=@HrNoDues -- Co…"
type textarea "x"
type textarea "IF(@SuperAdminEmpId IS NOT NULL) BEGIN -- SET @SuperAdminNoDues=@HrNoDues -- Co…"
type textarea "x"
type textarea "IF(@SuperAdminEmpId IS NOT NULL) BEGIN -- SET @SuperAdminNoDues=@HrNoDues -- Co…"
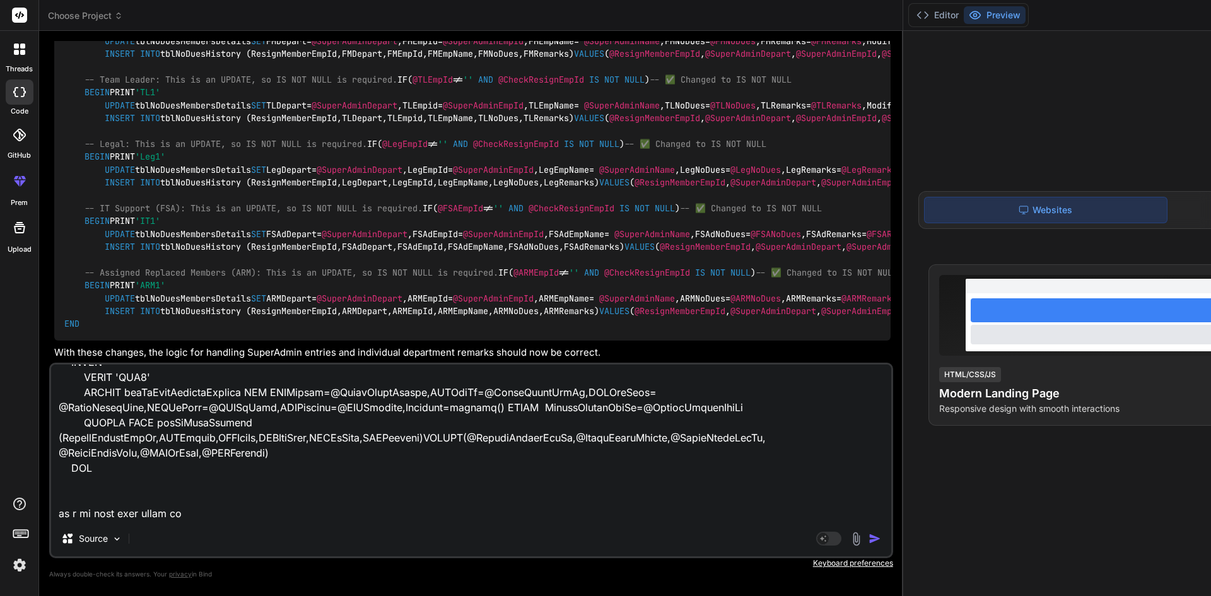
type textarea "x"
type textarea "IF(@SuperAdminEmpId IS NOT NULL) BEGIN -- SET @SuperAdminNoDues=@HrNoDues -- Co…"
type textarea "x"
type textarea "IF(@SuperAdminEmpId IS NOT NULL) BEGIN -- SET @SuperAdminNoDues=@HrNoDues -- Co…"
type textarea "x"
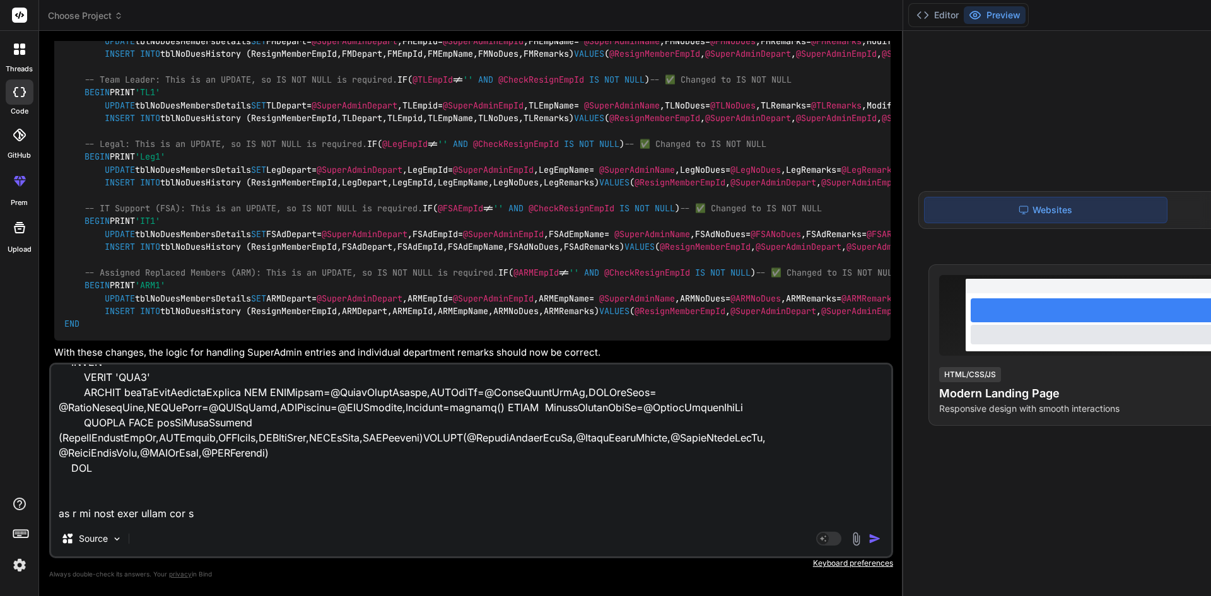
type textarea "IF(@SuperAdminEmpId IS NOT NULL) BEGIN -- SET @SuperAdminNoDues=@HrNoDues -- Co…"
type textarea "x"
type textarea "IF(@SuperAdminEmpId IS NOT NULL) BEGIN -- SET @SuperAdminNoDues=@HrNoDues -- Co…"
type textarea "x"
type textarea "IF(@SuperAdminEmpId IS NOT NULL) BEGIN -- SET @SuperAdminNoDues=@HrNoDues -- Co…"
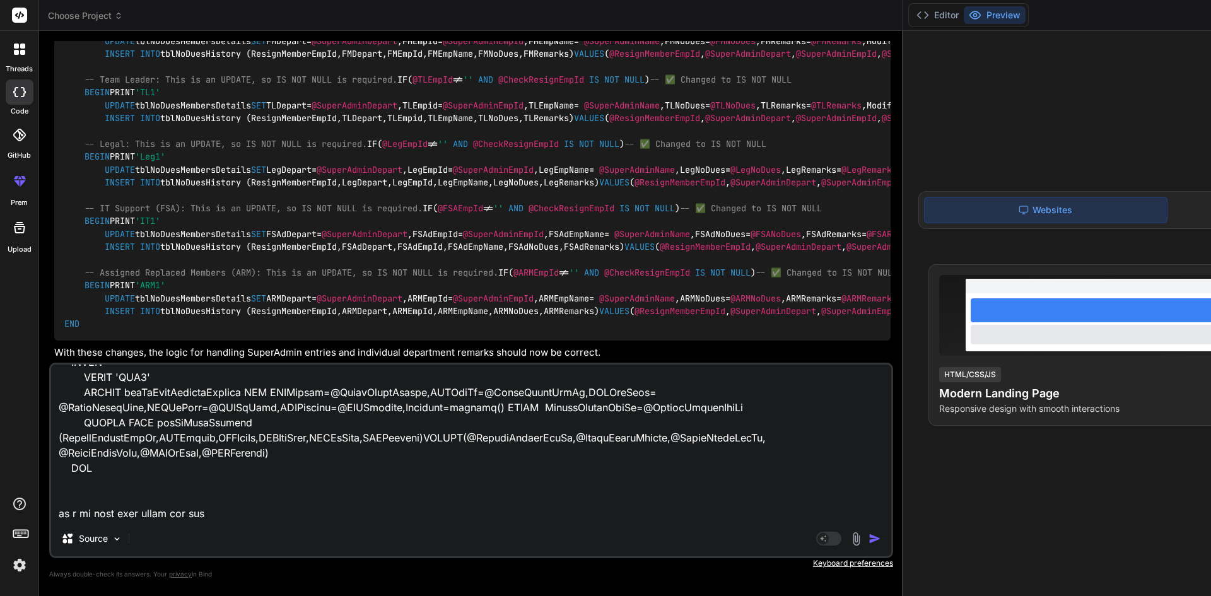
type textarea "x"
type textarea "IF(@SuperAdminEmpId IS NOT NULL) BEGIN -- SET @SuperAdminNoDues=@HrNoDues -- Co…"
type textarea "x"
type textarea "IF(@SuperAdminEmpId IS NOT NULL) BEGIN -- SET @SuperAdminNoDues=@HrNoDues -- Co…"
type textarea "x"
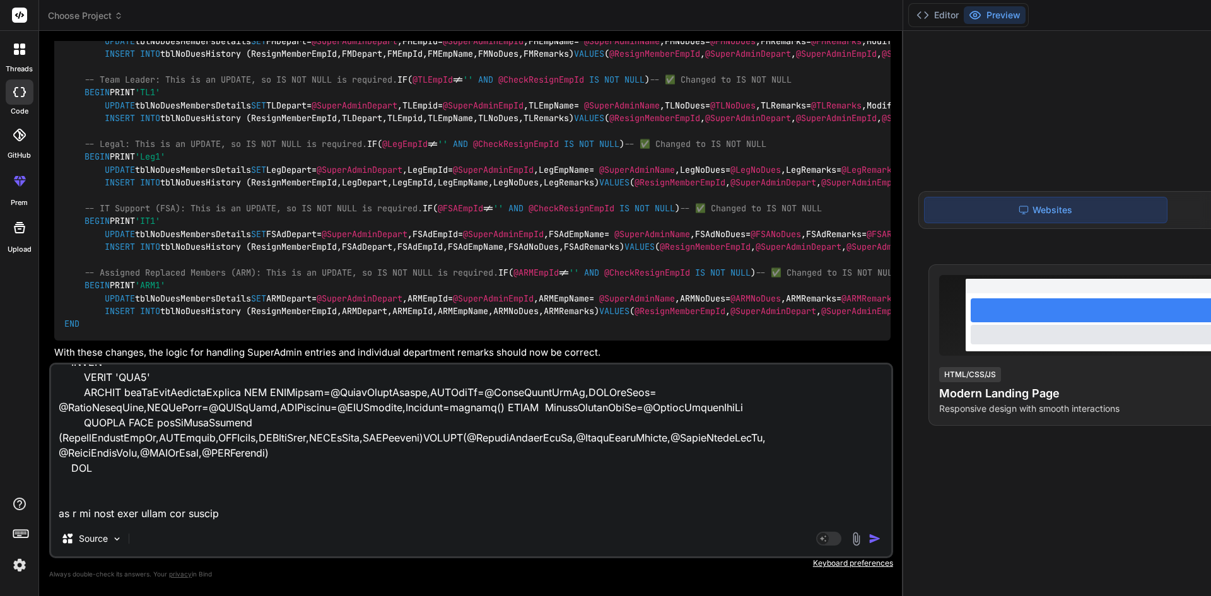
type textarea "IF(@SuperAdminEmpId IS NOT NULL) BEGIN -- SET @SuperAdminNoDues=@HrNoDues -- Co…"
type textarea "x"
type textarea "IF(@SuperAdminEmpId IS NOT NULL) BEGIN -- SET @SuperAdminNoDues=@HrNoDues -- Co…"
type textarea "x"
type textarea "IF(@SuperAdminEmpId IS NOT NULL) BEGIN -- SET @SuperAdminNoDues=@HrNoDues -- Co…"
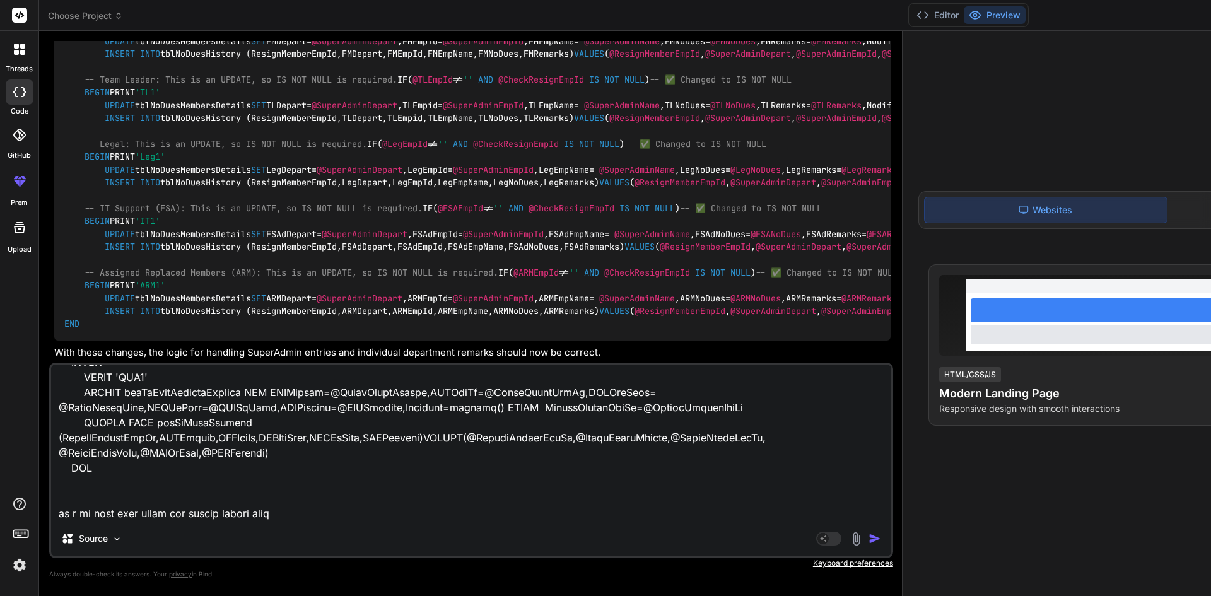
paste textarea "1024 9870 Human Resource 11736 [PERSON_NAME] No Dues Test 1 Human Resource 1173…"
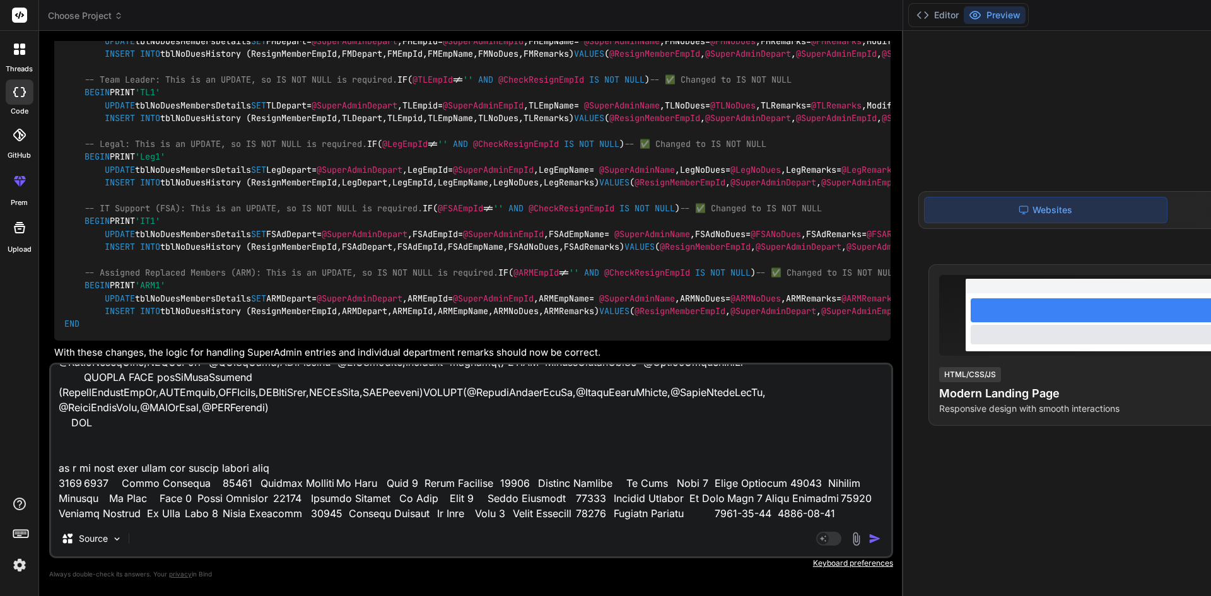
scroll to position [1772, 0]
click at [868, 538] on img "button" at bounding box center [874, 538] width 13 height 13
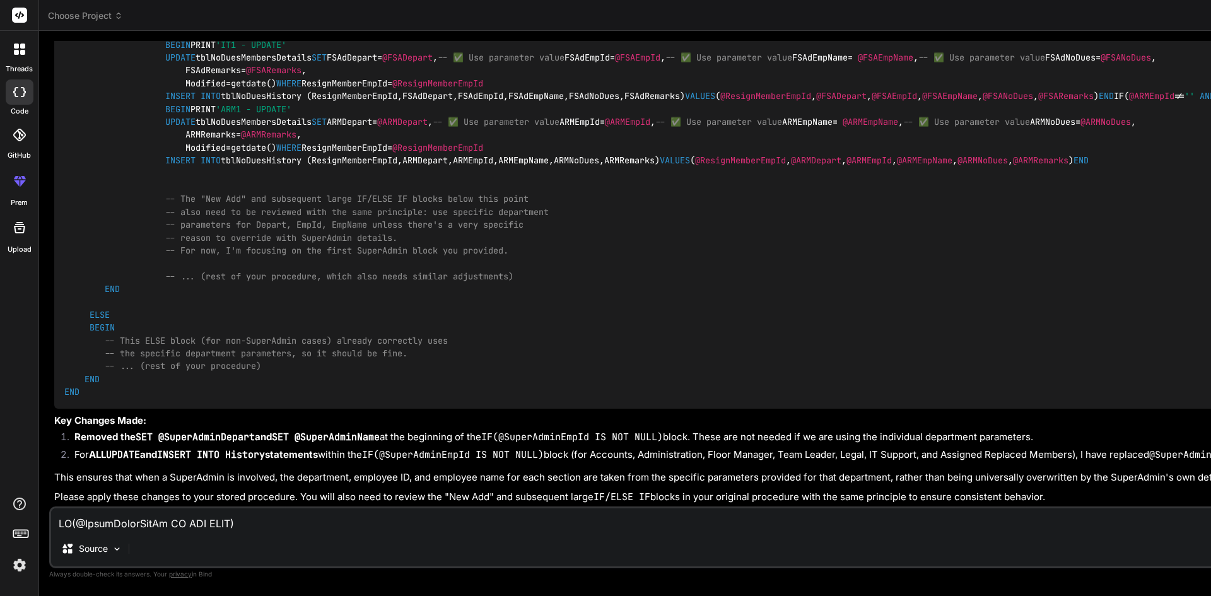
scroll to position [19039, 0]
click at [241, 525] on textarea at bounding box center [1010, 519] width 1918 height 23
paste textarea "but i have to save the other value except remark and no dues with the super adm…"
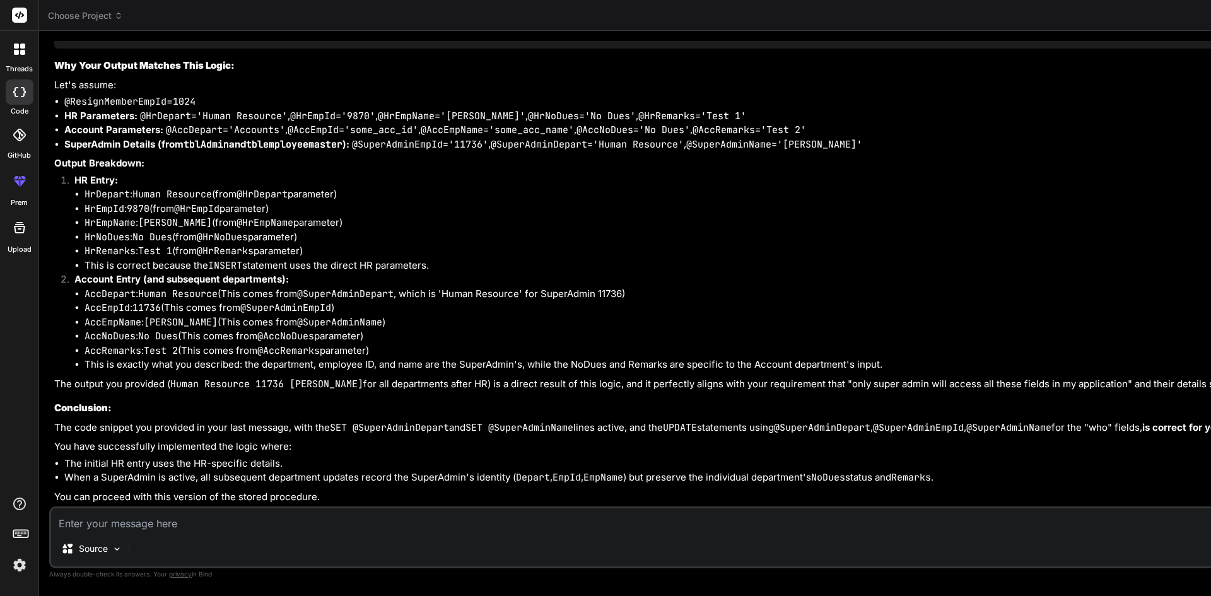
scroll to position [22387, 0]
click at [251, 520] on textarea at bounding box center [1010, 519] width 1918 height 23
paste textarea "USE [ResignationSurvey] GO /****** Object: StoredProcedure [dbo].[Usp_InsertNoD…"
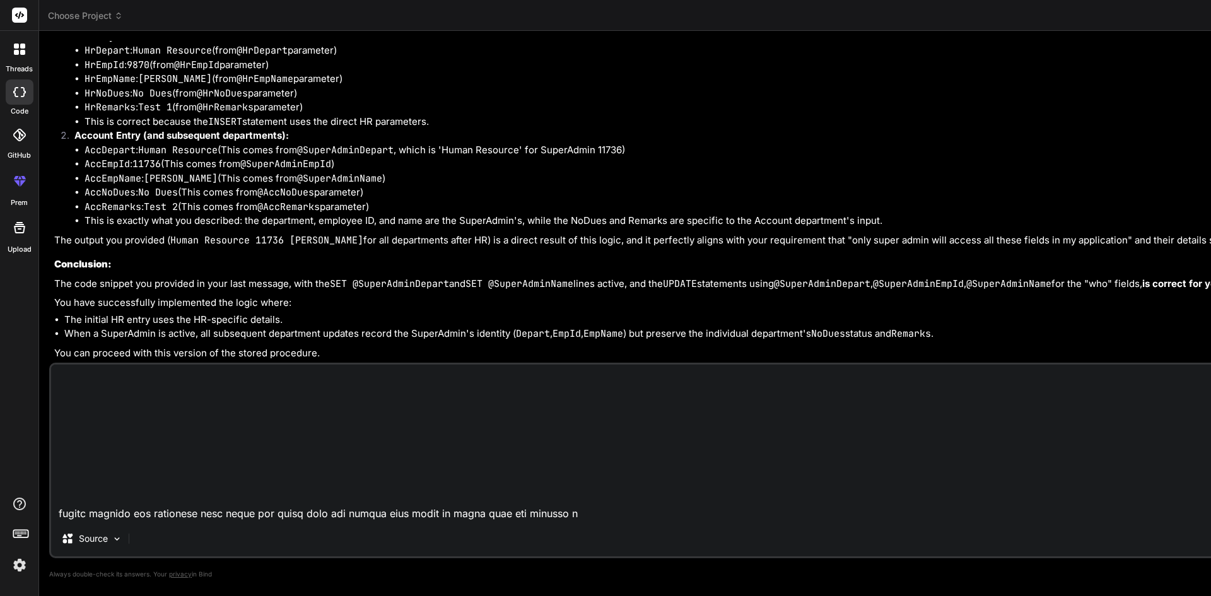
scroll to position [20369, 0]
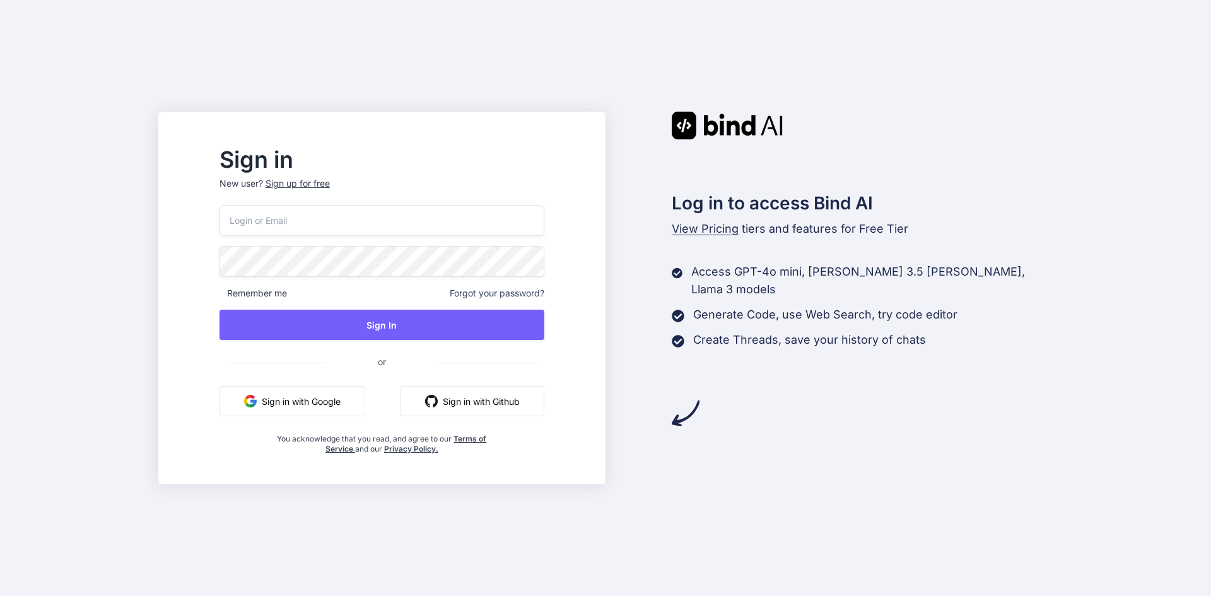
click at [314, 219] on input "email" at bounding box center [381, 220] width 325 height 31
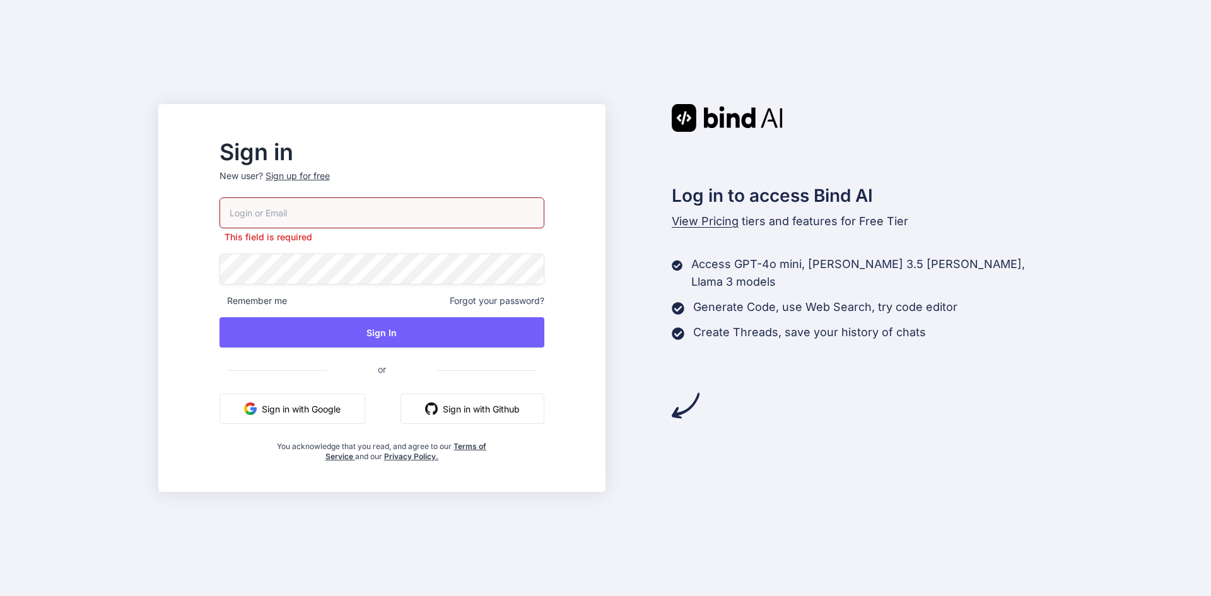
click at [335, 209] on input "email" at bounding box center [381, 212] width 325 height 31
paste input "[EMAIL_ADDRESS][DOMAIN_NAME]"
type input "[EMAIL_ADDRESS][DOMAIN_NAME]"
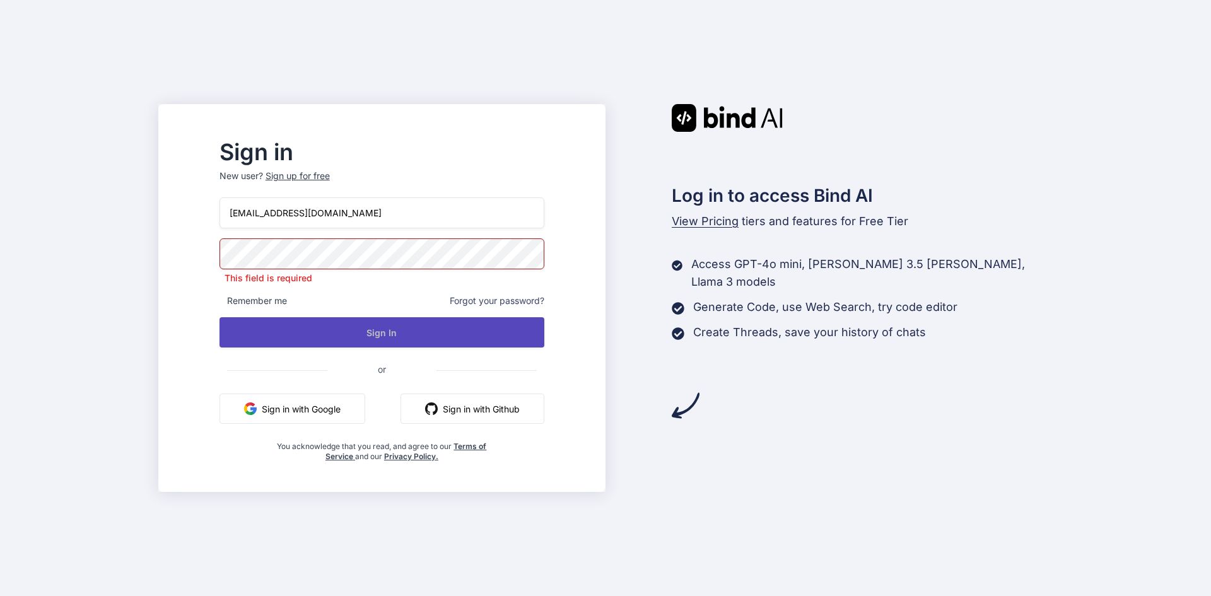
click at [377, 327] on button "Sign In" at bounding box center [381, 332] width 325 height 30
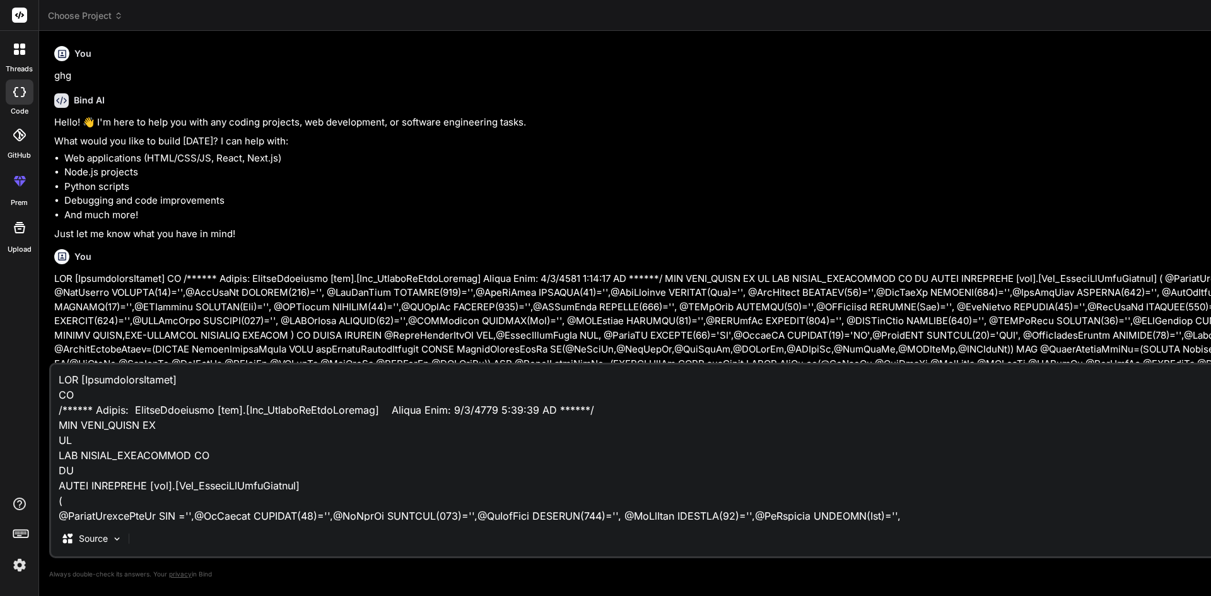
scroll to position [20369, 0]
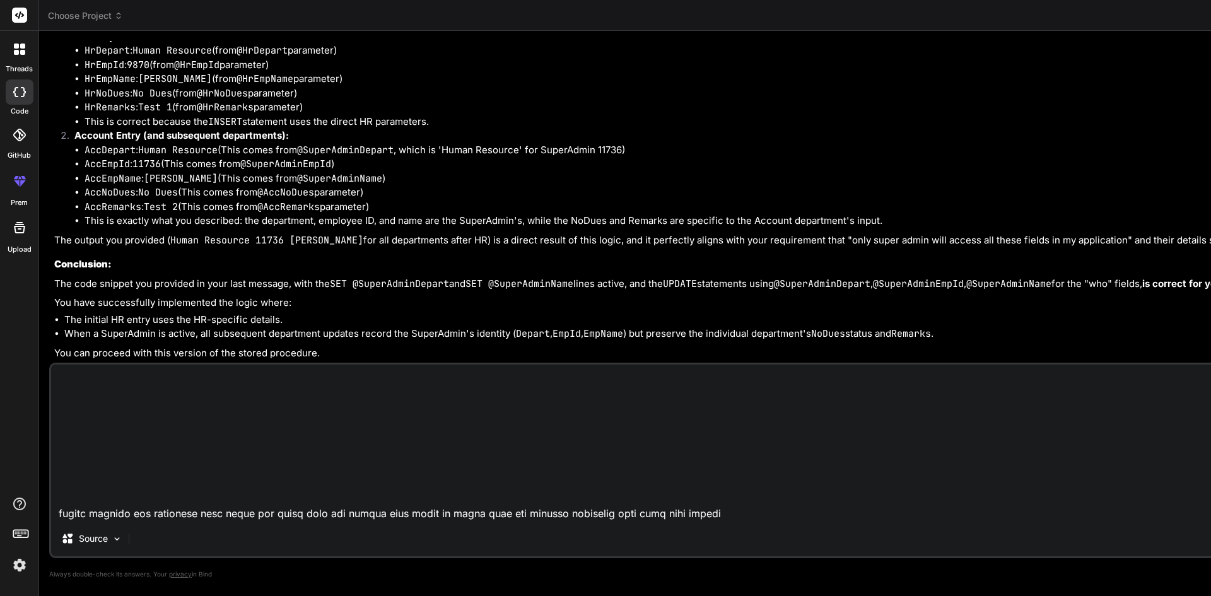
type textarea "x"
click at [253, 508] on textarea at bounding box center [1010, 442] width 1918 height 156
click at [171, 499] on textarea at bounding box center [1010, 442] width 1918 height 156
click at [214, 502] on textarea at bounding box center [1010, 442] width 1918 height 156
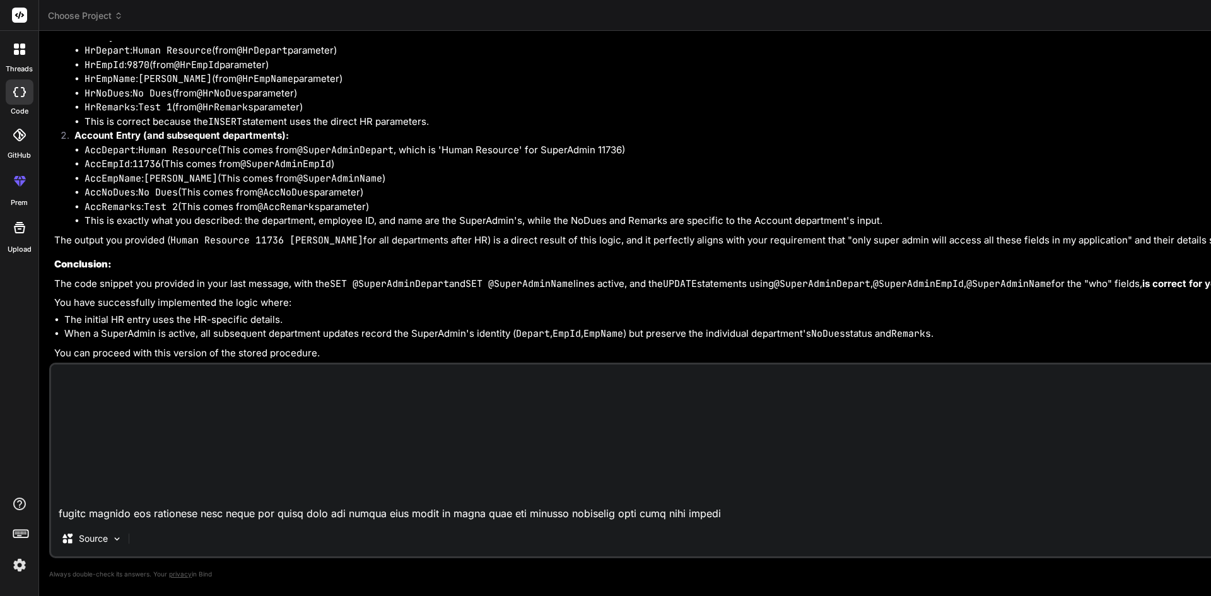
click at [61, 512] on textarea at bounding box center [1010, 442] width 1918 height 156
paste textarea "1024 9870 Human Resource 11736 [PERSON_NAME] No Dues Test 1 Human Resource 1173…"
type textarea "USE [ResignationSurvey] GO /****** Object: StoredProcedure [dbo].[Usp_InsertNoD…"
type textarea "x"
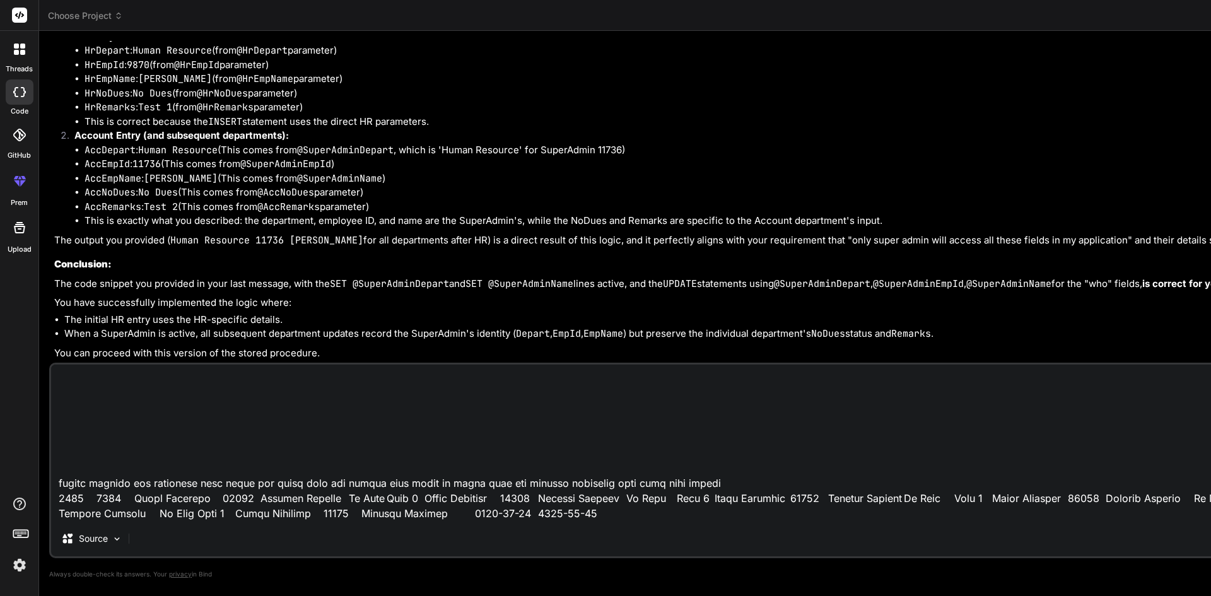
scroll to position [20461, 0]
type textarea "USE [ResignationSurvey] GO /****** Object: StoredProcedure [dbo].[Usp_InsertNoD…"
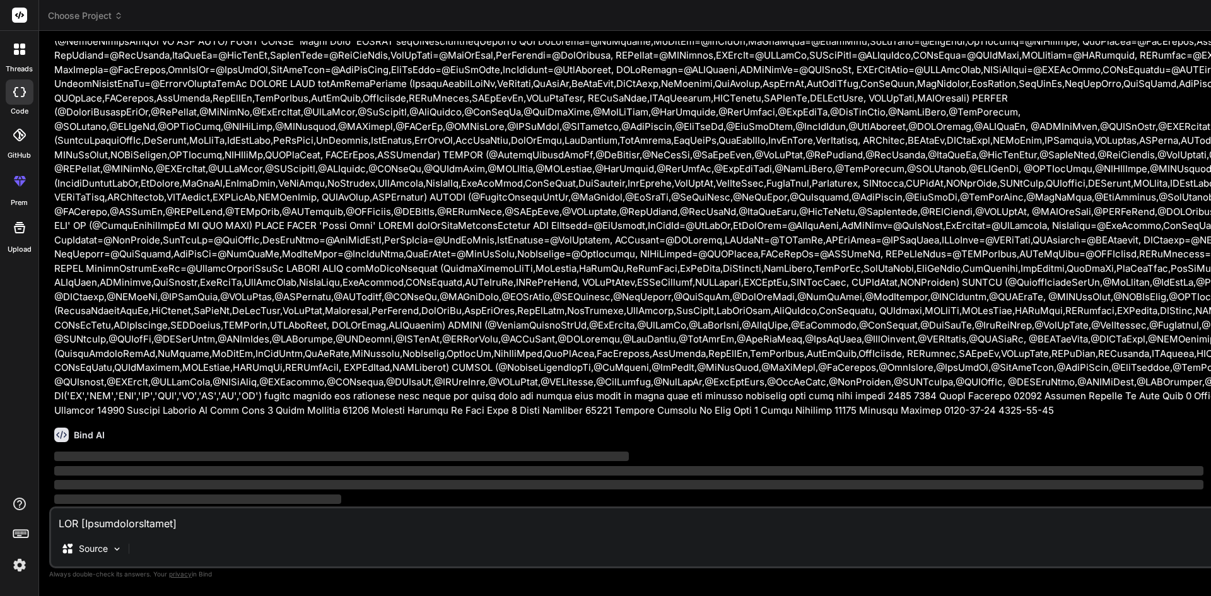
scroll to position [33132, 0]
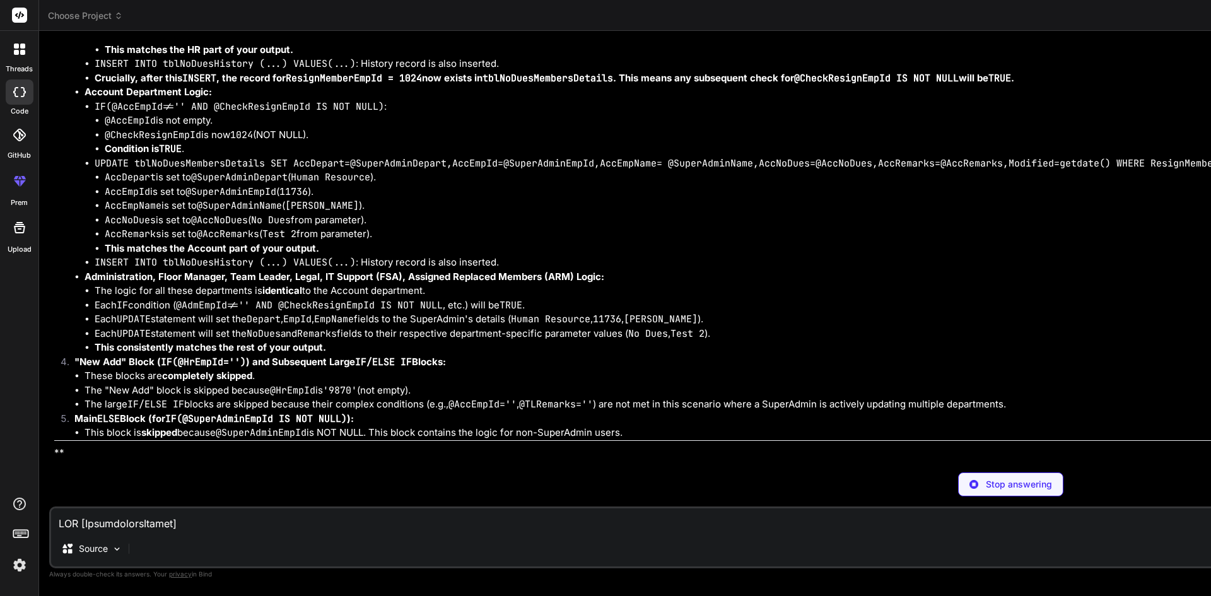
type textarea "x"
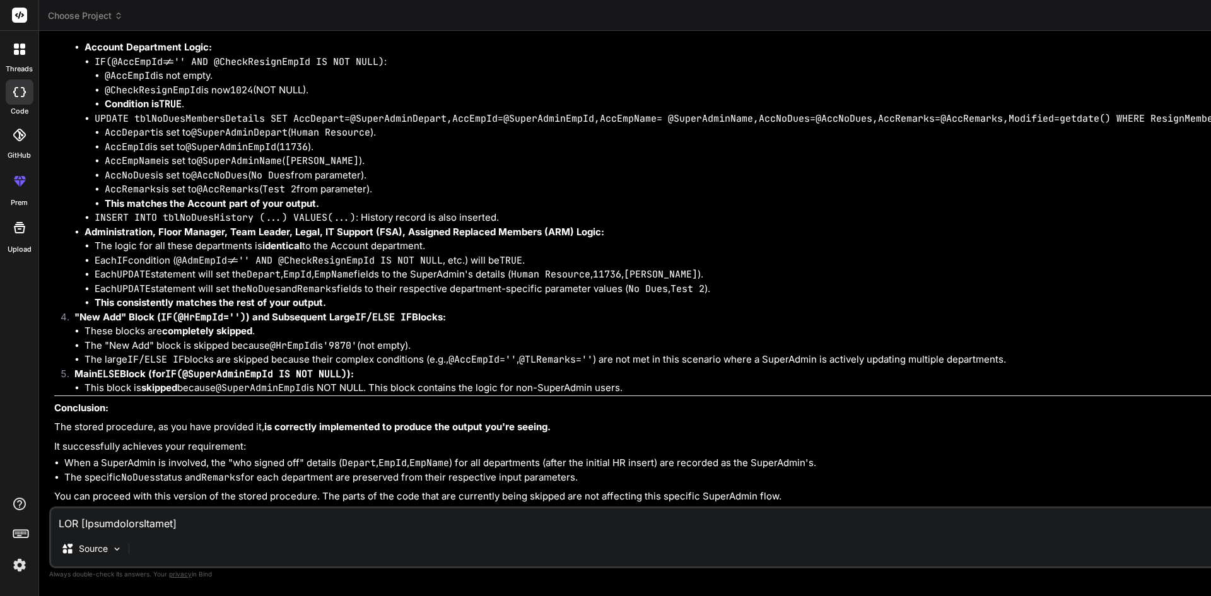
scroll to position [34432, 0]
click at [124, 520] on textarea at bounding box center [1010, 519] width 1918 height 23
type textarea "b"
type textarea "x"
type textarea "bu"
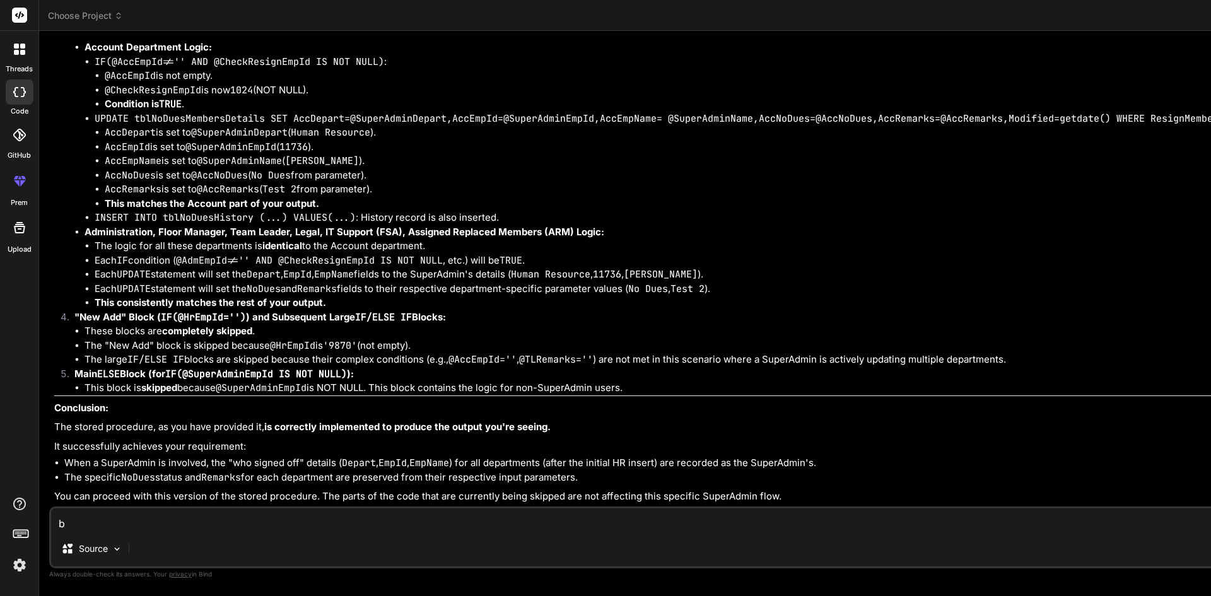
type textarea "x"
type textarea "but"
type textarea "x"
type textarea "but"
type textarea "x"
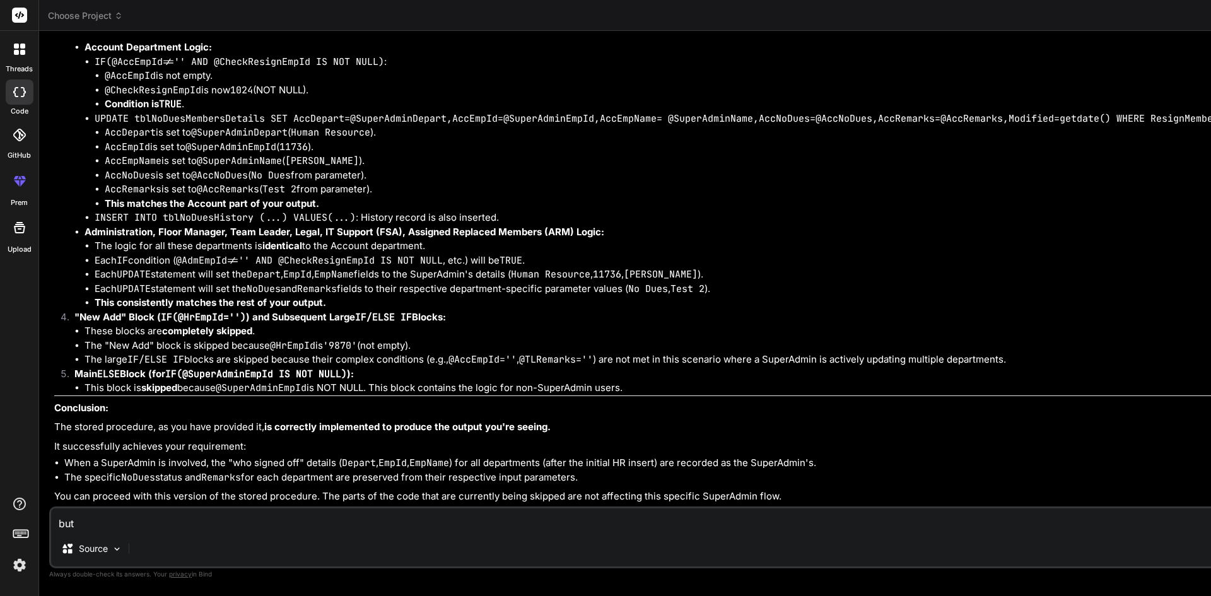
type textarea "but m"
type textarea "x"
type textarea "but my"
type textarea "x"
type textarea "but my"
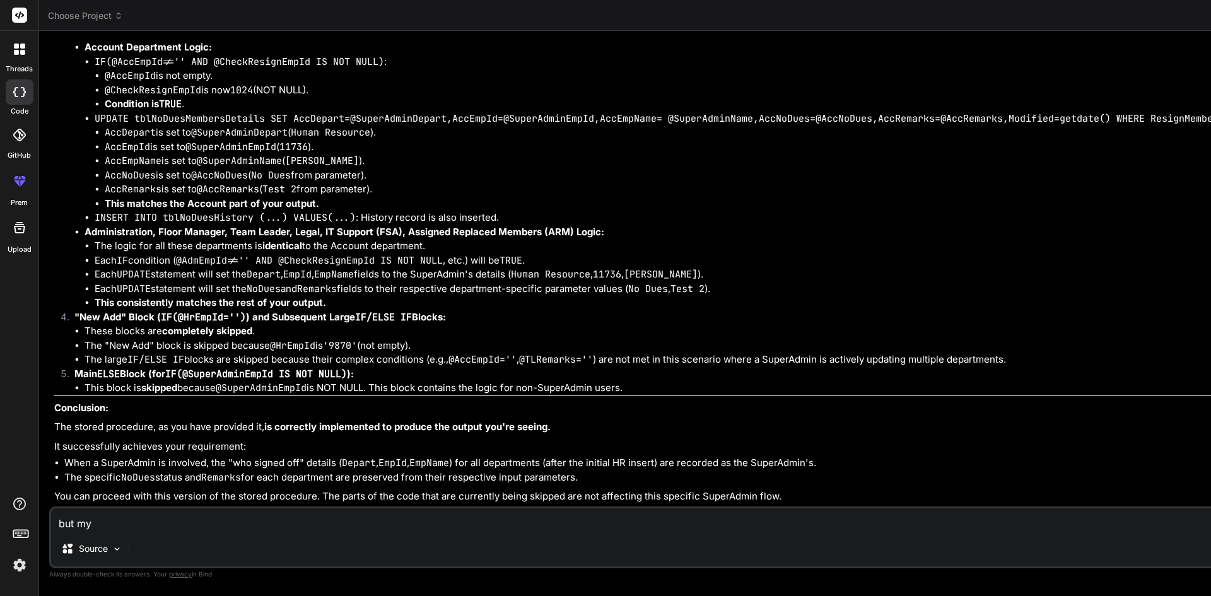
type textarea "x"
type textarea "but my i"
type textarea "x"
type textarea "but my in"
type textarea "x"
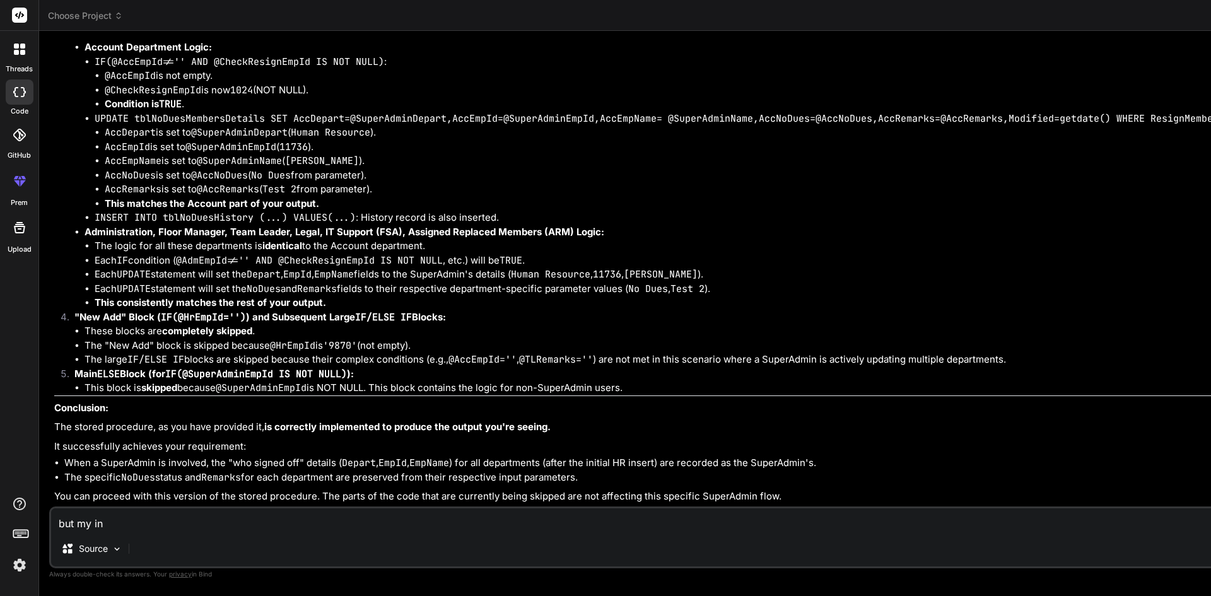
type textarea "but my inp"
type textarea "x"
type textarea "but my inpu"
type textarea "x"
type textarea "but my input"
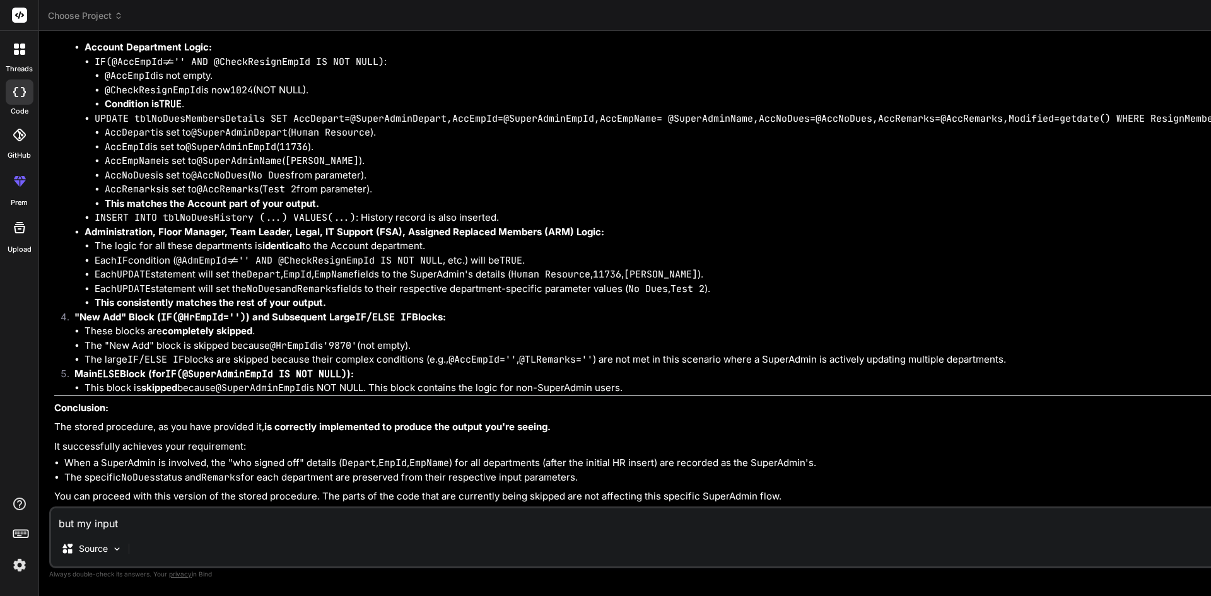
type textarea "x"
type textarea "but my input"
type textarea "x"
type textarea "but my input i"
type textarea "x"
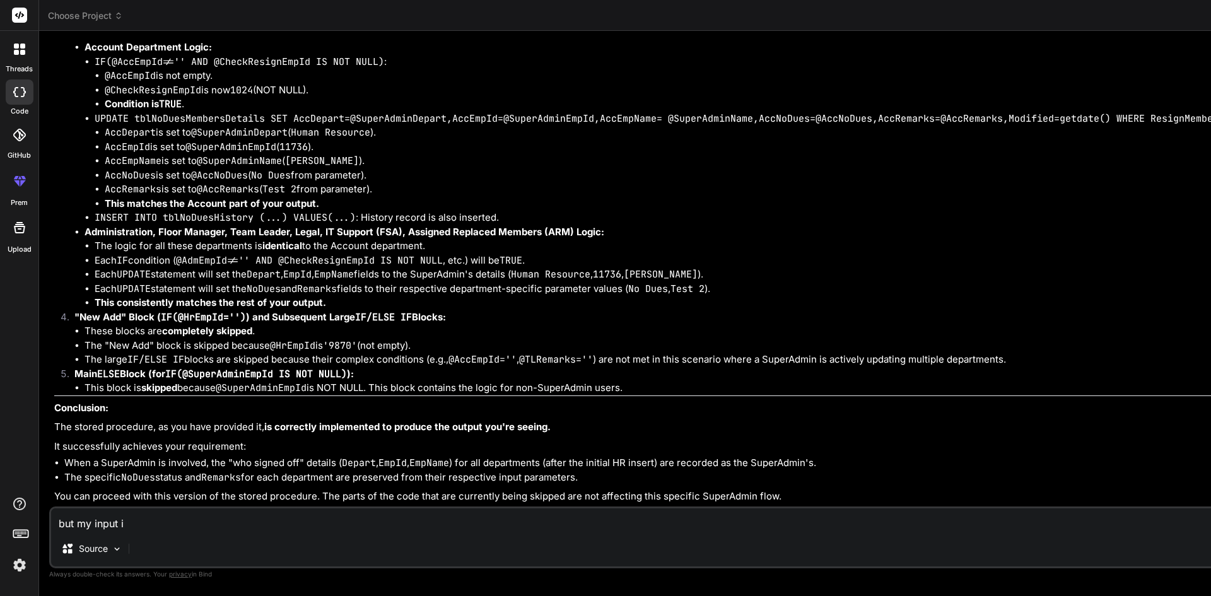
type textarea "but my input in"
type textarea "x"
type textarea "but my input in"
type textarea "x"
type textarea "but my input in d"
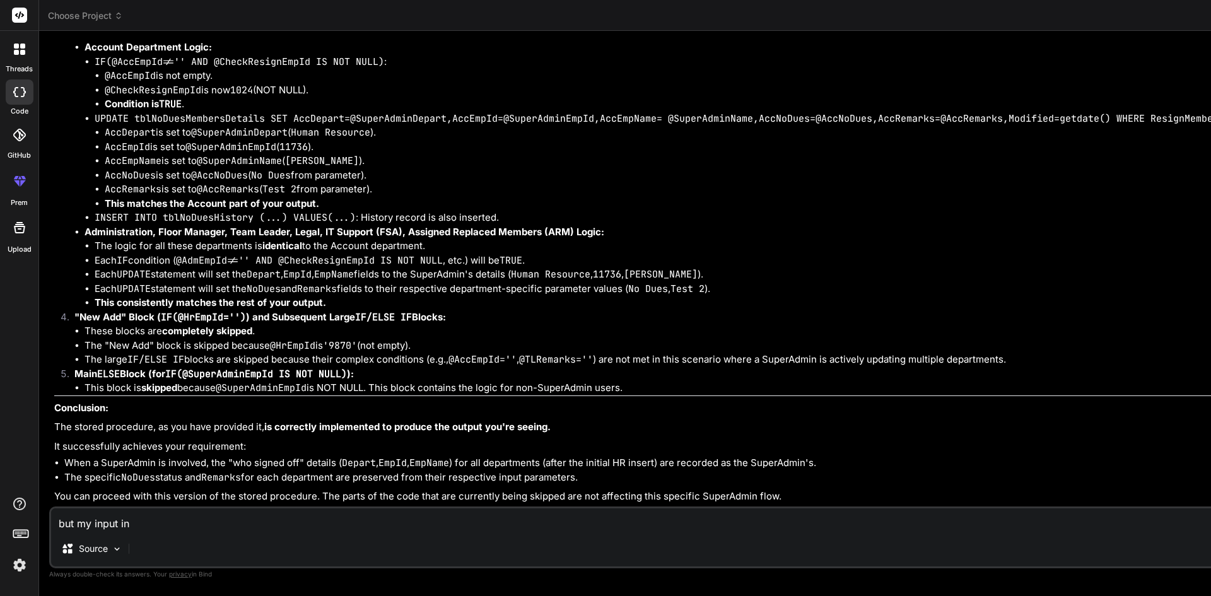
type textarea "x"
type textarea "but my input in di"
type textarea "x"
type textarea "but my input in dif"
type textarea "x"
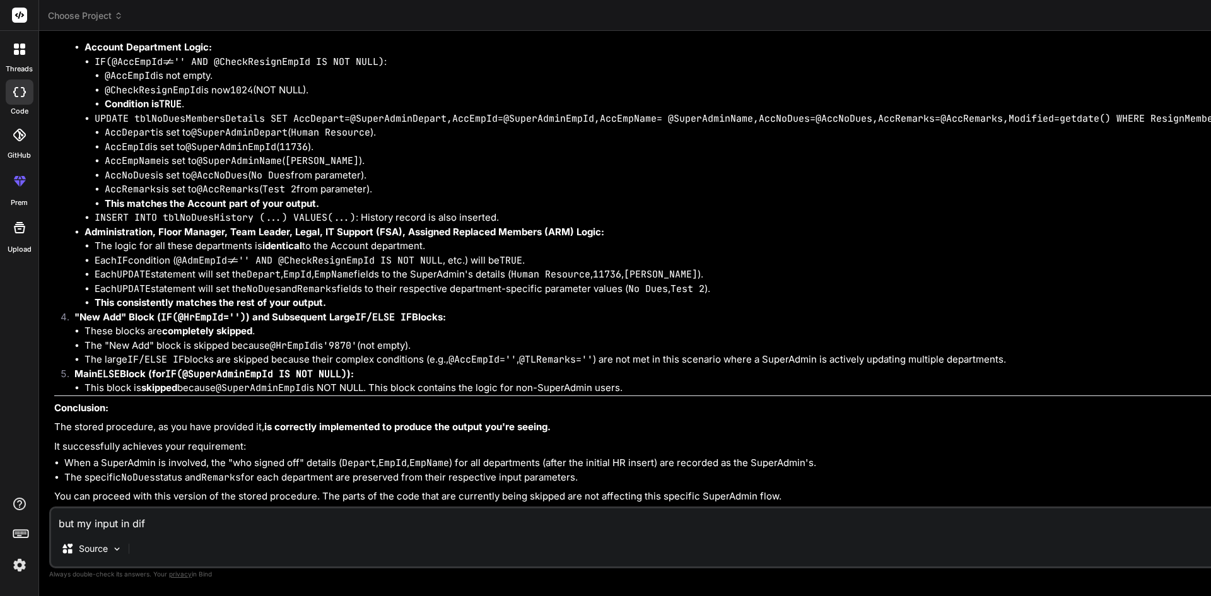
type textarea "but my input in diff"
type textarea "x"
type textarea "but my input in diffr"
type textarea "x"
type textarea "but my input in diffre"
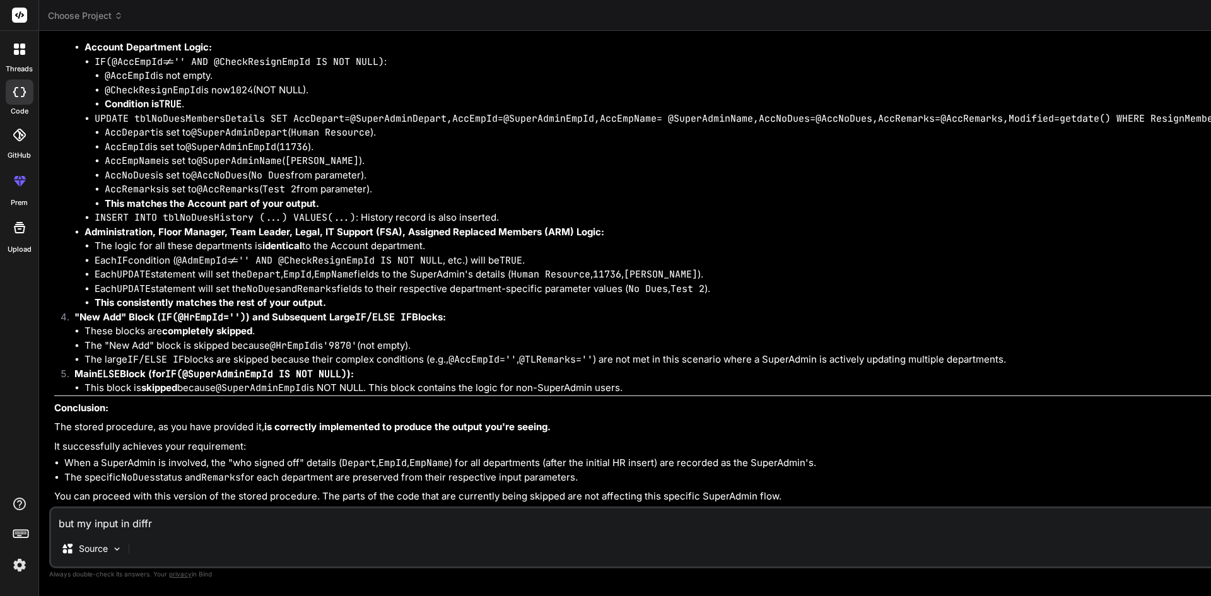
type textarea "x"
type textarea "but my input in diffren"
type textarea "x"
type textarea "but my input in diffrent"
type textarea "x"
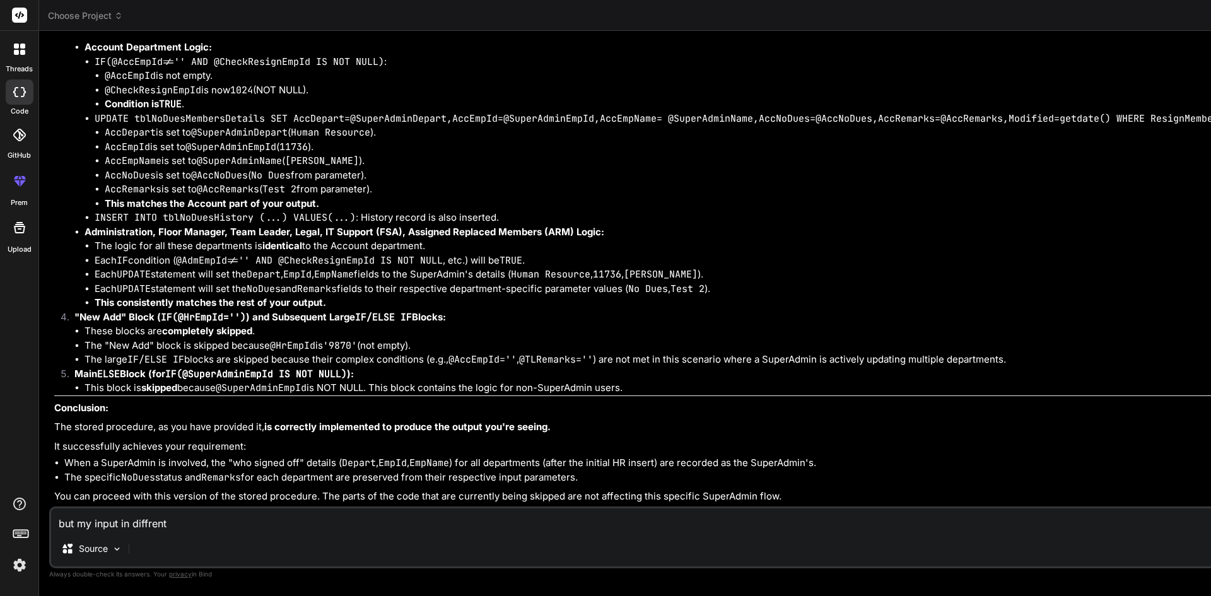
type textarea "but my input in diffrent"
type textarea "x"
type textarea "but my input in diffrent"
type textarea "x"
type textarea "but my input in diffren"
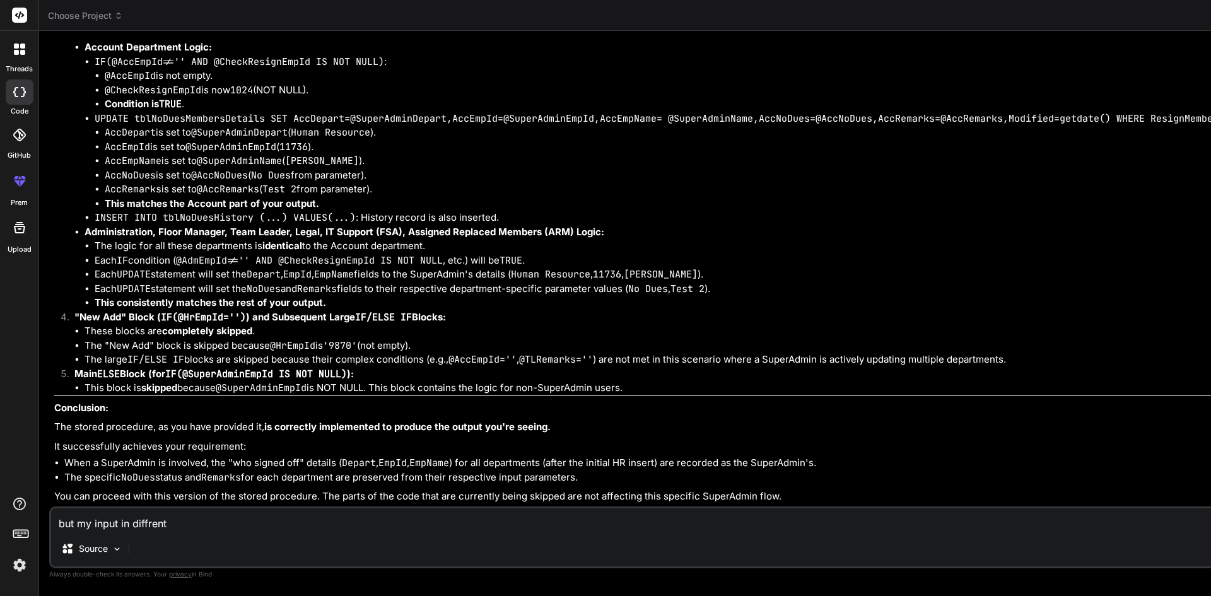
type textarea "x"
type textarea "but my input in diffre"
type textarea "x"
type textarea "but my input in diffr"
type textarea "x"
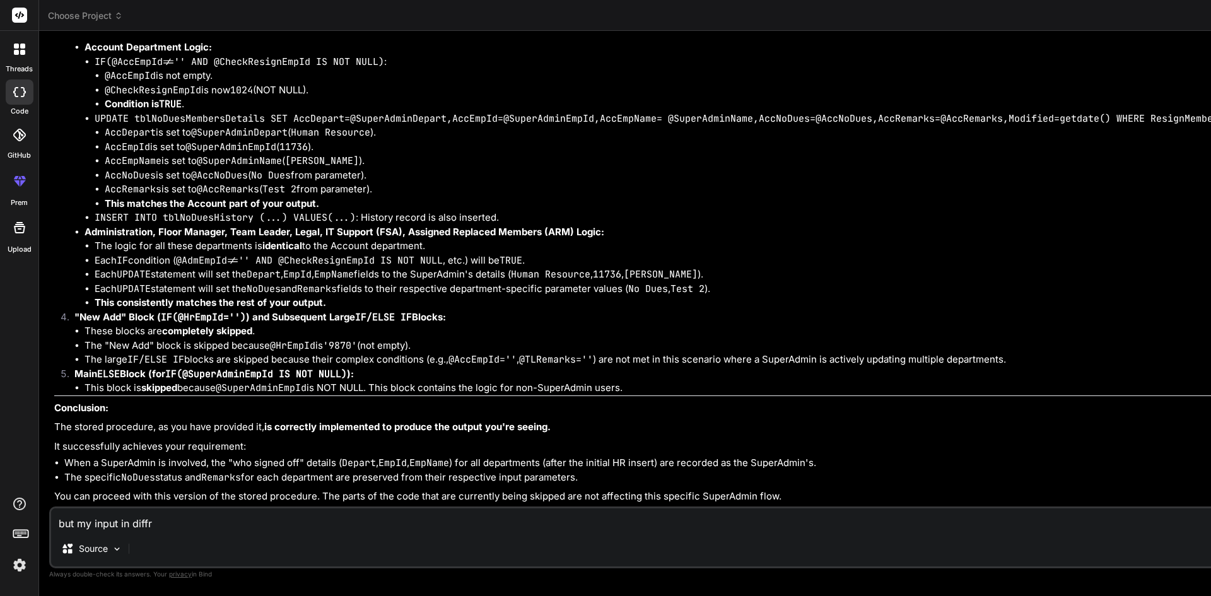
type textarea "but my input in diff"
type textarea "x"
type textarea "but my input in diffe"
type textarea "x"
type textarea "but my input in differ"
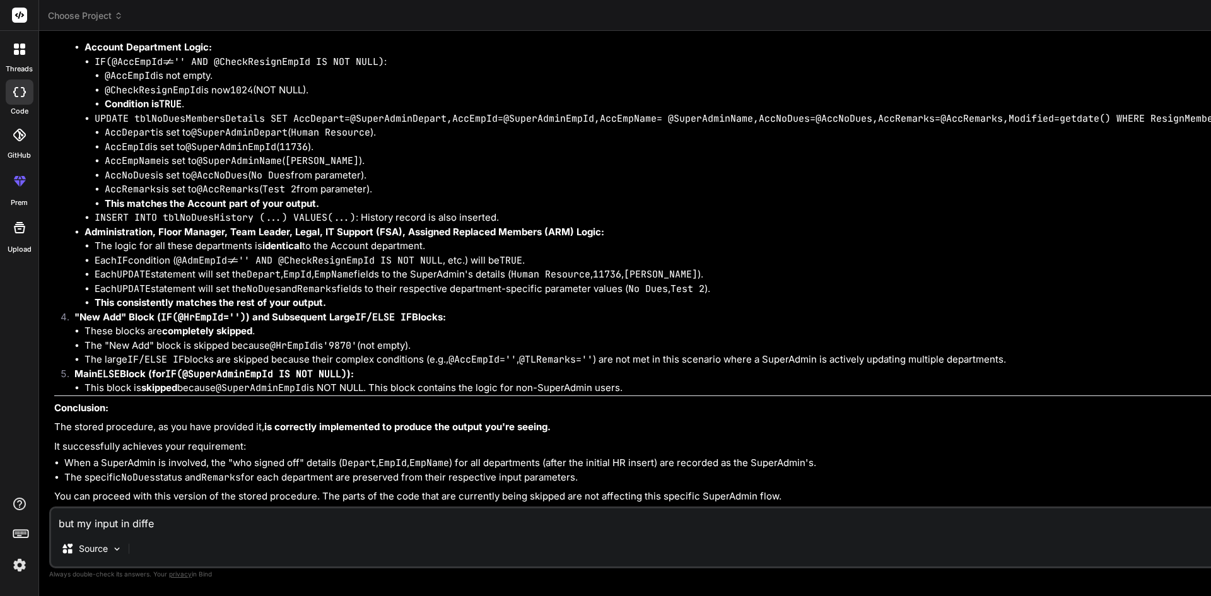
type textarea "x"
type textarea "but my input in differe"
type textarea "x"
type textarea "but my input in differen"
type textarea "x"
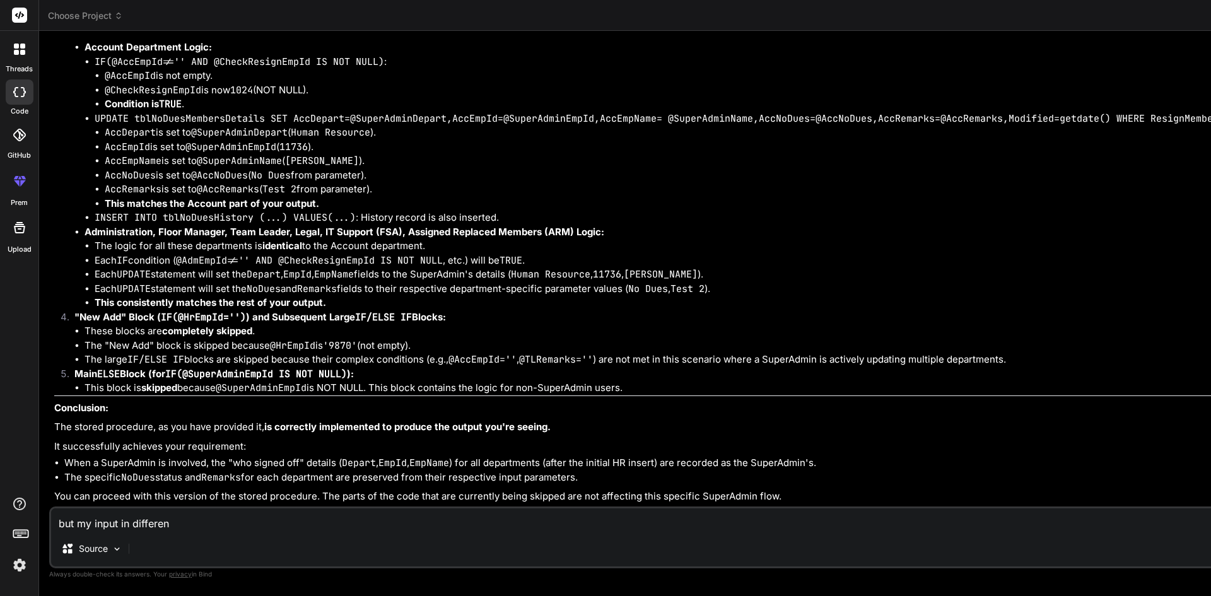
type textarea "but my input in different"
type textarea "x"
type textarea "but my input in different"
type textarea "x"
type textarea "but my input in different l"
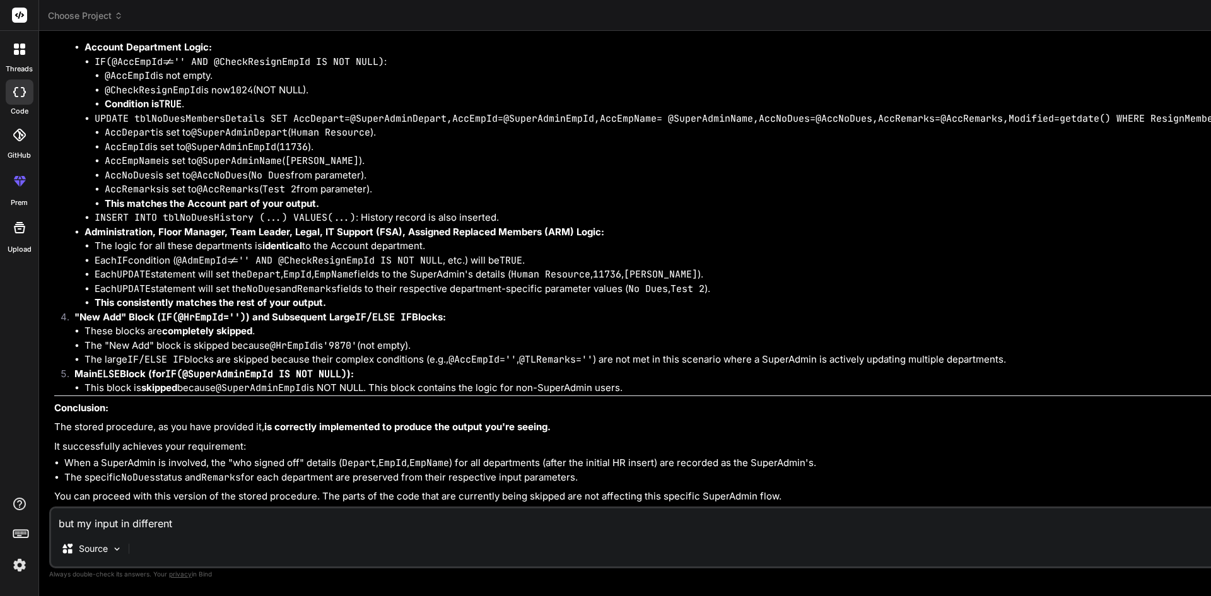
type textarea "x"
type textarea "but my input in different li"
type textarea "x"
type textarea "but my input in different lik"
type textarea "x"
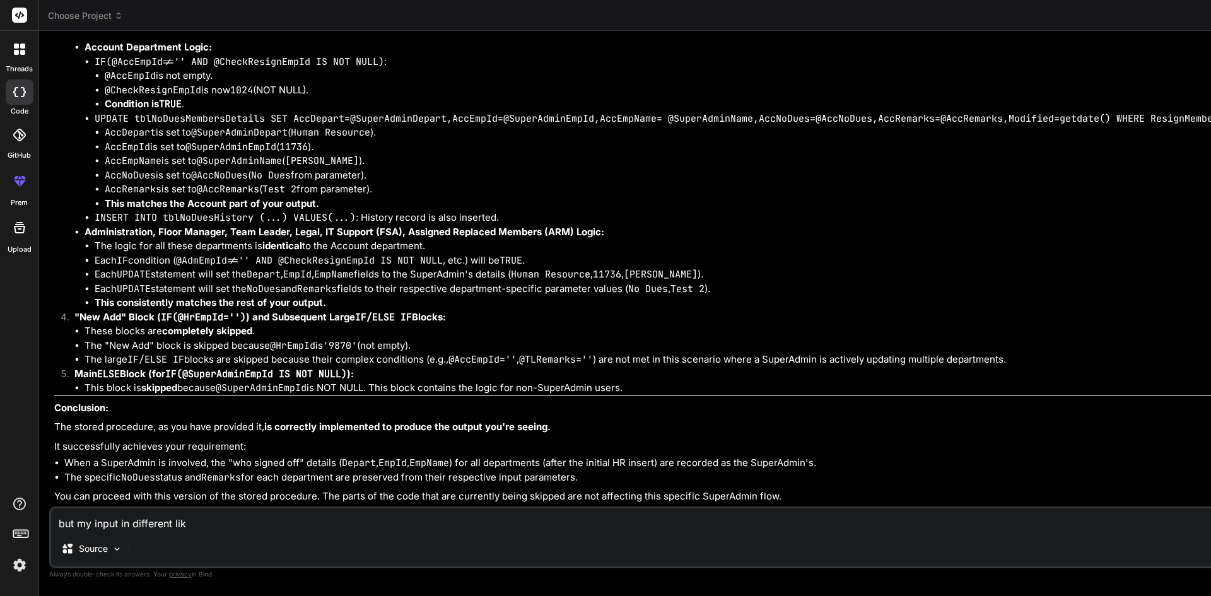
type textarea "but my input in different like"
type textarea "x"
type textarea "but my input in different like"
type textarea "x"
type textarea "but my input in different like m"
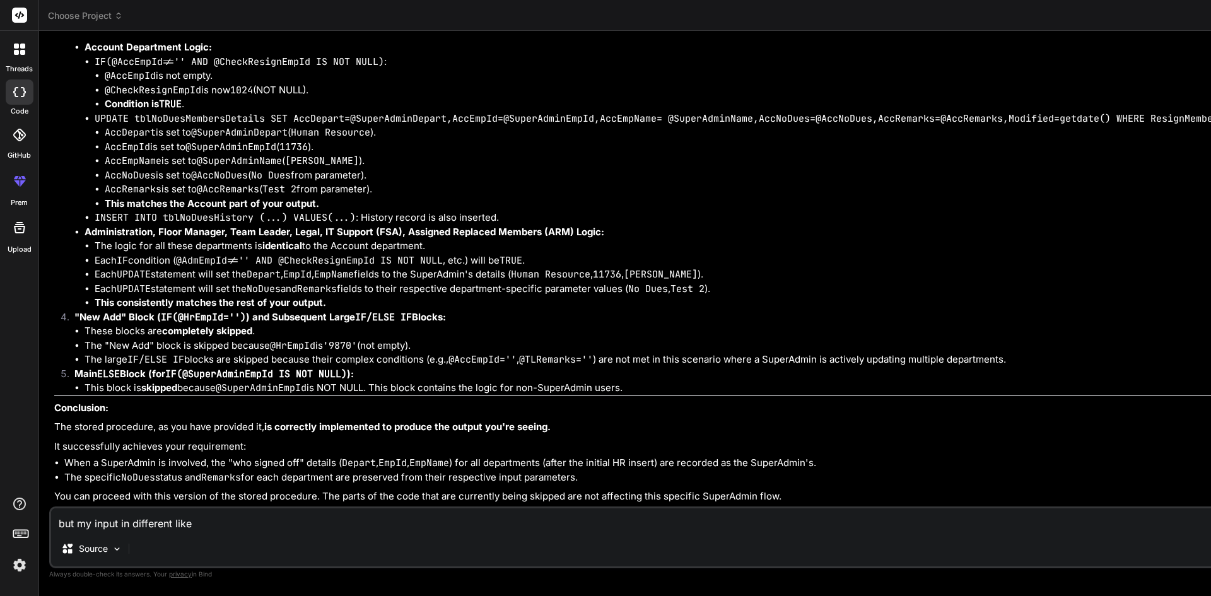
type textarea "x"
type textarea "but my input in different like my"
type textarea "x"
type textarea "but my input in different like my"
type textarea "x"
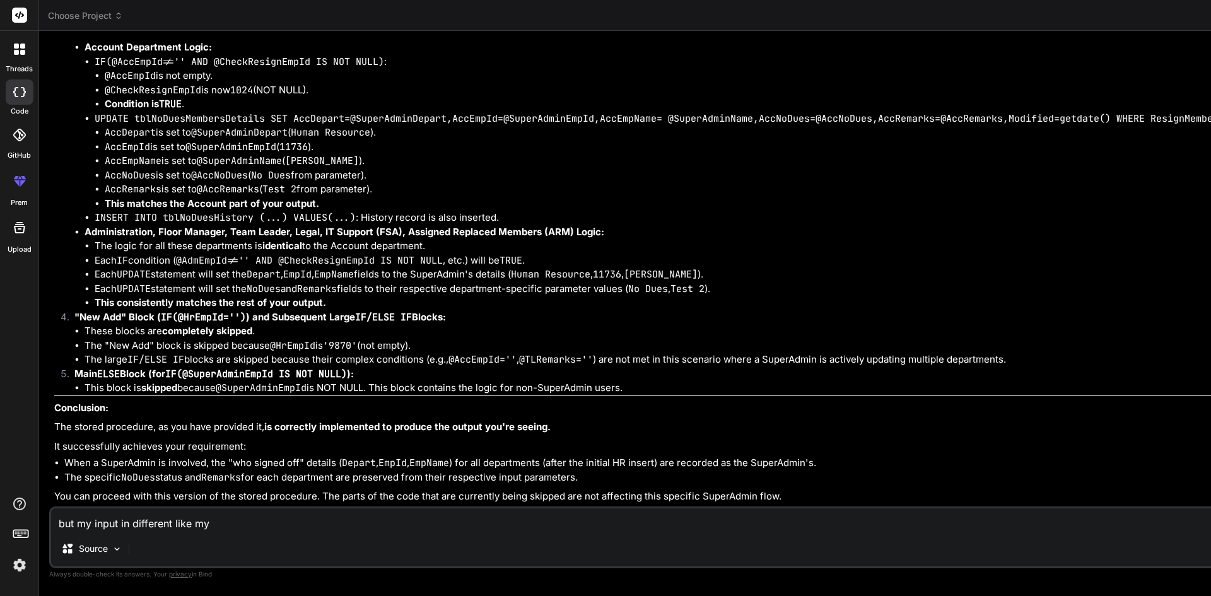
type textarea "but my input in different like my i"
type textarea "x"
type textarea "but my input in different like my in"
type textarea "x"
type textarea "but my input in different like my inp"
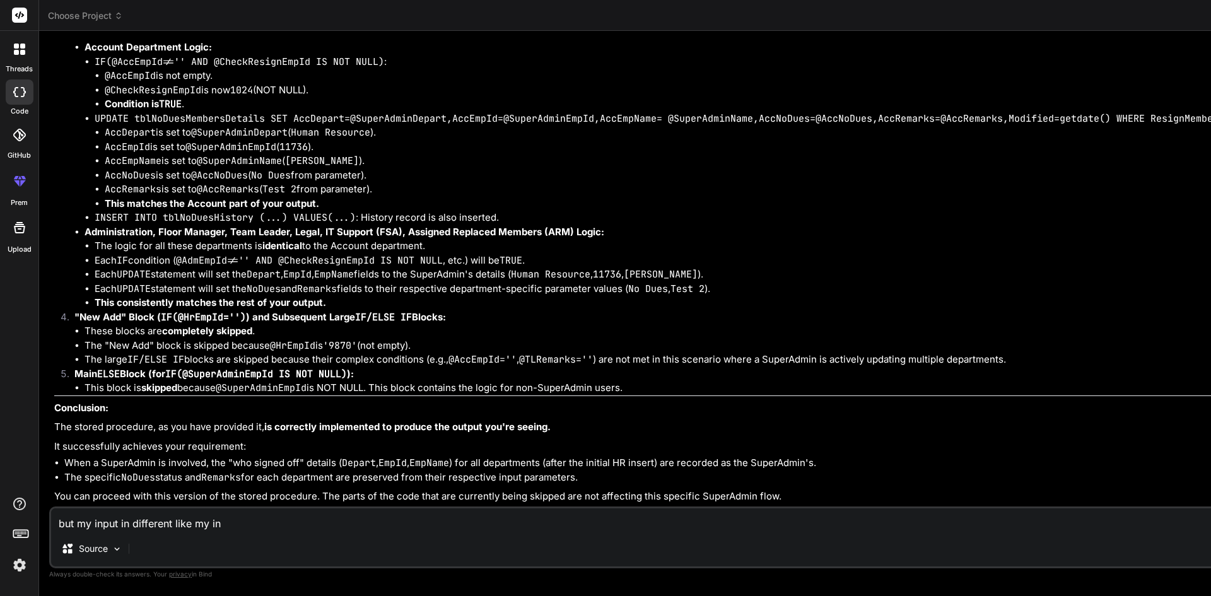
type textarea "x"
type textarea "but my input in different like my inpu"
type textarea "x"
type textarea "but my input in different like my input"
type textarea "x"
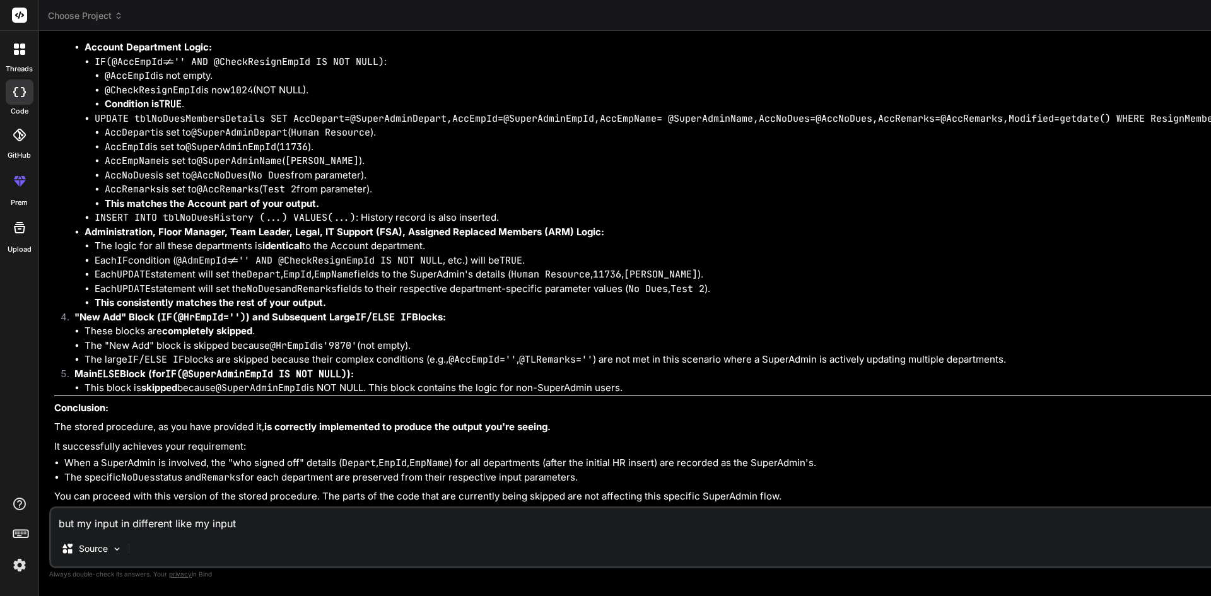
type textarea "but my input in different like my input"
type textarea "x"
type textarea "but my input in different like my input f"
type textarea "x"
type textarea "but my input in different like my input fo"
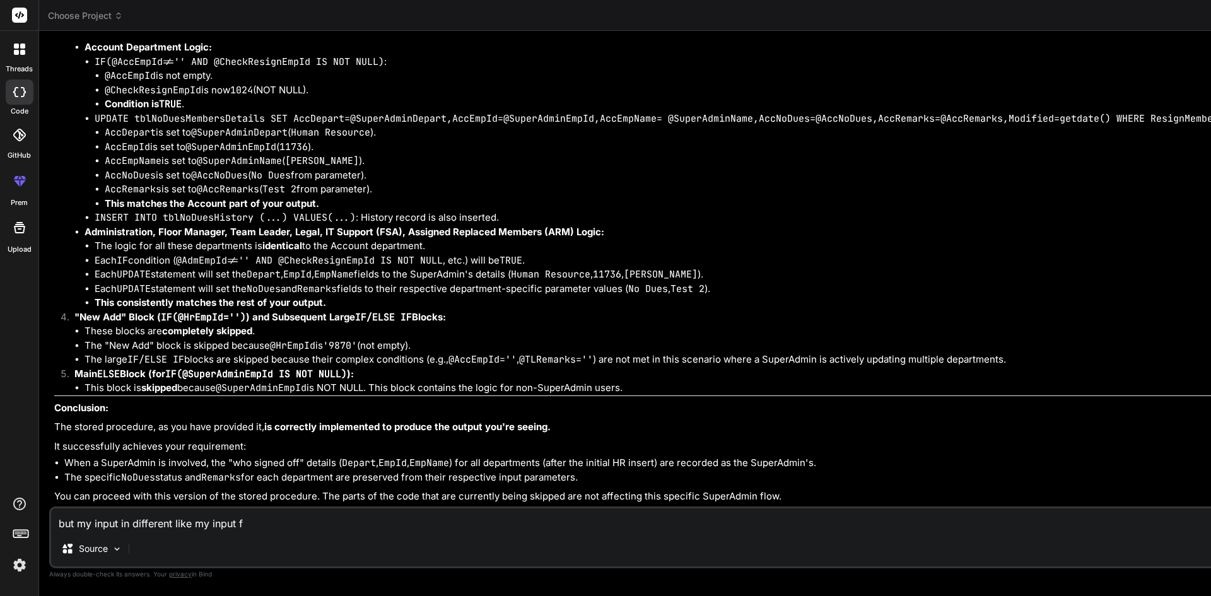
type textarea "x"
type textarea "but my input in different like my input for"
type textarea "x"
type textarea "but my input in different like my input for"
type textarea "x"
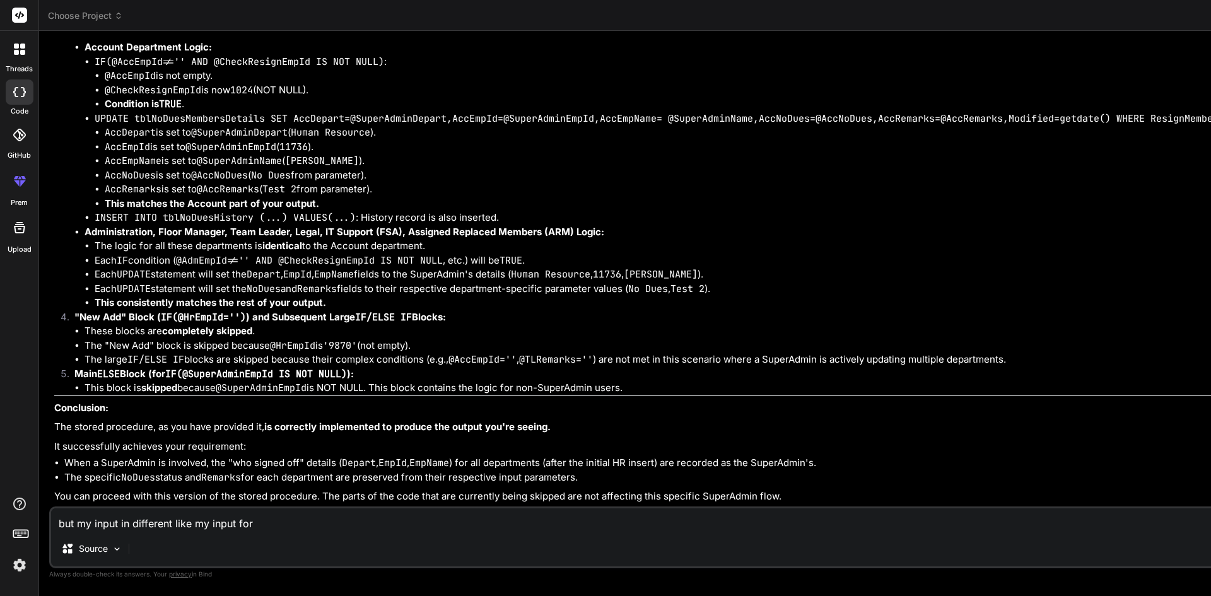
type textarea "but my input in different like my input for r"
type textarea "x"
type textarea "but my input in different like my input for re"
type textarea "x"
type textarea "but my input in different like my input for rem"
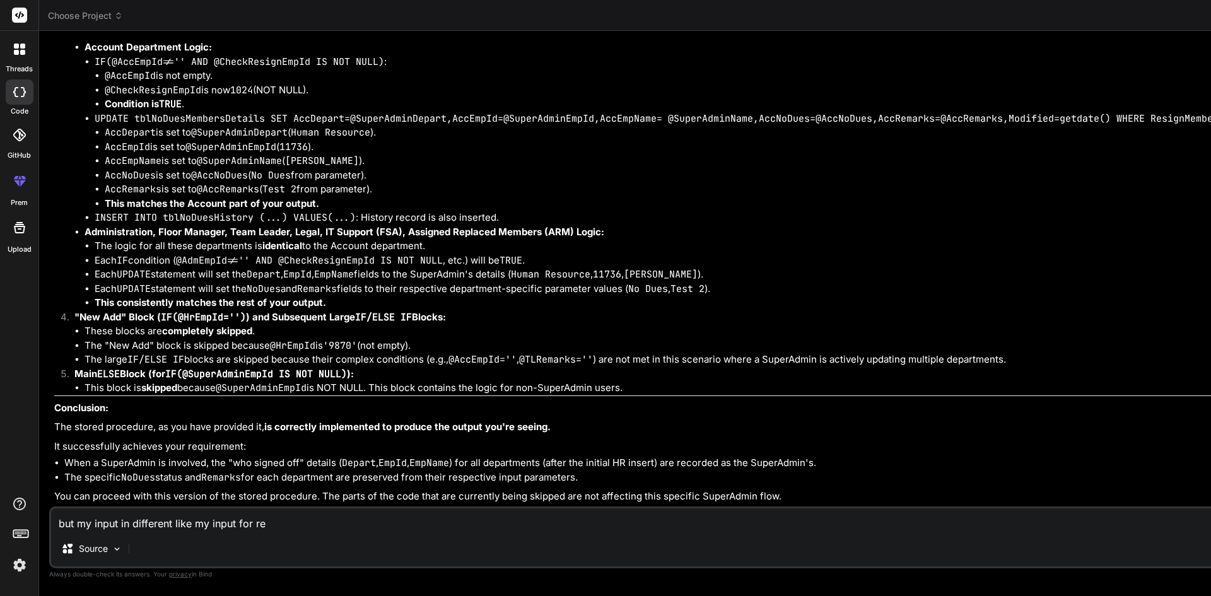
type textarea "x"
type textarea "but my input in different like my input for rema"
type textarea "x"
type textarea "but my input in different like my input for remar"
type textarea "x"
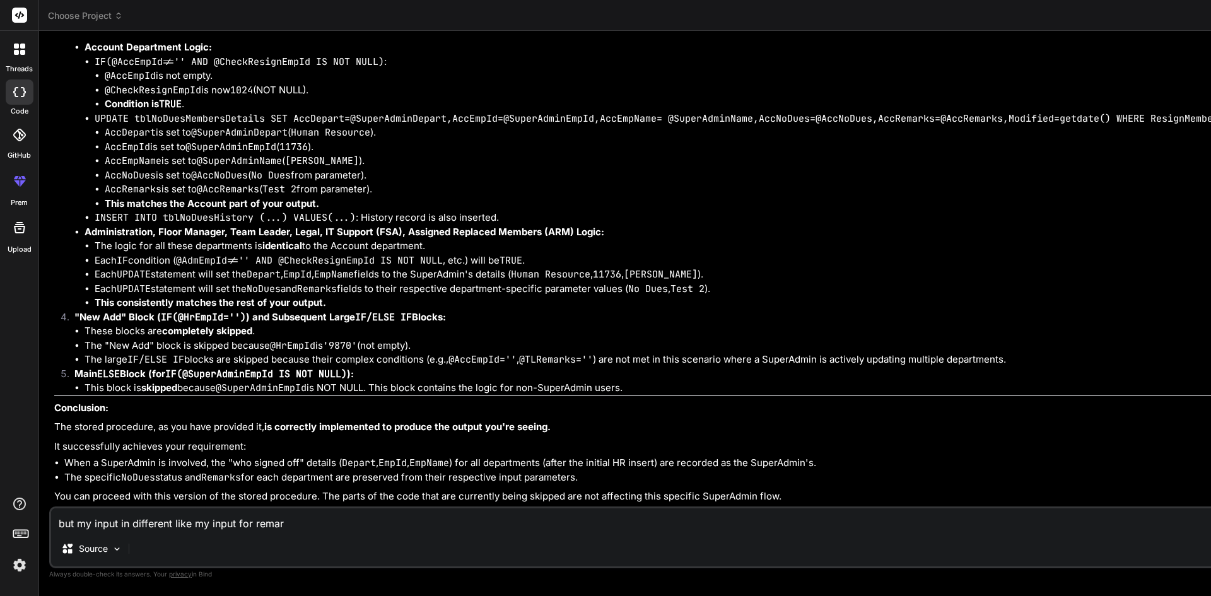
type textarea "but my input in different like my input for remark"
type textarea "x"
type textarea "but my input in different like my input for remarks"
type textarea "x"
type textarea "but my input in different like my input for remarks"
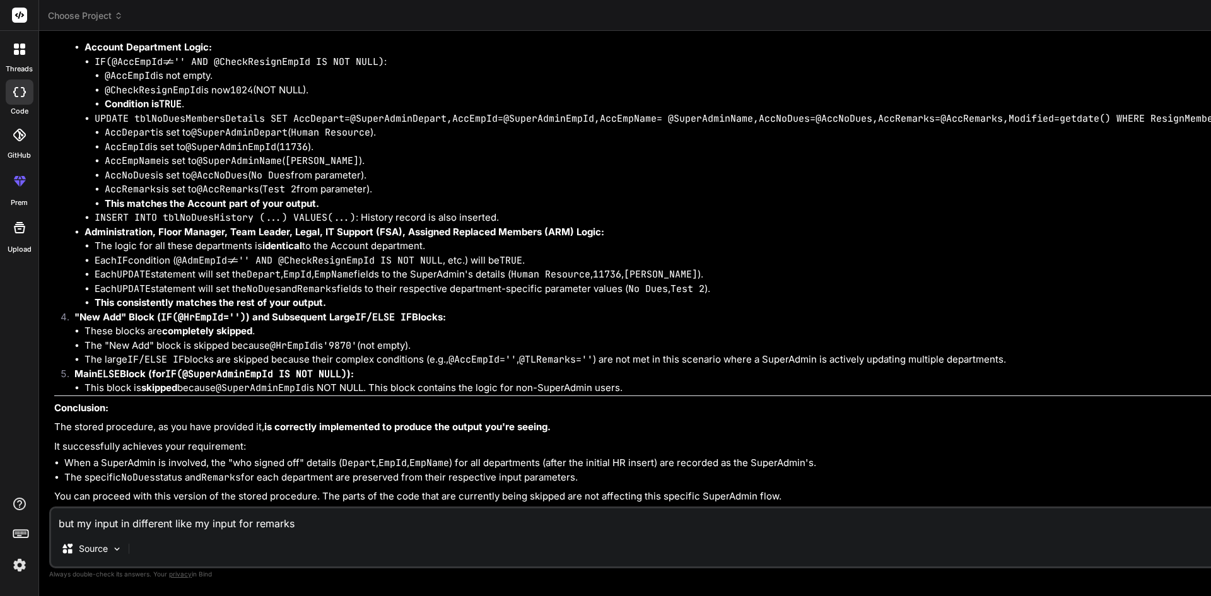
type textarea "x"
type textarea "but my input in different like my input for remarks i"
type textarea "x"
type textarea "but my input in different like my input for remarks is"
type textarea "x"
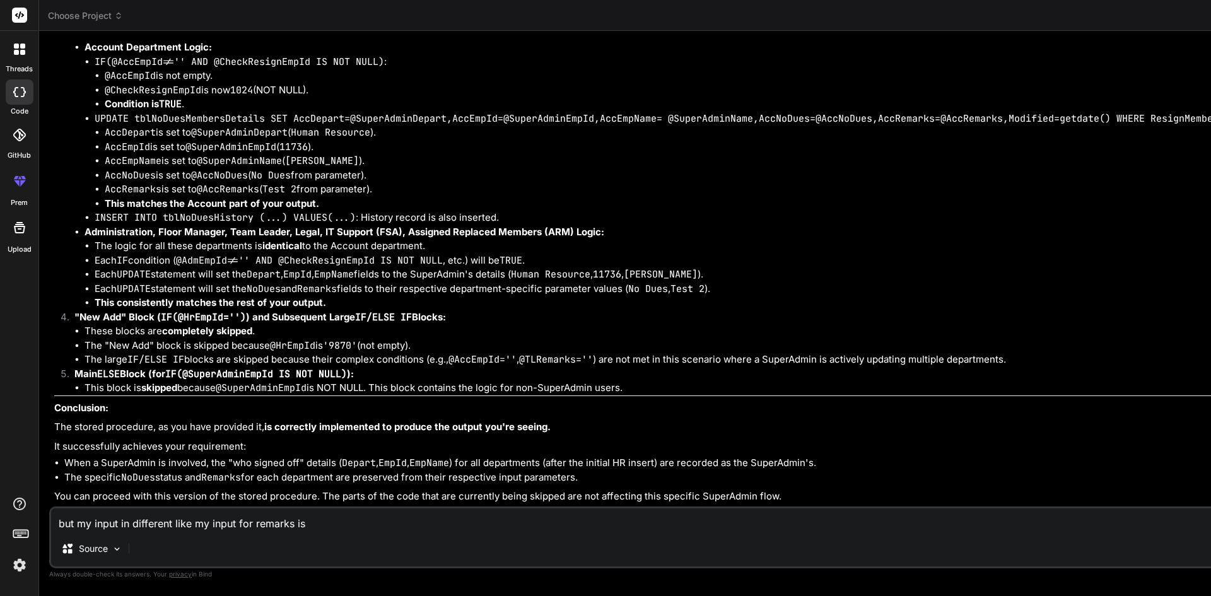
type textarea "but my input in different like my input for remarks is"
type textarea "x"
type textarea "but my input in different like my input for remarks is t"
type textarea "x"
type textarea "but my input in different like my input for remarks is te"
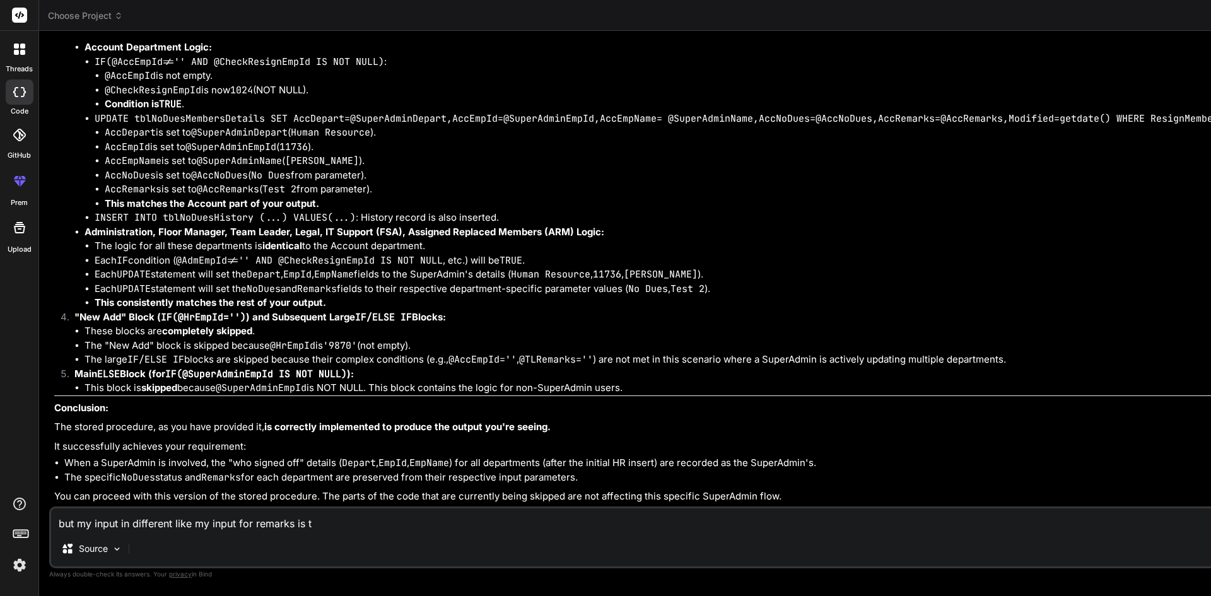
type textarea "x"
type textarea "but my input in different like my input for remarks is tes"
type textarea "x"
type textarea "but my input in different like my input for remarks is test"
type textarea "x"
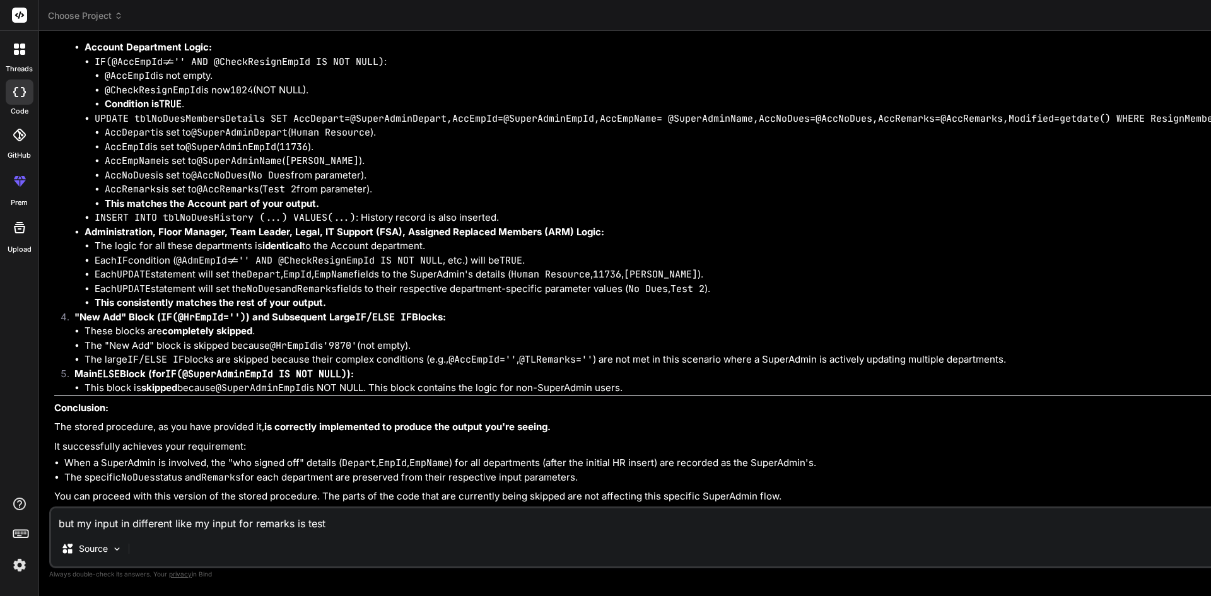
type textarea "but my input in different like my input for remarks is test1"
type textarea "x"
type textarea "but my input in different like my input for remarks is test1"
type textarea "x"
type textarea "but my input in different like my input for remarks is test1 ,"
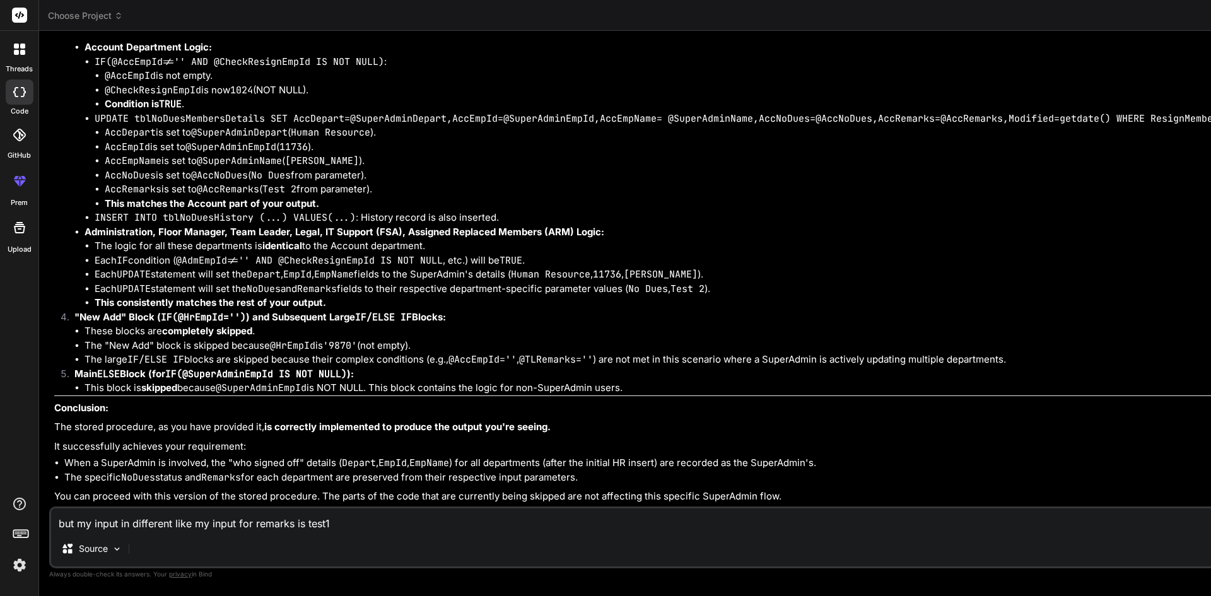
type textarea "x"
type textarea "but my input in different like my input for remarks is test1 ,"
type textarea "x"
type textarea "but my input in different like my input for remarks is test1 , t"
type textarea "x"
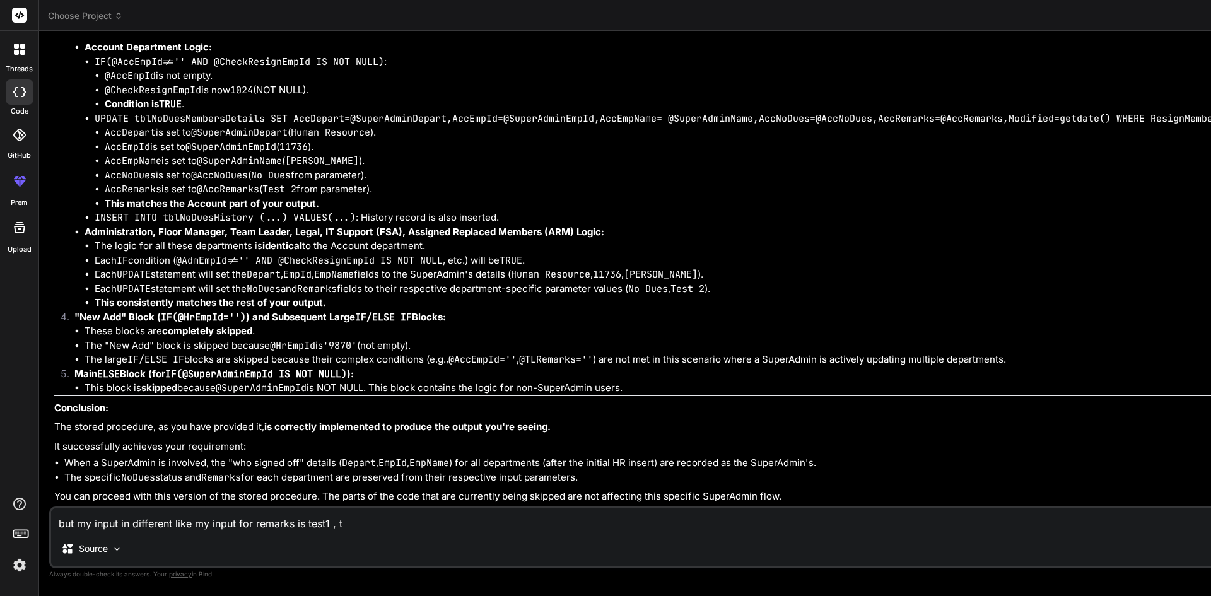
type textarea "but my input in different like my input for remarks is test1 , te"
type textarea "x"
type textarea "but my input in different like my input for remarks is test1 , tes"
type textarea "x"
type textarea "but my input in different like my input for remarks is test1 , test"
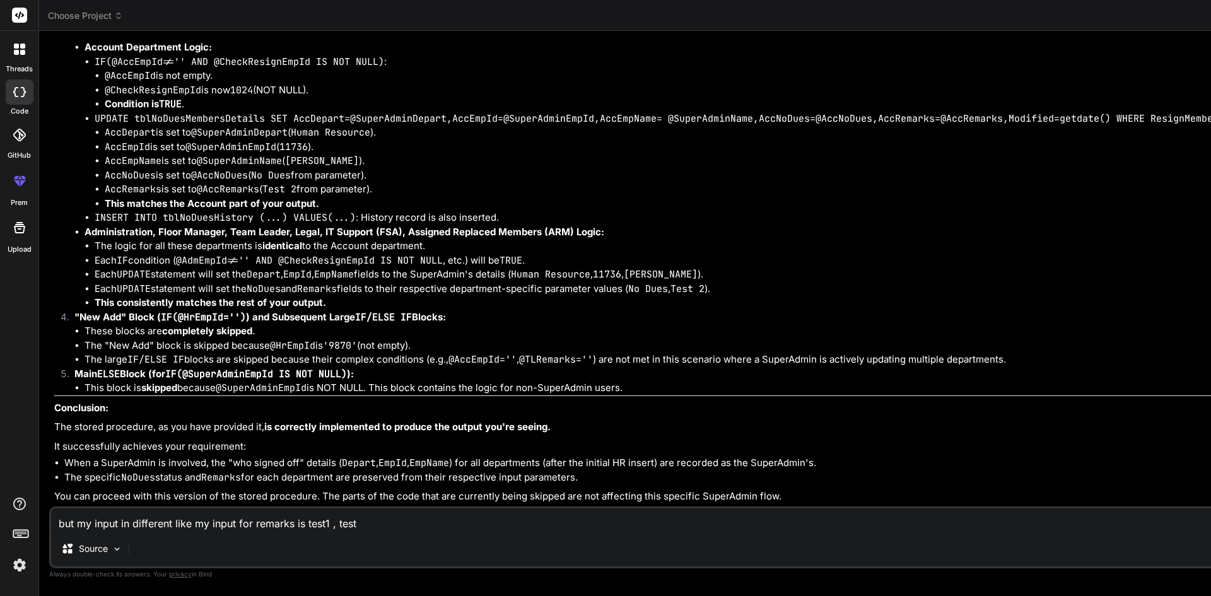
type textarea "x"
type textarea "but my input in different like my input for remarks is test1 , test"
type textarea "x"
type textarea "but my input in different like my input for remarks is test1 , test 2"
type textarea "x"
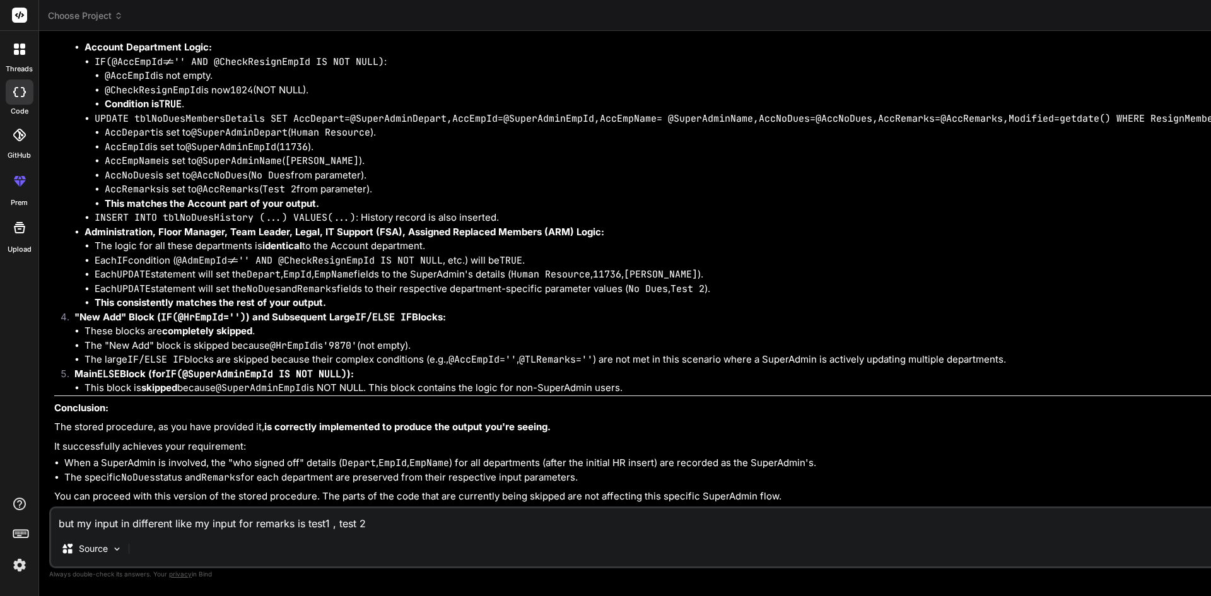
type textarea "but my input in different like my input for remarks is test1 , test 2,"
type textarea "x"
type textarea "but my input in different like my input for remarks is test1 , test 2,"
type textarea "x"
type textarea "but my input in different like my input for remarks is test1 , test 2, t"
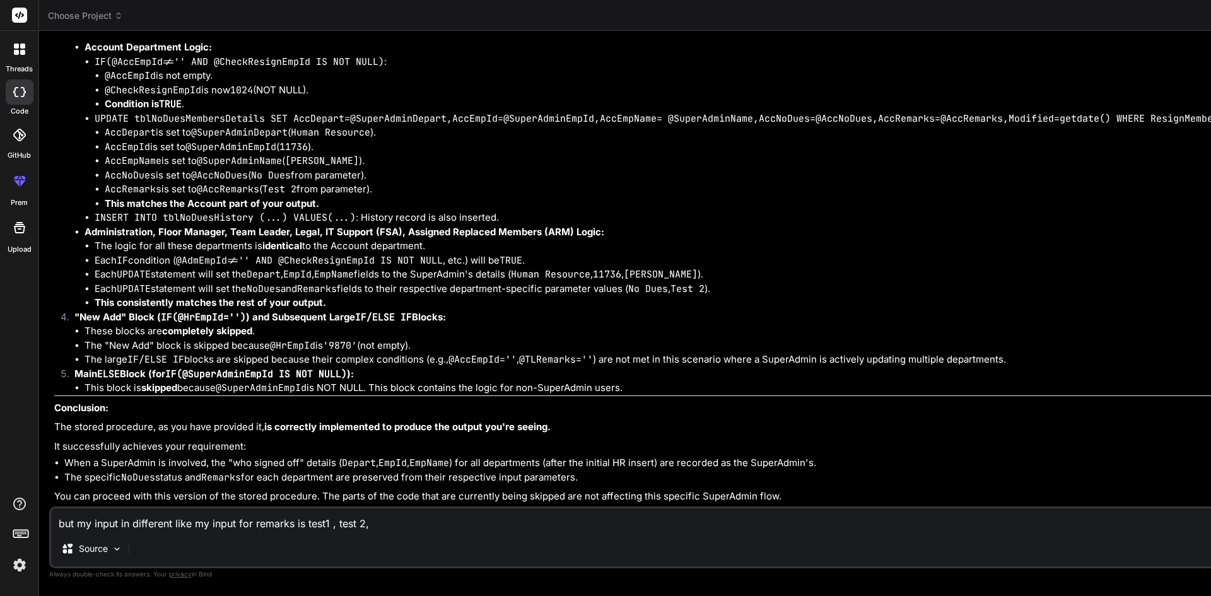
type textarea "x"
type textarea "but my input in different like my input for remarks is test1 , test 2, te"
type textarea "x"
type textarea "but my input in different like my input for remarks is test1 , test 2, tes"
type textarea "x"
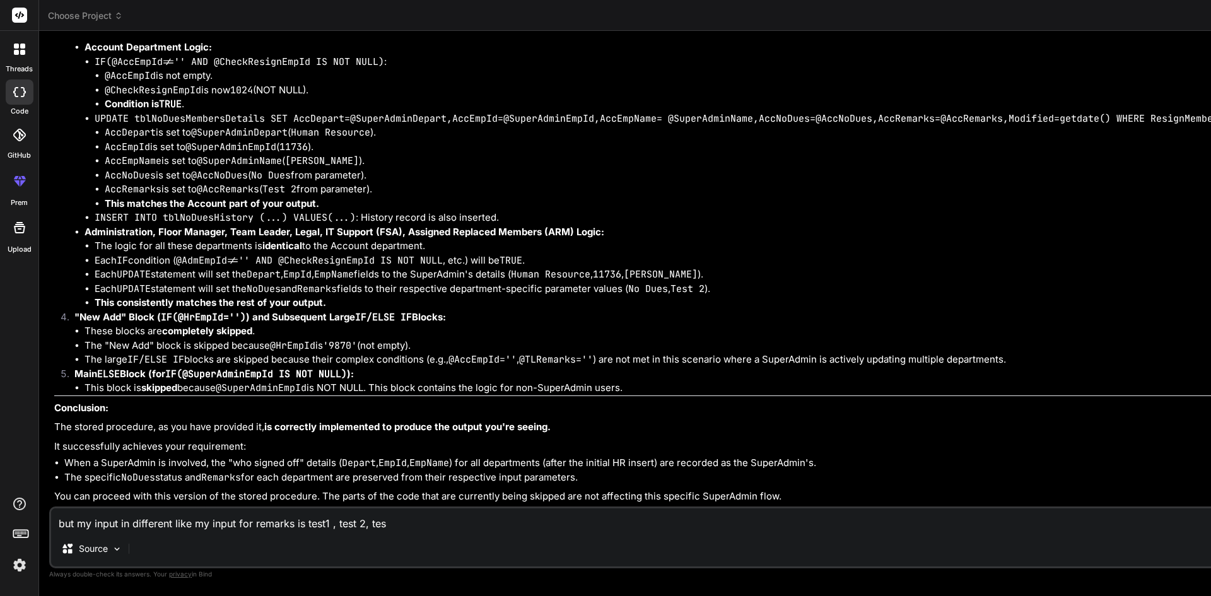
type textarea "but my input in different like my input for remarks is test1 , test 2, test"
type textarea "x"
type textarea "but my input in different like my input for remarks is test1 , test 2, test3"
type textarea "x"
type textarea "but my input in different like my input for remarks is test1 , test 2, test3"
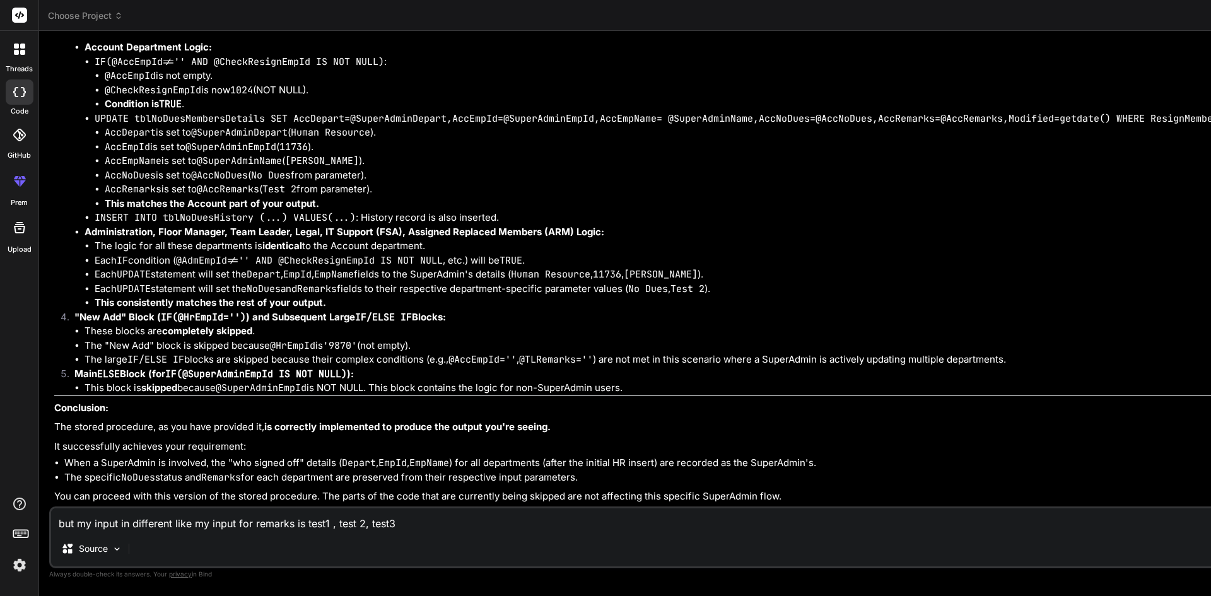
type textarea "x"
type textarea "but my input in different like my input for remarks is test1 , test 2, test3 a"
type textarea "x"
type textarea "but my input in different like my input for remarks is test1 , test 2, test3 an"
type textarea "x"
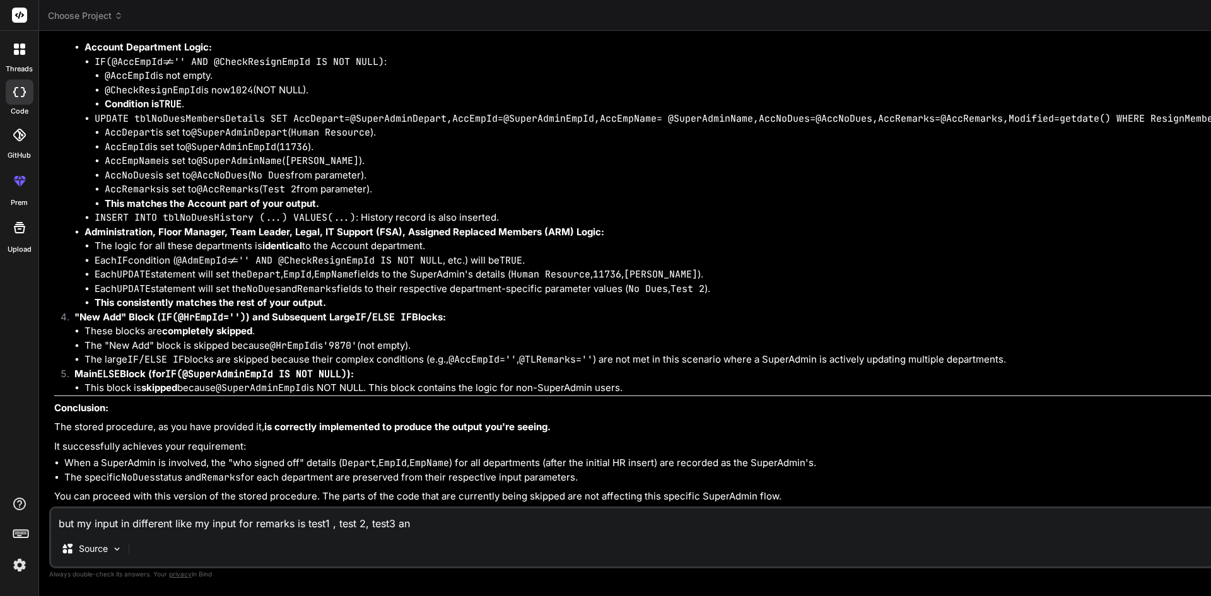
type textarea "but my input in different like my input for remarks is test1 , test 2, test3 and"
type textarea "x"
type textarea "but my input in different like my input for remarks is test1 , test 2, test3 and"
type textarea "x"
type textarea "but my input in different like my input for remarks is test1 , test 2, test3 an…"
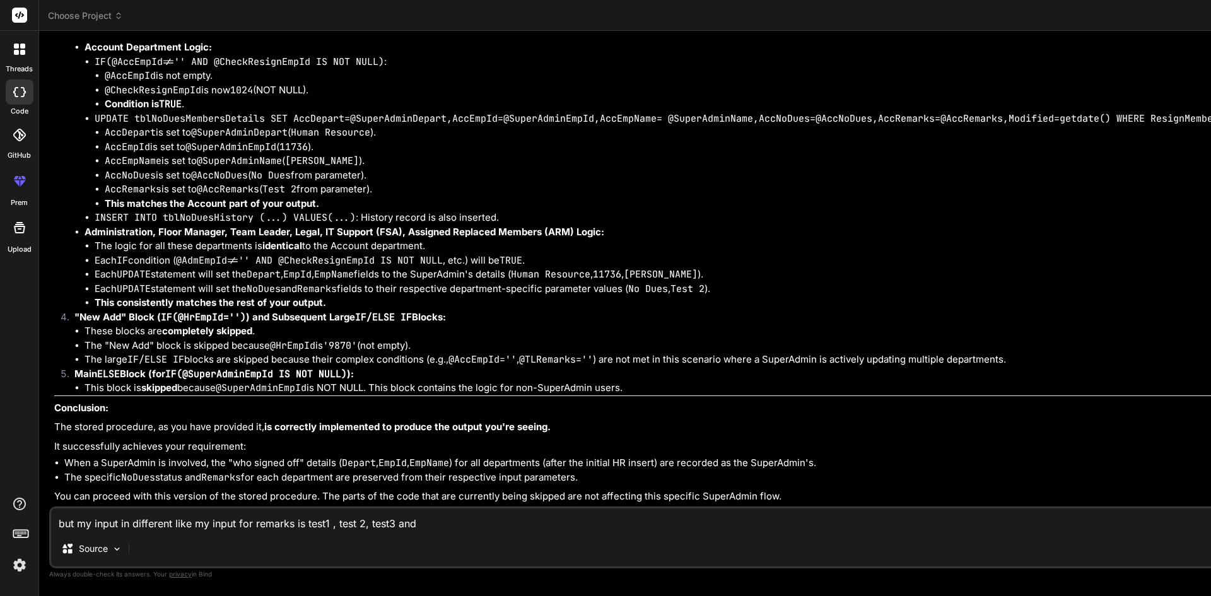
type textarea "x"
type textarea "but my input in different like my input for remarks is test1 , test 2, test3 an…"
type textarea "x"
type textarea "but my input in different like my input for remarks is test1 , test 2, test3 an…"
type textarea "x"
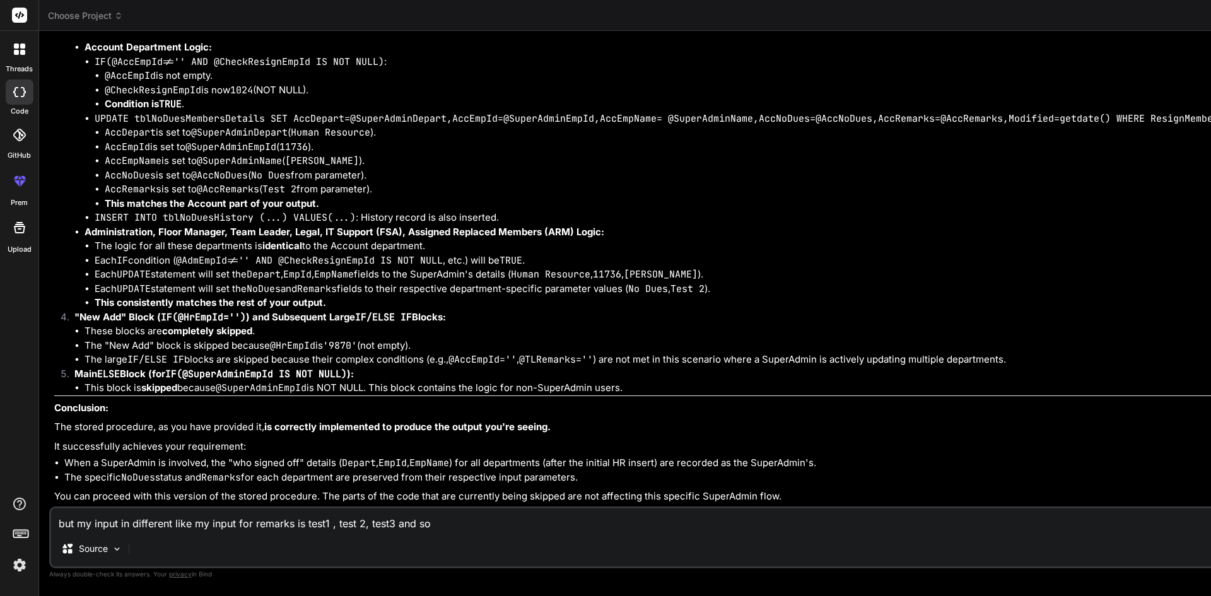
type textarea "but my input in different like my input for remarks is test1 , test 2, test3 an…"
type textarea "x"
type textarea "but my input in different like my input for remarks is test1 , test 2, test3 an…"
type textarea "x"
type textarea "but my input in different like my input for remarks is test1 , test 2, test3 an…"
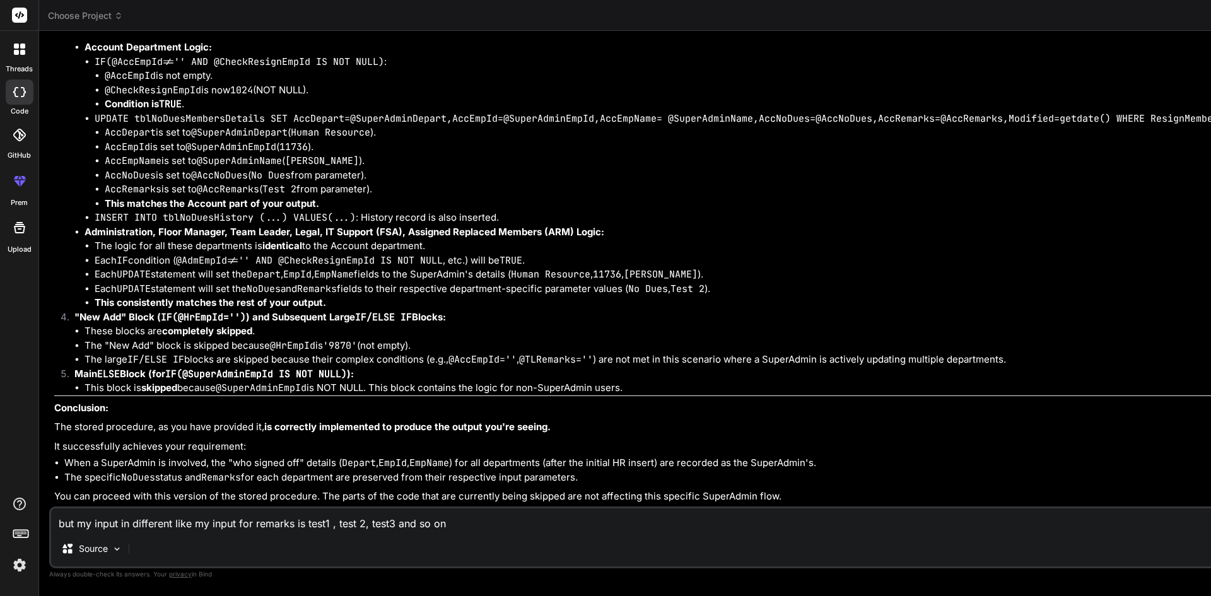
type textarea "x"
type textarea "but my input in different like my input for remarks is test1 , test 2, test3 an…"
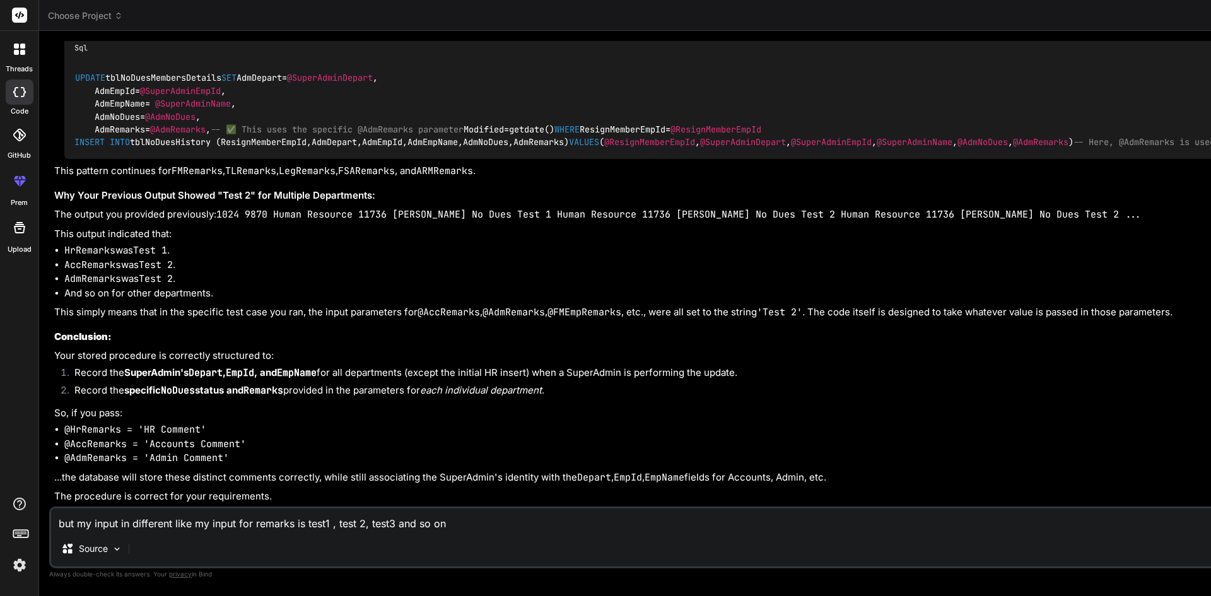
scroll to position [35613, 0]
click at [279, 495] on p "The procedure is correct for your requirements." at bounding box center [1011, 496] width 1914 height 15
click at [132, 514] on textarea "but my input in different like my input for remarks is test1 , test 2, test3 an…" at bounding box center [1010, 519] width 1918 height 23
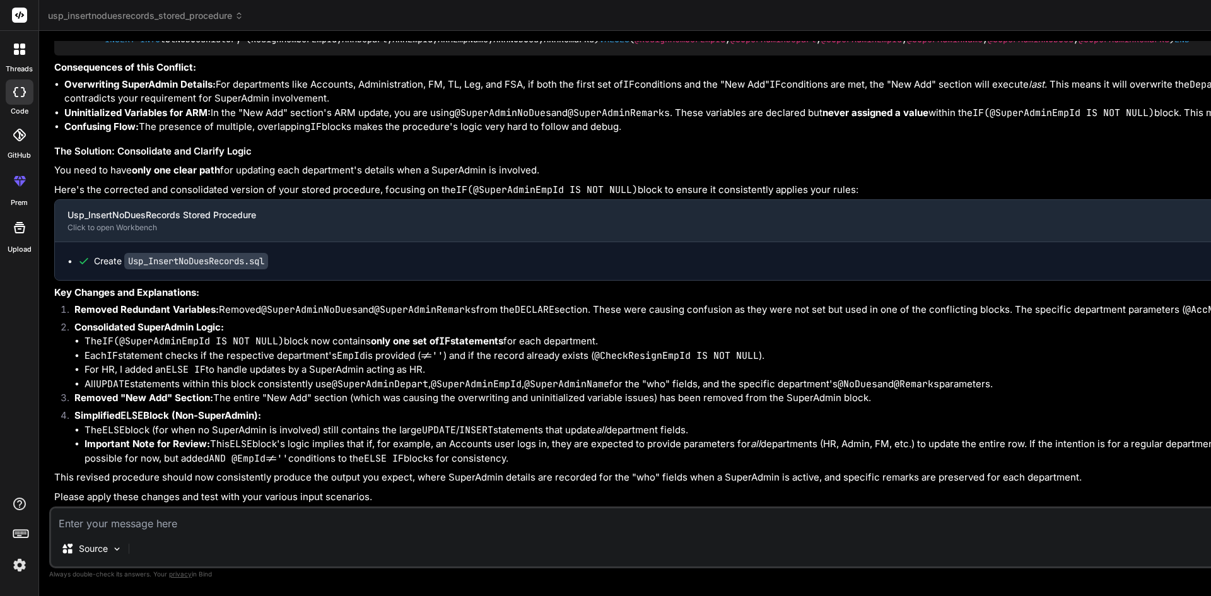
scroll to position [35853, 0]
click at [191, 520] on textarea at bounding box center [1010, 519] width 1918 height 23
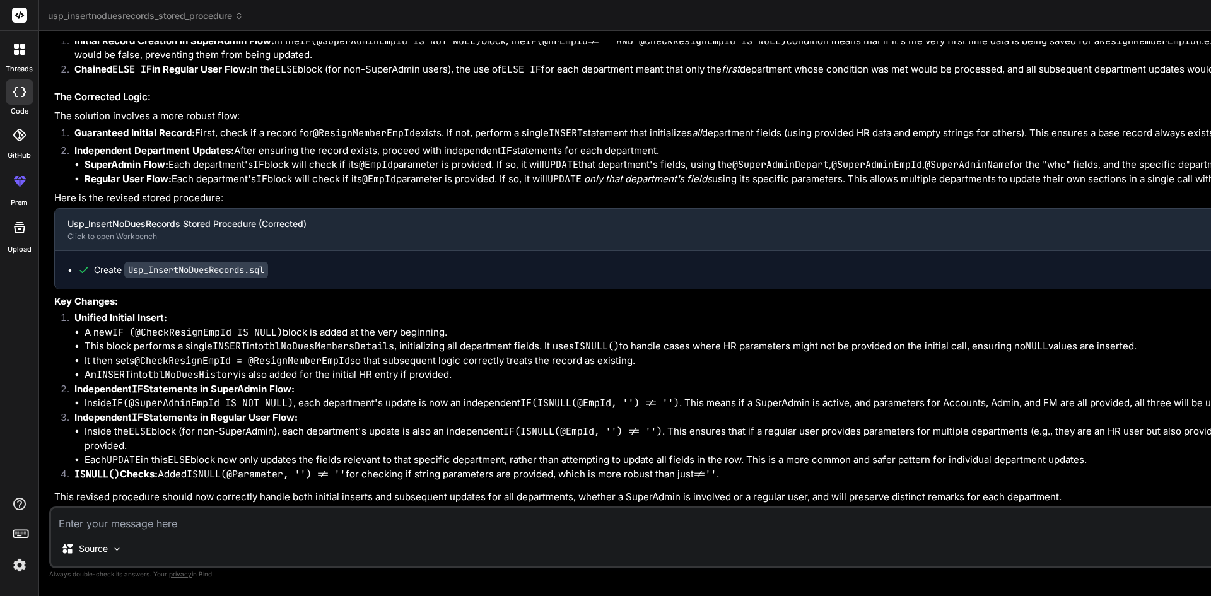
scroll to position [37075, 0]
click at [166, 517] on textarea at bounding box center [1010, 519] width 1918 height 23
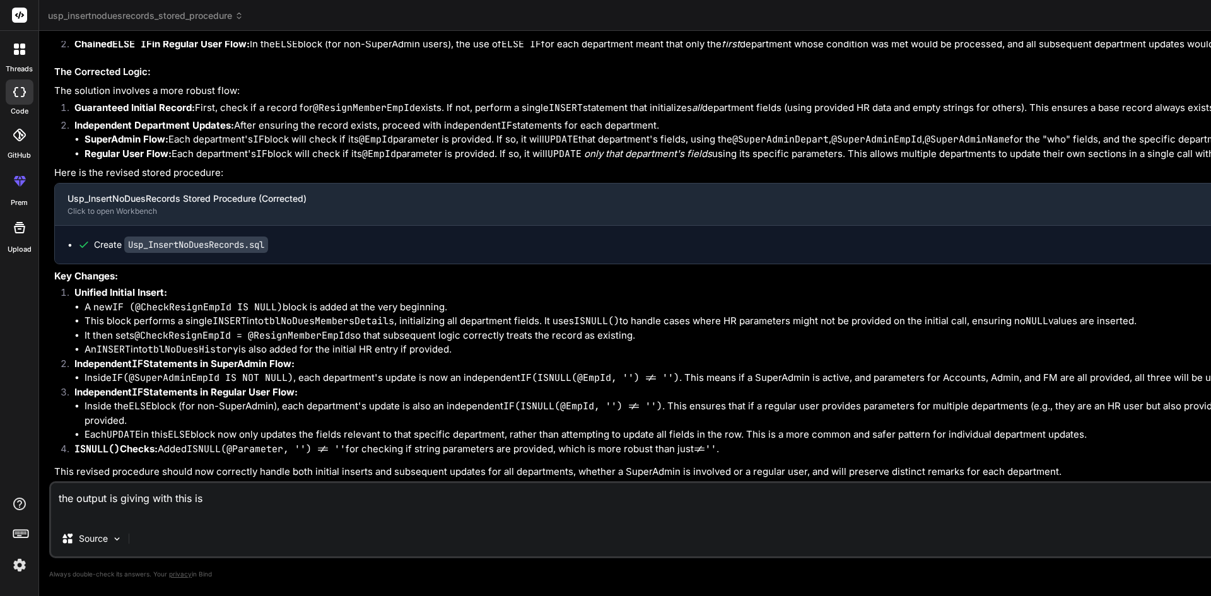
paste textarea "1026 9870 Human Resource 11736 Vaibhav Chauhan No Dues Test 1 Human Resource 11…"
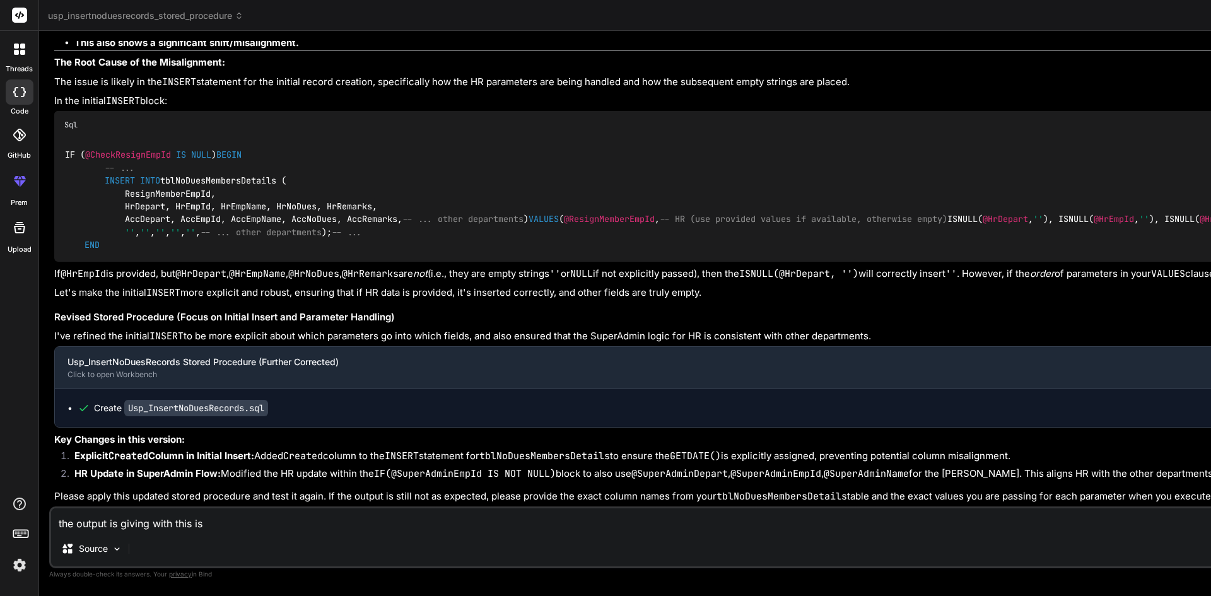
scroll to position [38840, 0]
click at [243, 530] on textarea "the output is giving with this is 1026 9870 Human Resource 11736 Vaibhav Chauha…" at bounding box center [1010, 519] width 1918 height 23
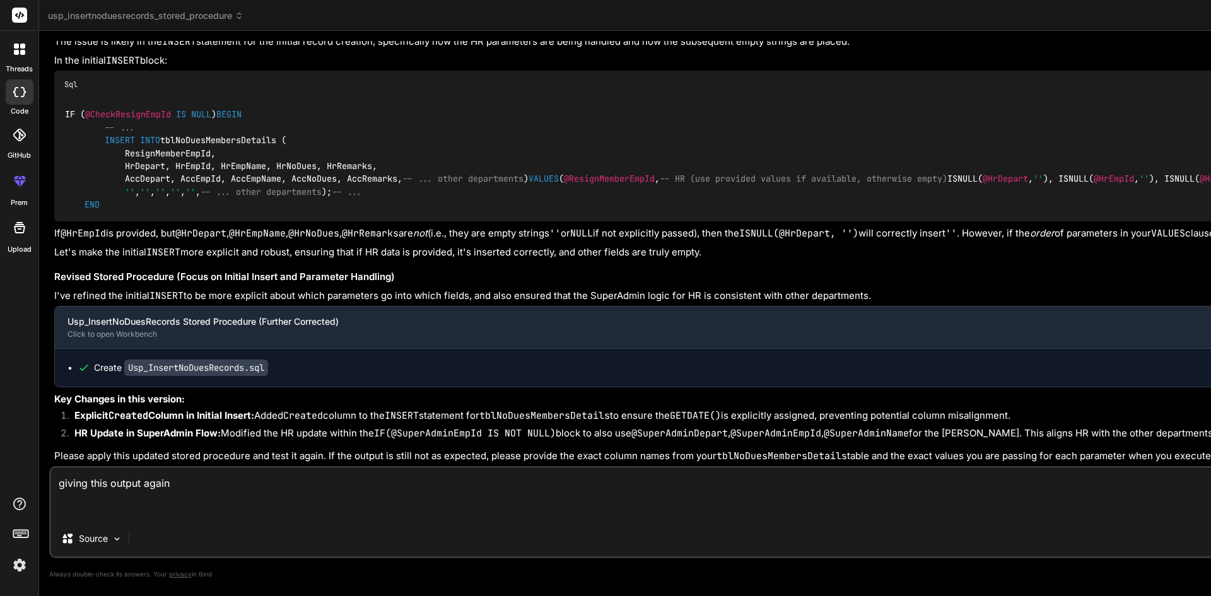
paste textarea "1027 9870 Human Resource 11736 Vaibhav Chauhan No Dues Test 1 Human Resource 11…"
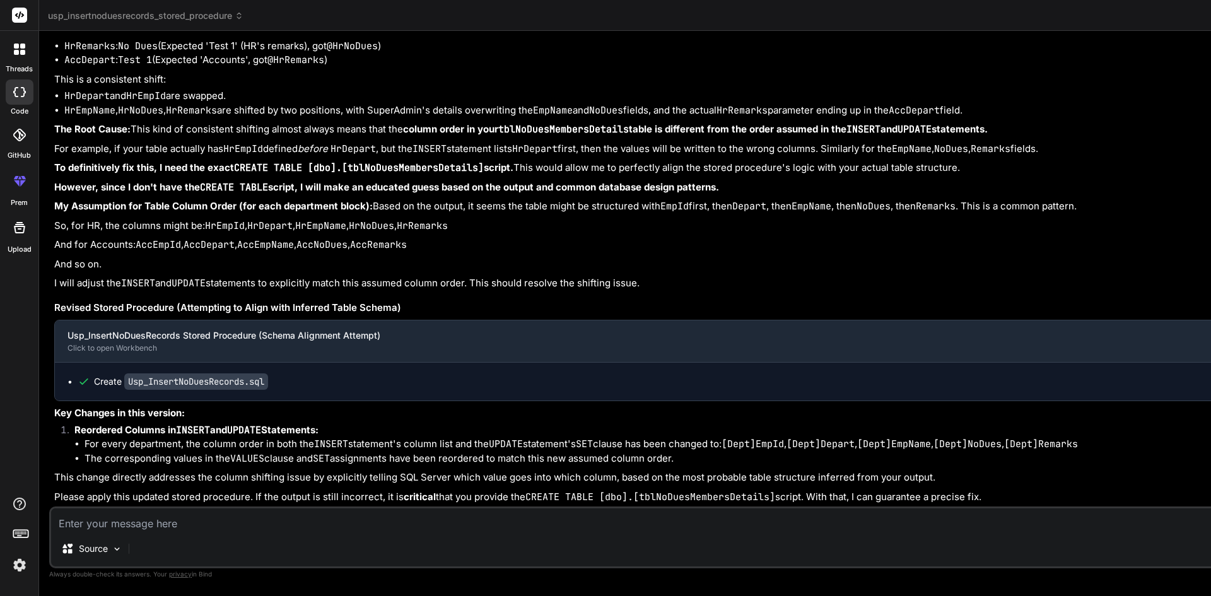
click at [215, 530] on textarea at bounding box center [1010, 519] width 1918 height 23
click at [135, 521] on textarea at bounding box center [1010, 519] width 1918 height 23
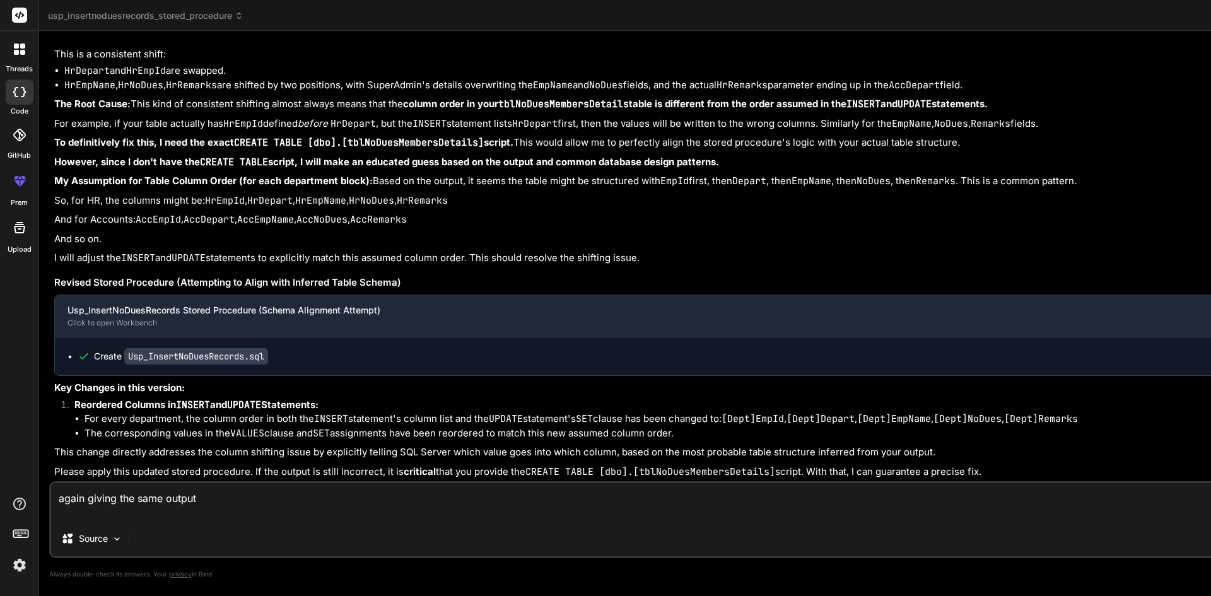
click at [187, 511] on textarea "again giving the same output" at bounding box center [1010, 502] width 1918 height 38
paste textarea "1028 9870 Human Resource 11736 Vaibhav Chauhan No Dues Test 1 Human Resource 11…"
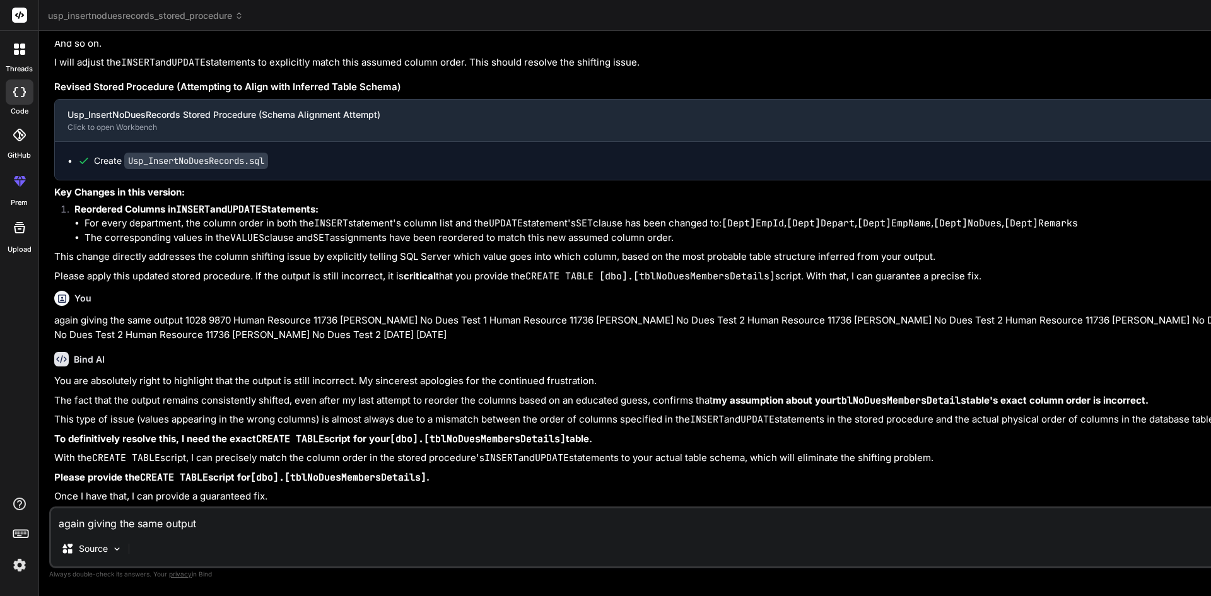
scroll to position [40225, 0]
click at [169, 524] on textarea "again giving the same output 1028 9870 Human Resource 11736 Vaibhav Chauhan No …" at bounding box center [1010, 519] width 1918 height 23
paste textarea "USE [ResignationSurvey] GO /****** Object: Table [dbo].[tblNoDuesMembersDetails…"
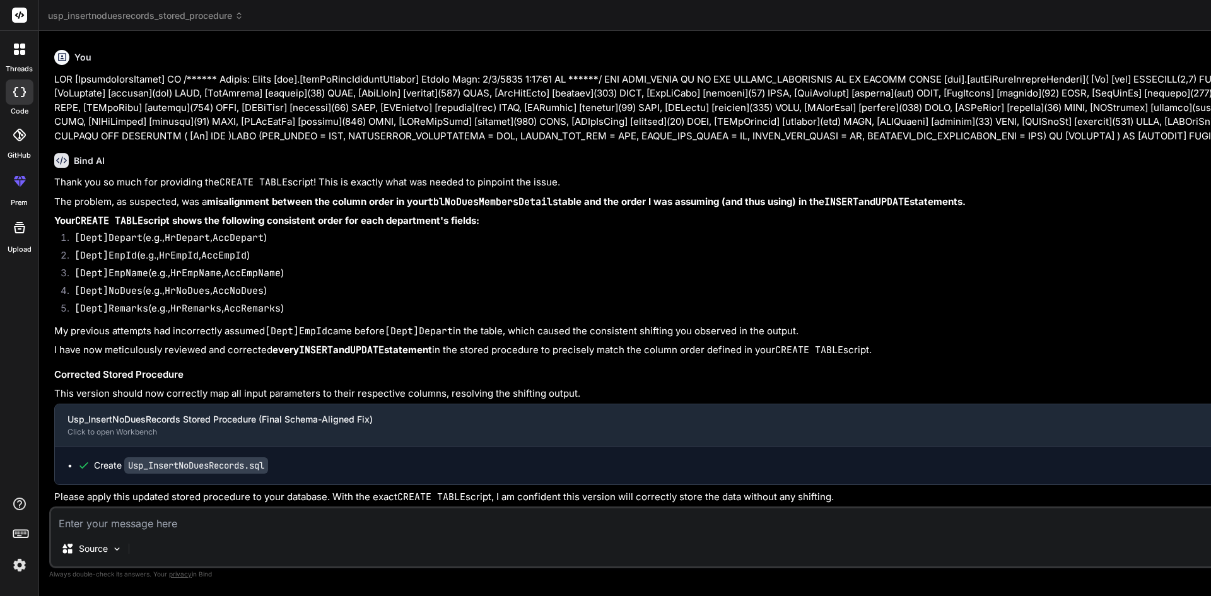
scroll to position [40956, 0]
click at [173, 528] on textarea at bounding box center [1010, 519] width 1918 height 23
drag, startPoint x: 282, startPoint y: 450, endPoint x: 125, endPoint y: 457, distance: 157.2
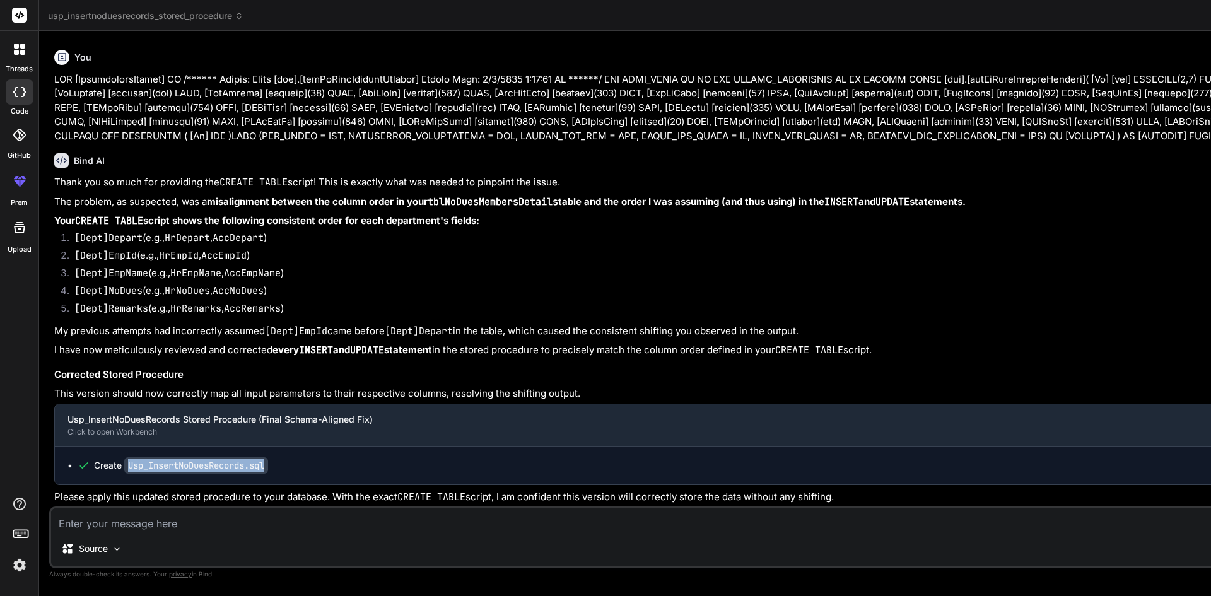
click at [125, 459] on div "Create Usp_InsertNoDuesRecords.sql" at bounding box center [1017, 465] width 1878 height 13
copy code "Usp_InsertNoDuesRecords.sql"
click at [142, 524] on textarea at bounding box center [1010, 519] width 1918 height 23
paste textarea "Usp_InsertNoDuesRecords.sql"
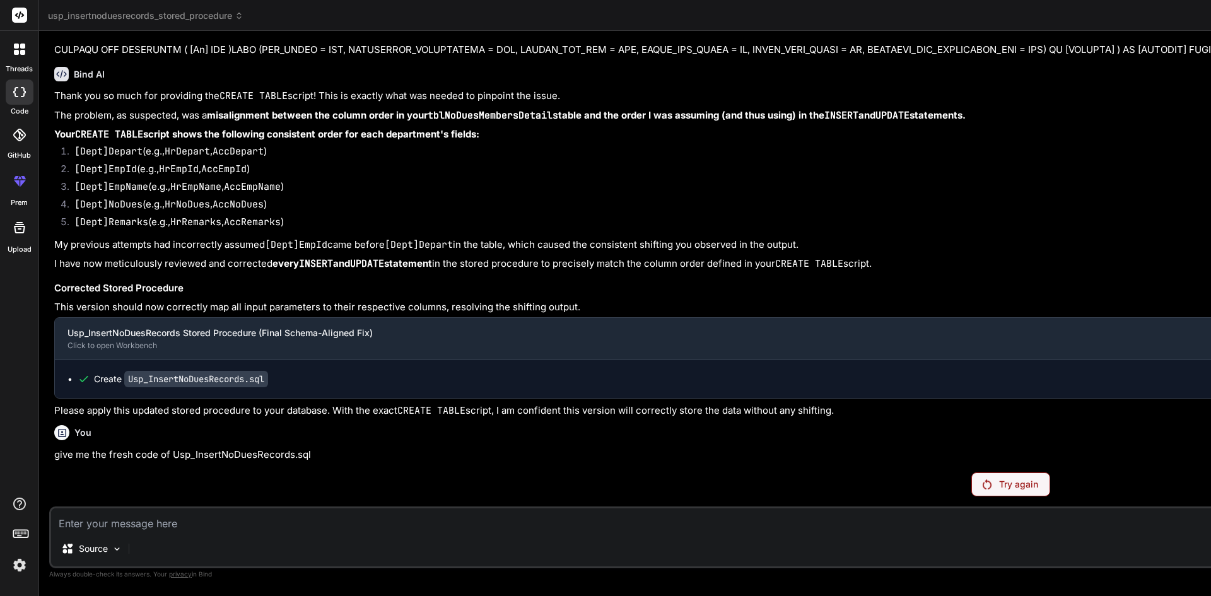
scroll to position [41001, 0]
click at [999, 479] on p "Try again" at bounding box center [1018, 484] width 39 height 13
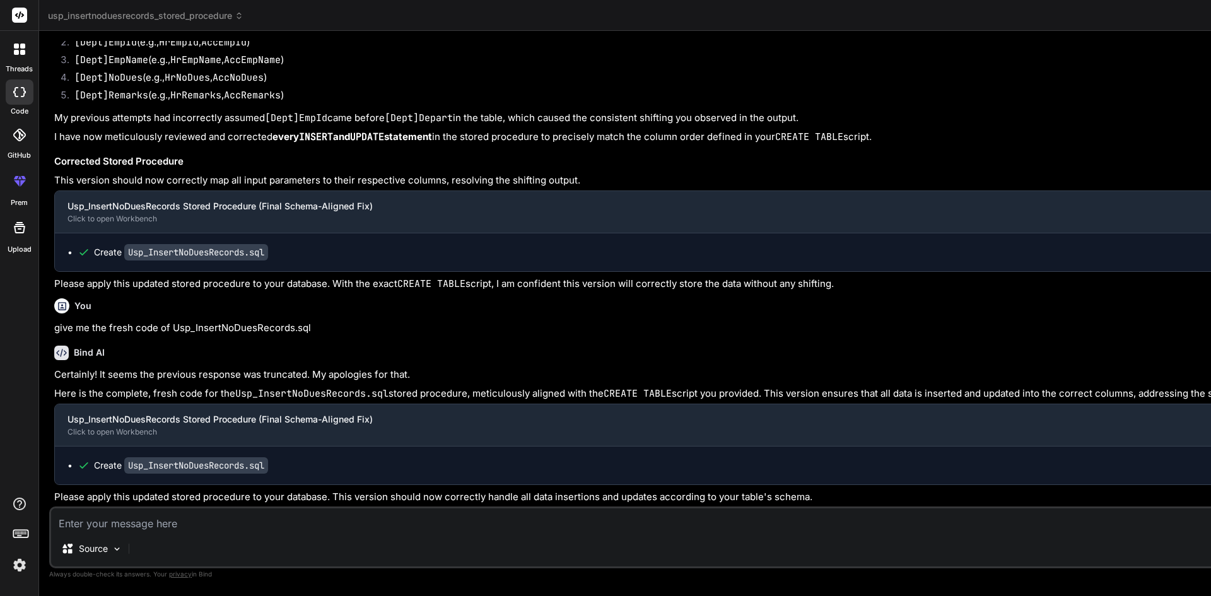
scroll to position [41211, 0]
click at [240, 521] on textarea at bounding box center [1010, 519] width 1918 height 23
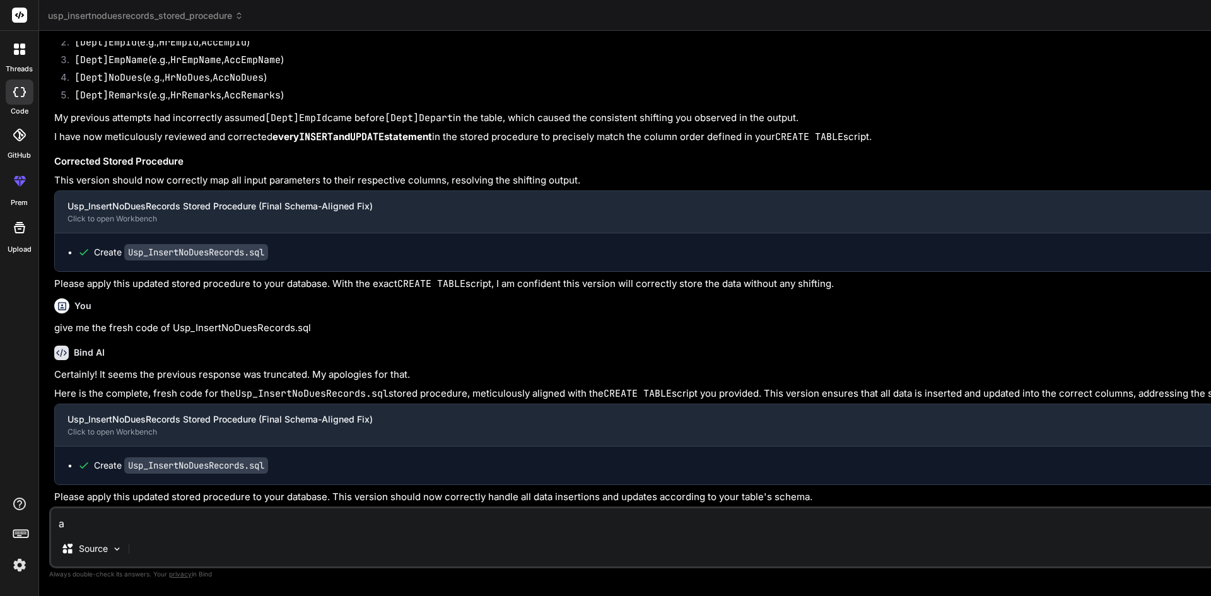
click at [295, 526] on textarea "a" at bounding box center [1010, 519] width 1918 height 23
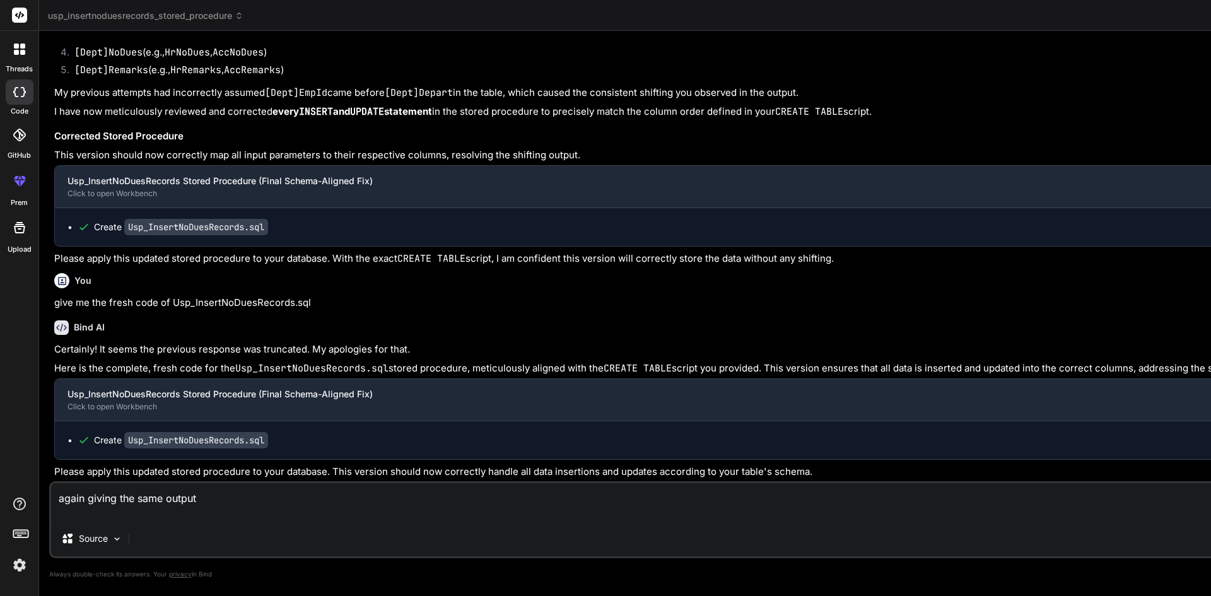
paste textarea "USE [ResignationSurvey] GO SET ANSI_NULLS ON GO SET QUOTED_IDENTIFIER ON GO ALT…"
paste textarea "1029 9870 Human Resource 11736 Vaibhav Chauhan No Dues Test 1 Human Resource 11…"
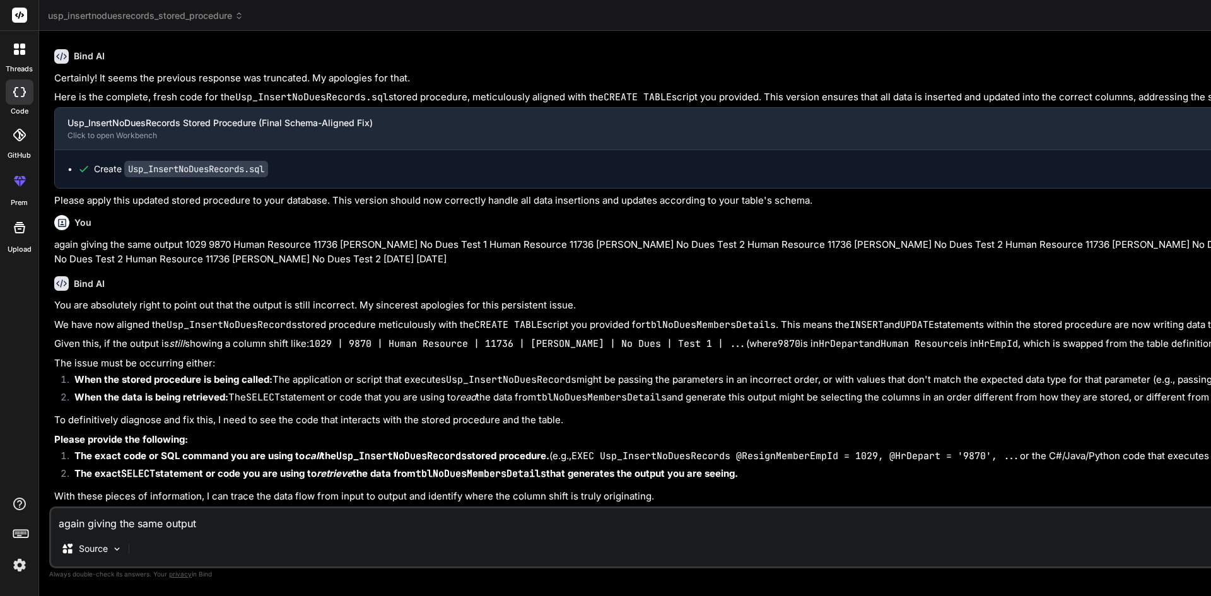
scroll to position [41735, 0]
click at [154, 519] on textarea "again giving the same output 1029 9870 Human Resource 11736 Vaibhav Chauhan No …" at bounding box center [1010, 519] width 1918 height 23
paste textarea "select * from tblNoDuesMembersDetails where ResignMemberEmpId = 9870"
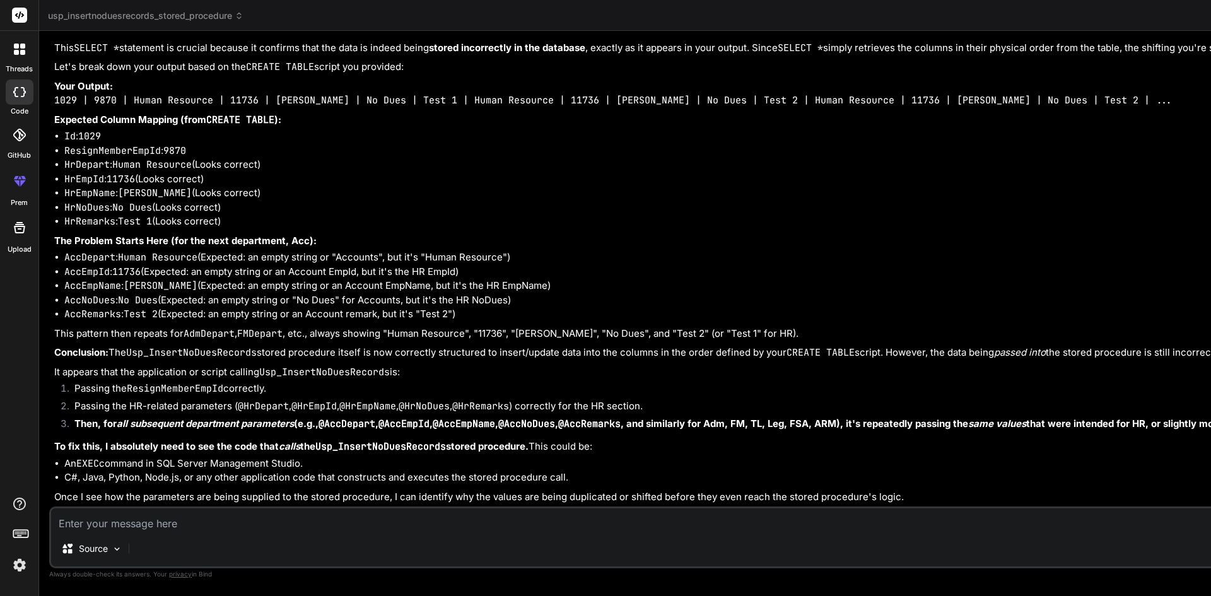
scroll to position [42486, 0]
click at [251, 511] on textarea at bounding box center [1010, 519] width 1918 height 23
paste textarea "public bool FillNoDuesForm(NoDuesModel obj) { try { Connection(); DataTable dt …"
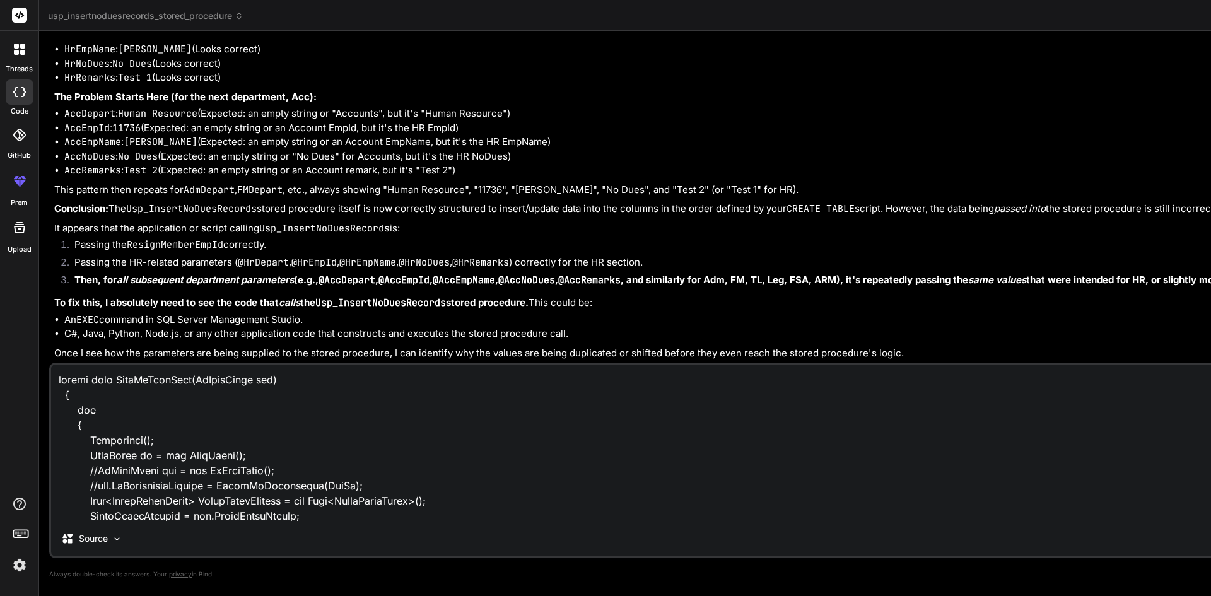
scroll to position [6326, 0]
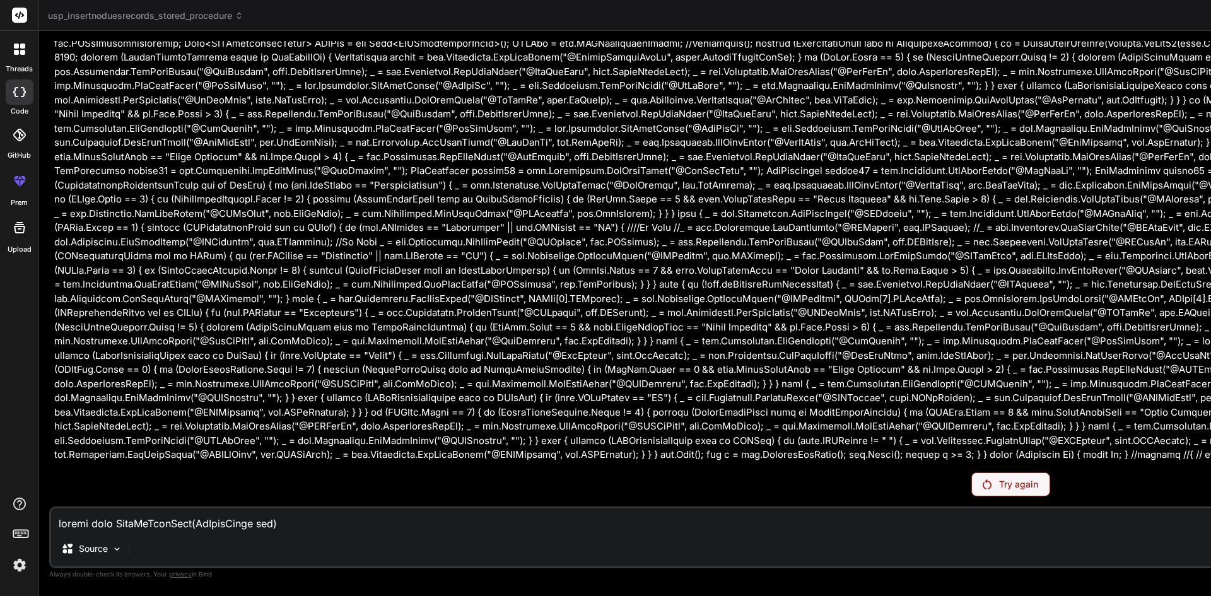
scroll to position [44075, 0]
click at [999, 487] on p "Try again" at bounding box center [1018, 484] width 39 height 13
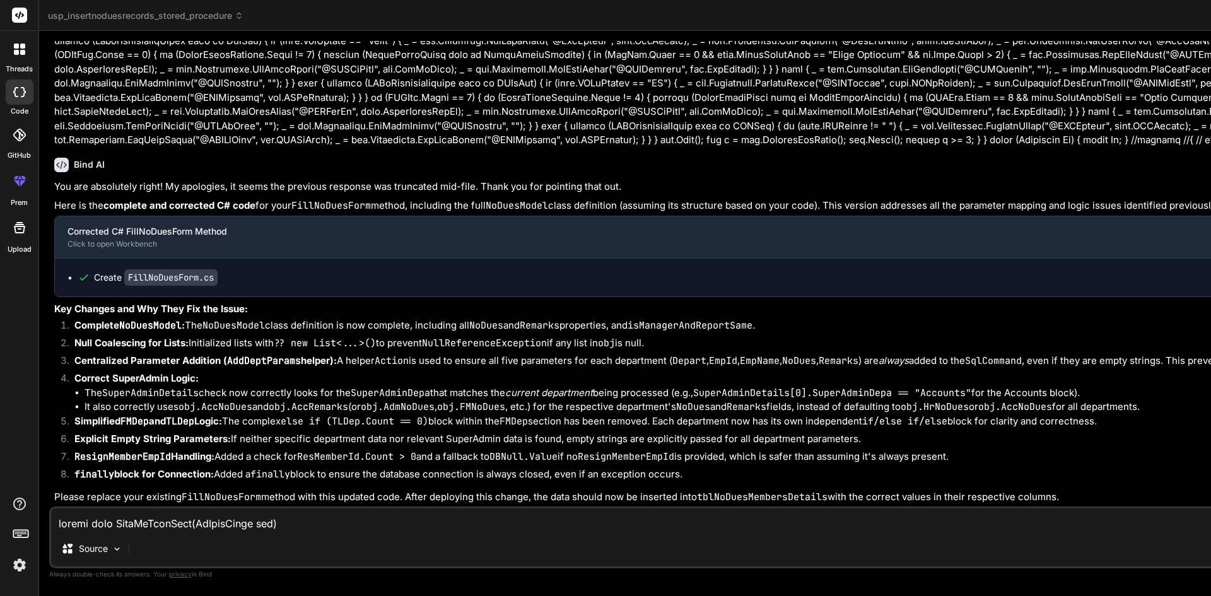
scroll to position [45188, 0]
click at [260, 523] on textarea at bounding box center [1010, 519] width 1918 height 23
paste textarea "[HttpPost] [Obsolete] public ActionResult NoDues(NoDuesModel NoDues, string A) …"
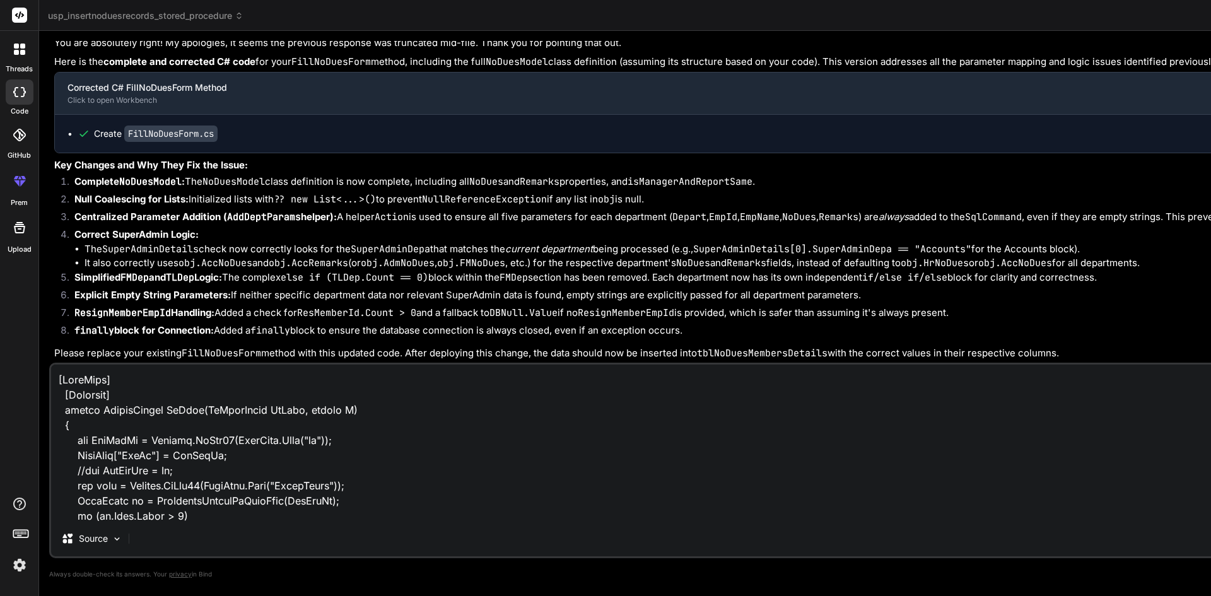
scroll to position [1000, 0]
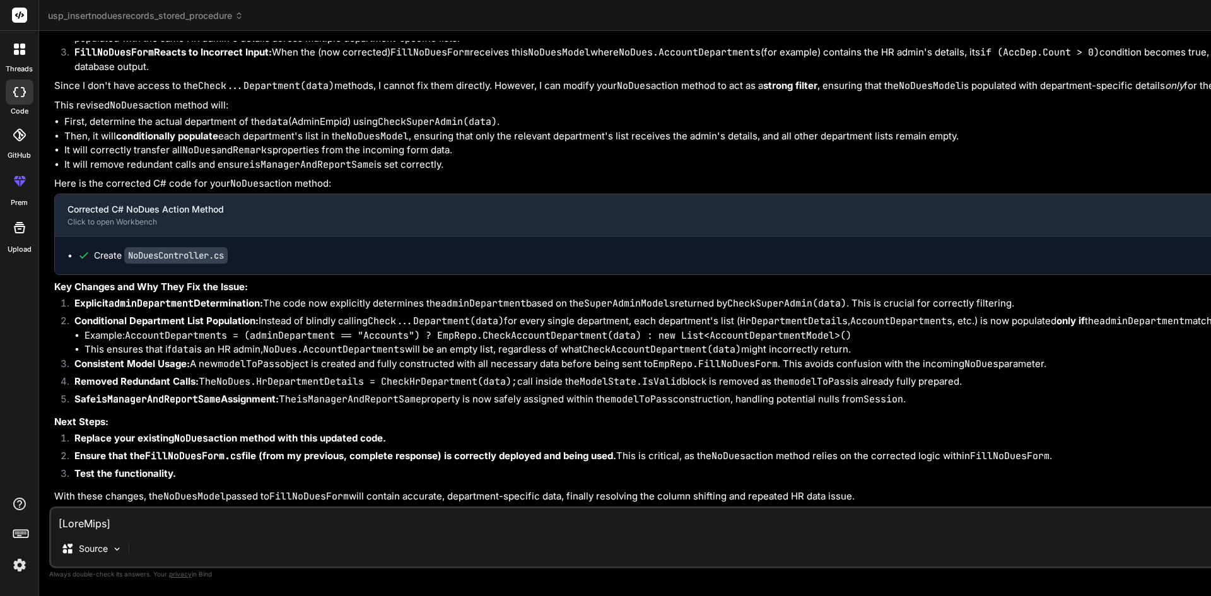
scroll to position [46415, 0]
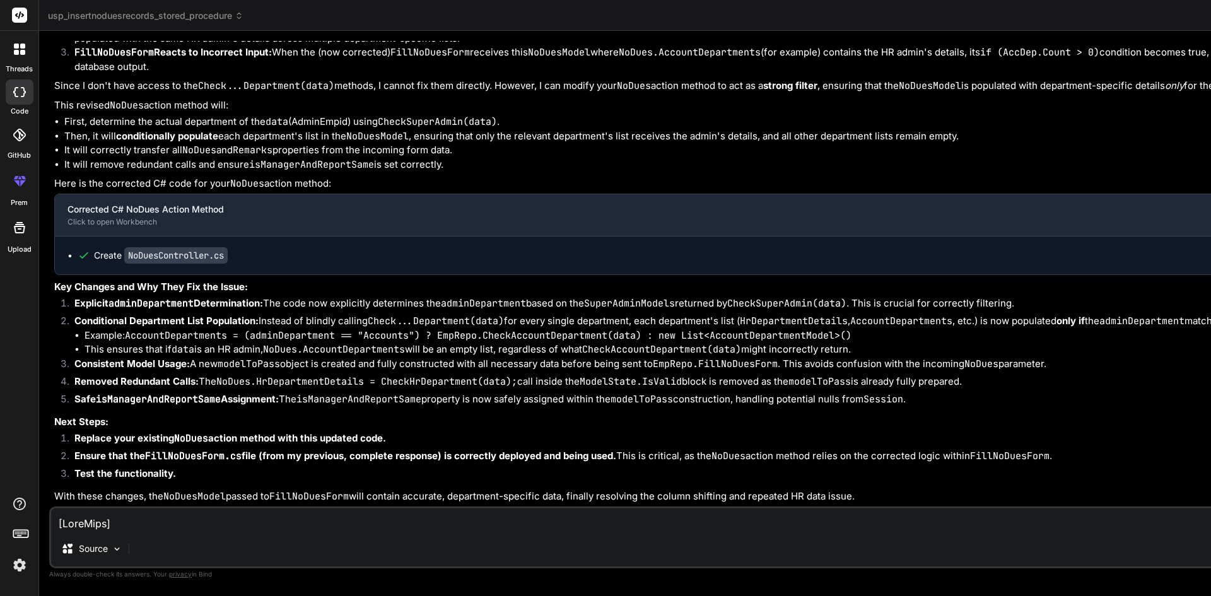
scroll to position [0, 0]
